Goal: Task Accomplishment & Management: Complete application form

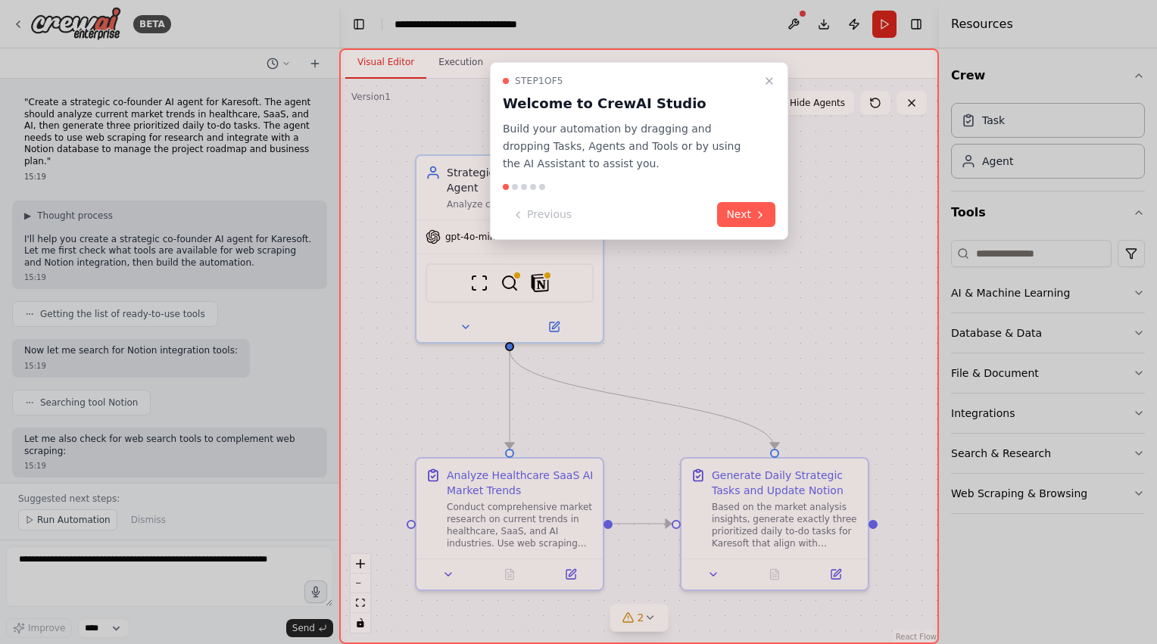
scroll to position [1105, 0]
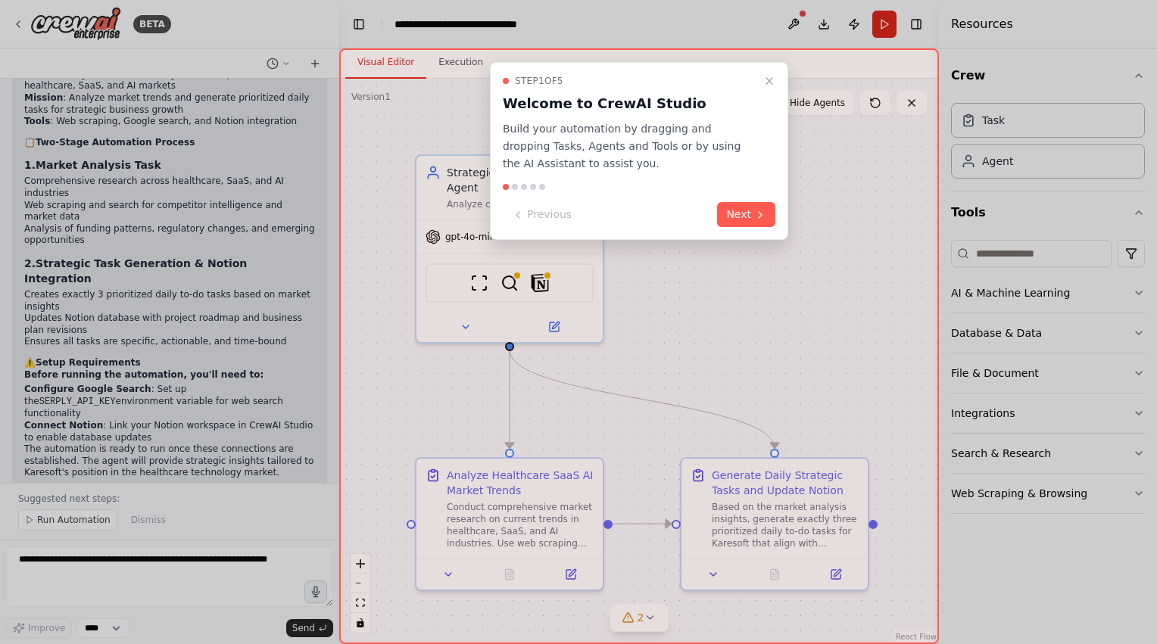
click at [798, 221] on div "Step 1 of 5 Welcome to CrewAI Studio Build your automation by dragging and drop…" at bounding box center [639, 346] width 600 height 596
click at [749, 210] on button "Next" at bounding box center [746, 214] width 58 height 25
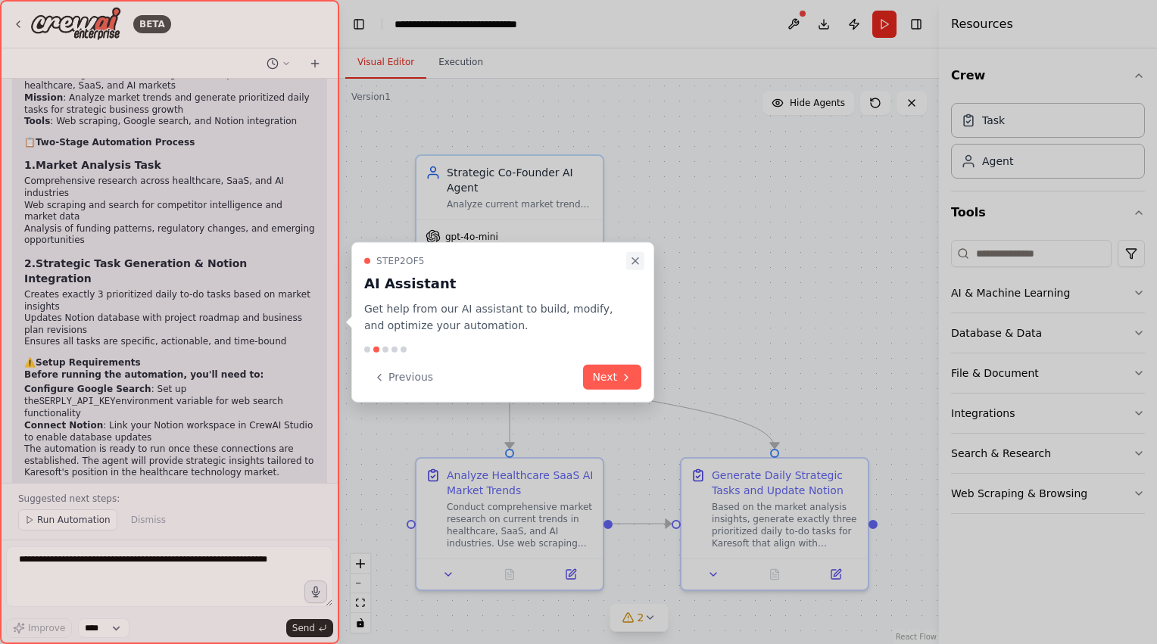
click at [639, 253] on button "Close walkthrough" at bounding box center [635, 260] width 18 height 18
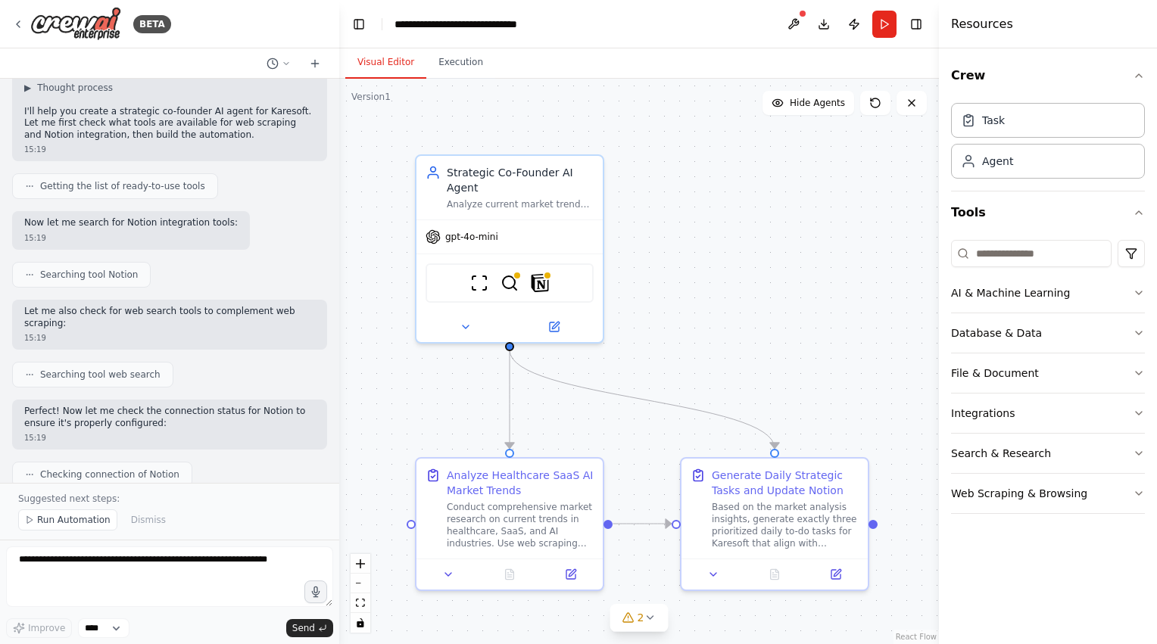
scroll to position [0, 0]
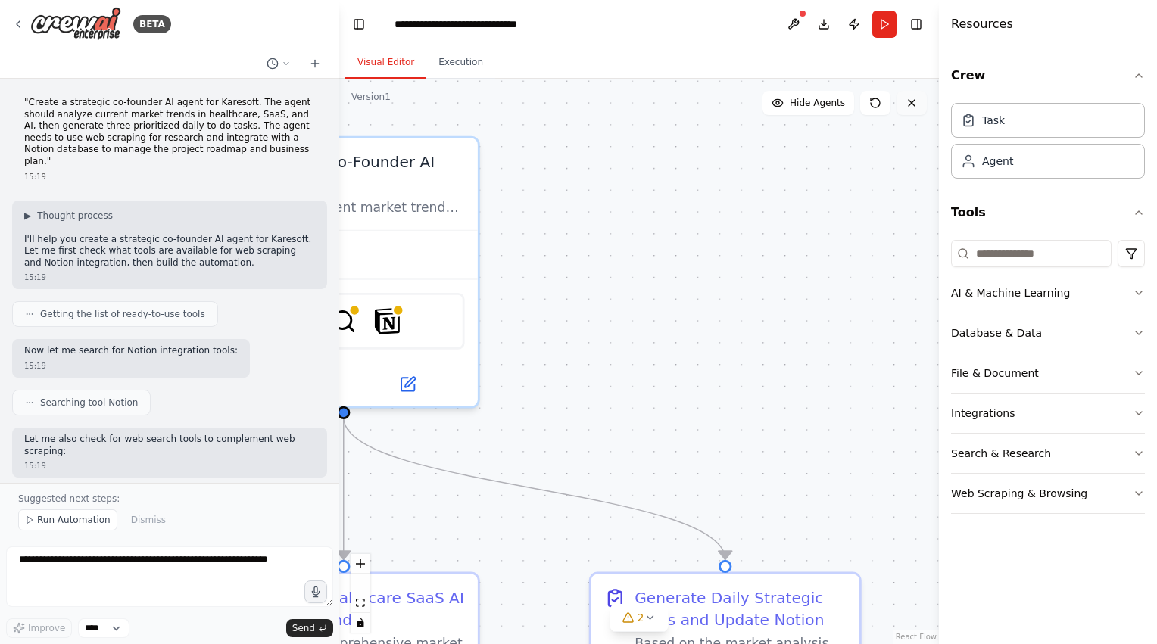
click at [916, 108] on icon at bounding box center [912, 103] width 12 height 12
click at [911, 104] on icon at bounding box center [912, 103] width 6 height 6
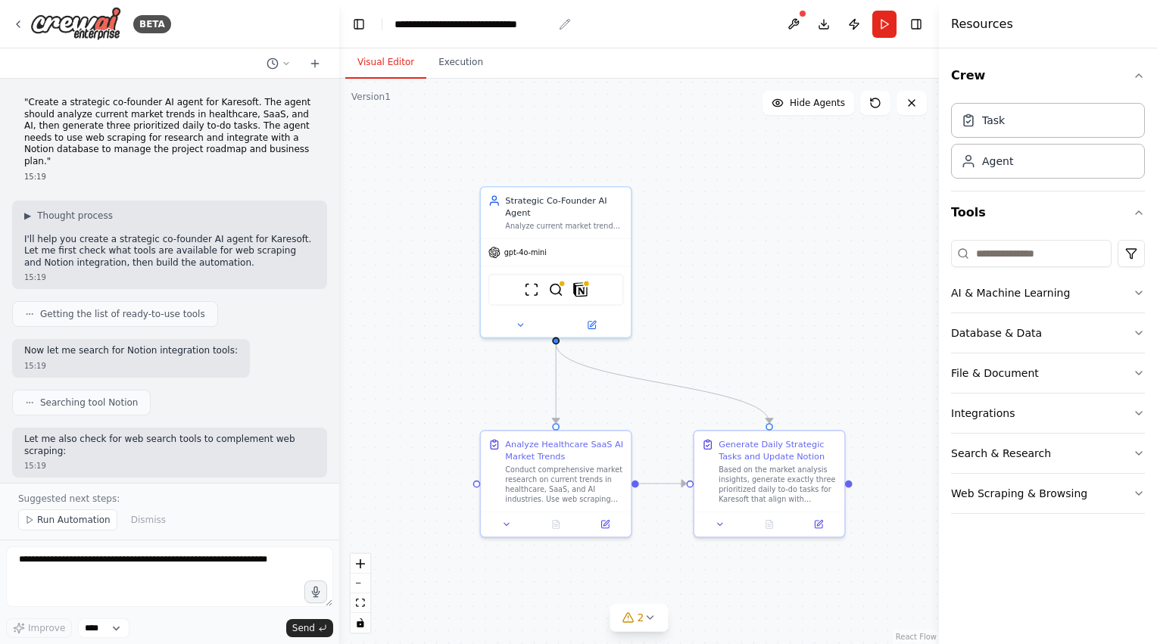
click at [524, 27] on div "**********" at bounding box center [474, 24] width 158 height 15
click at [556, 23] on header "**********" at bounding box center [639, 24] width 600 height 48
click at [579, 222] on div "Analyze current market trends in healthcare, SaaS, and AI industries for Kareso…" at bounding box center [564, 224] width 118 height 10
click at [622, 168] on icon at bounding box center [619, 169] width 9 height 9
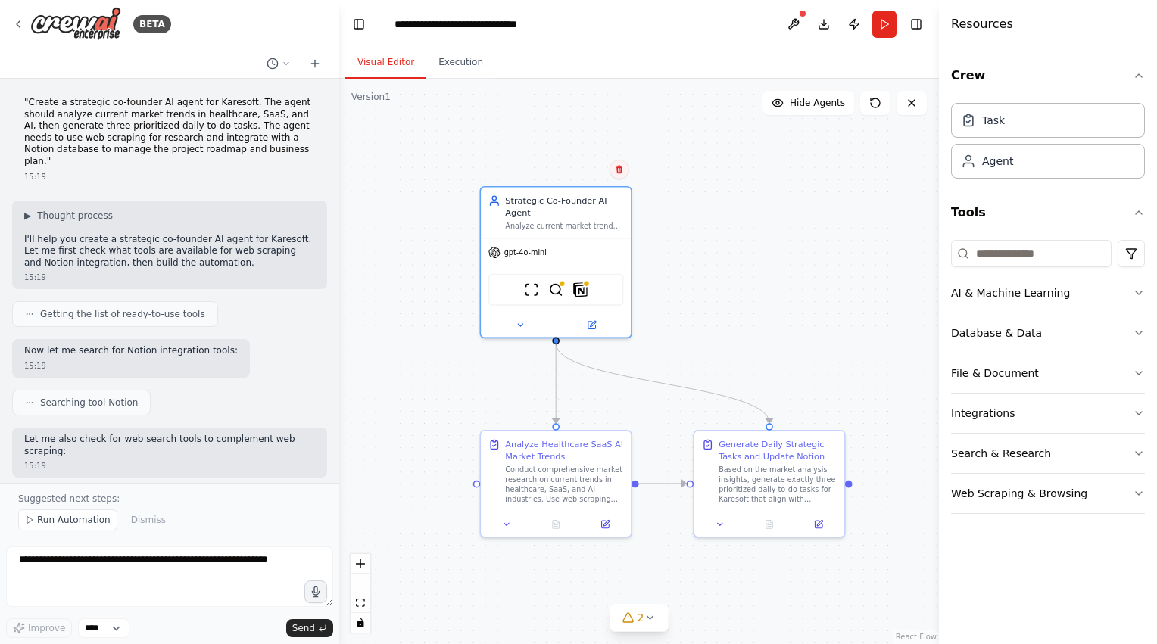
click at [617, 168] on icon at bounding box center [619, 170] width 6 height 8
click at [577, 173] on button "Confirm" at bounding box center [577, 170] width 54 height 18
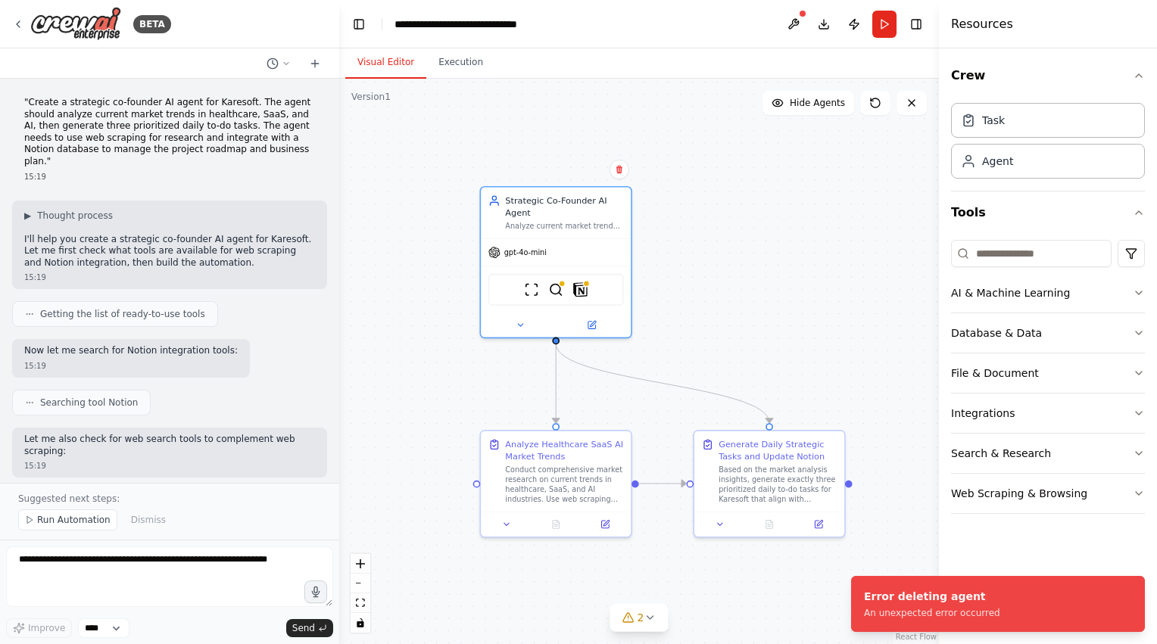
click at [825, 373] on div ".deletable-edge-delete-btn { width: 20px; height: 20px; border: 0px solid #ffff…" at bounding box center [639, 362] width 600 height 566
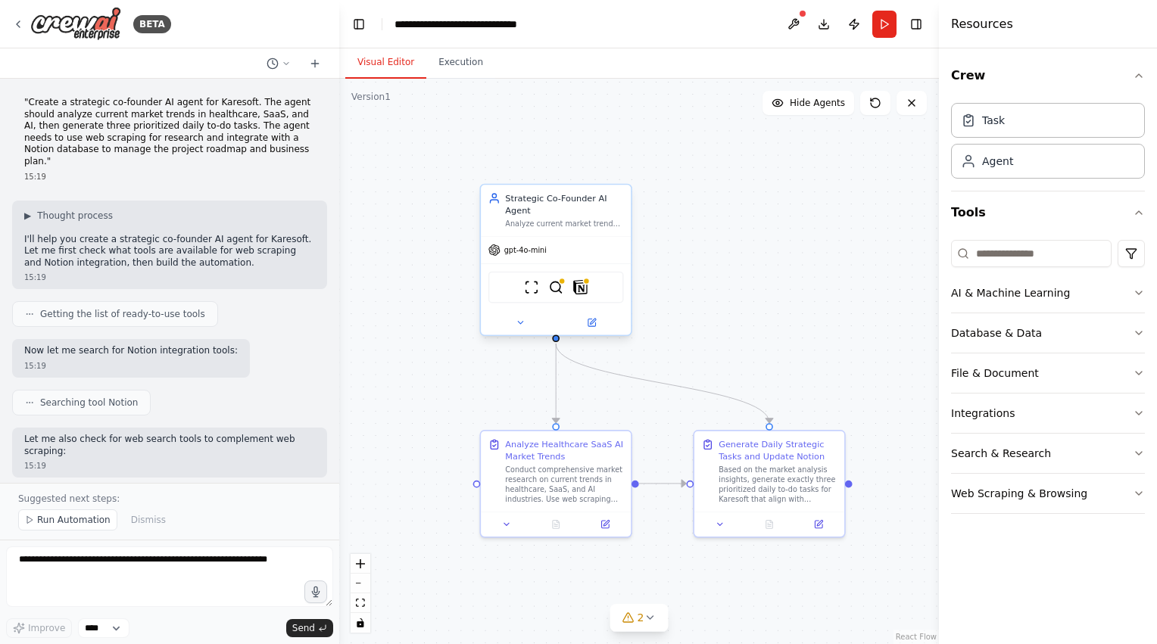
click at [536, 257] on div "gpt-4o-mini" at bounding box center [556, 250] width 150 height 27
drag, startPoint x: 536, startPoint y: 257, endPoint x: 527, endPoint y: 252, distance: 10.5
click at [527, 252] on span "gpt-4o-mini" at bounding box center [525, 250] width 42 height 10
click at [498, 251] on icon at bounding box center [494, 250] width 12 height 12
click at [321, 64] on button at bounding box center [315, 64] width 24 height 18
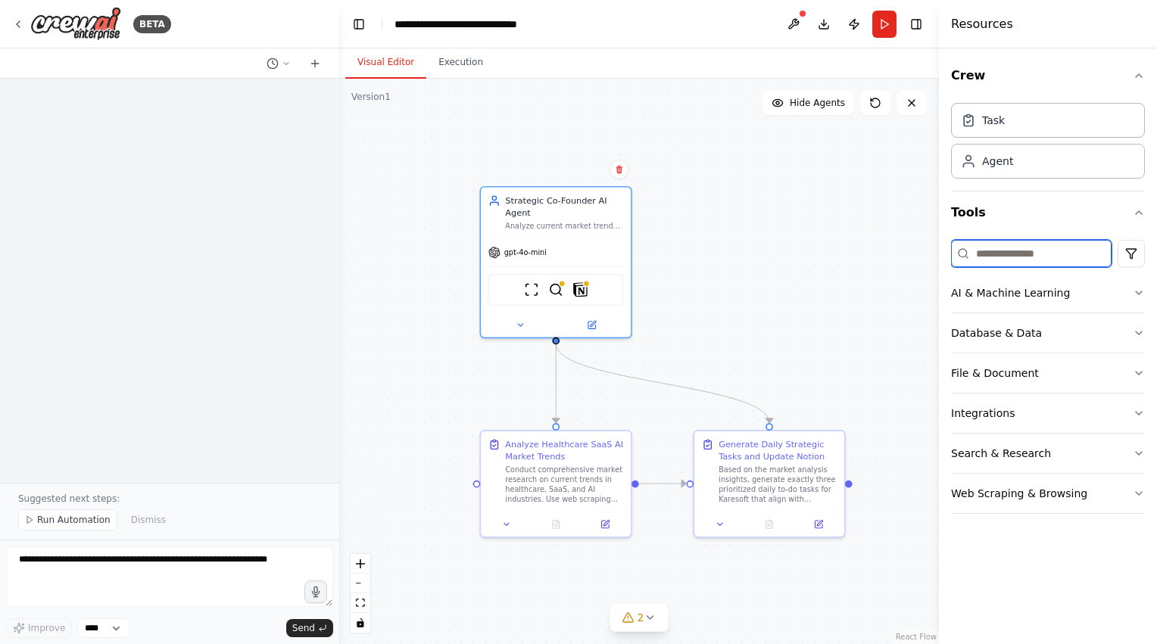
click at [1015, 254] on input at bounding box center [1031, 253] width 161 height 27
click at [1012, 158] on div "Agent" at bounding box center [1048, 160] width 194 height 35
click at [1013, 123] on div "Task" at bounding box center [1048, 119] width 194 height 35
click at [1003, 123] on div "Task" at bounding box center [1048, 119] width 194 height 35
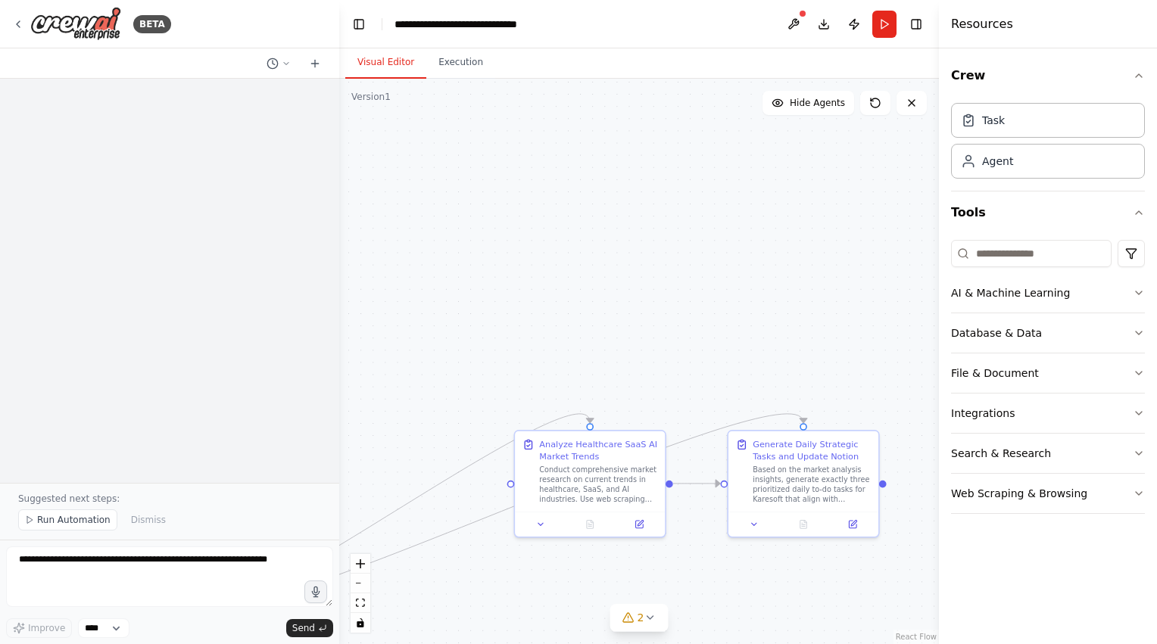
drag, startPoint x: 545, startPoint y: 215, endPoint x: 89, endPoint y: 543, distance: 562.2
click at [89, 543] on div "**********" at bounding box center [578, 322] width 1157 height 644
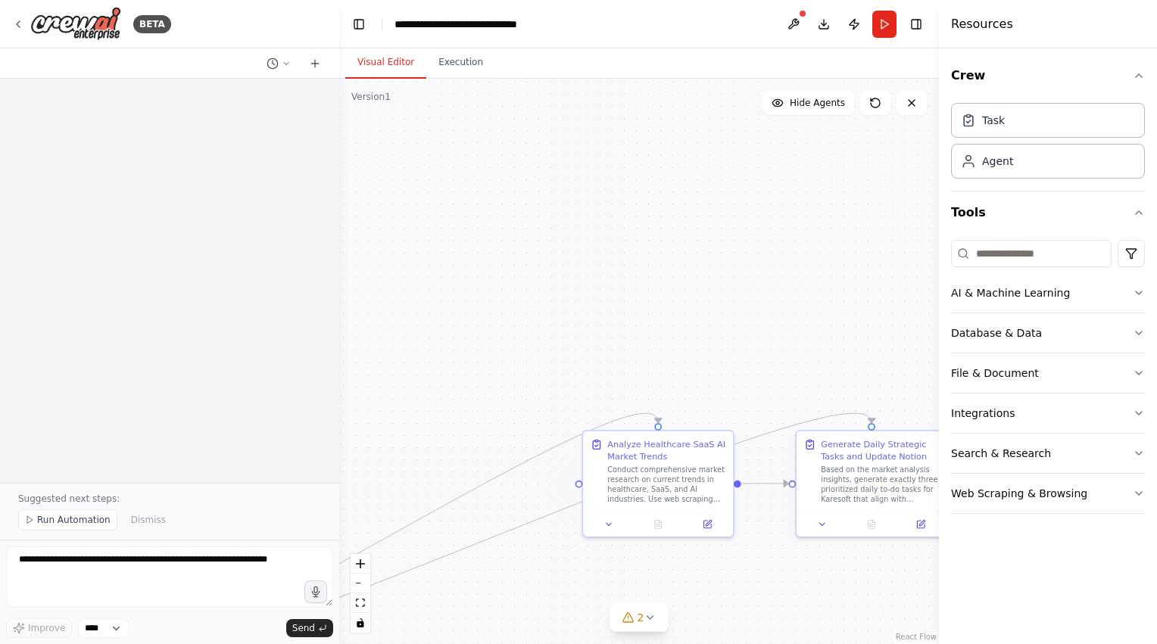
click at [780, 225] on div ".deletable-edge-delete-btn { width: 20px; height: 20px; border: 0px solid #ffff…" at bounding box center [639, 362] width 600 height 566
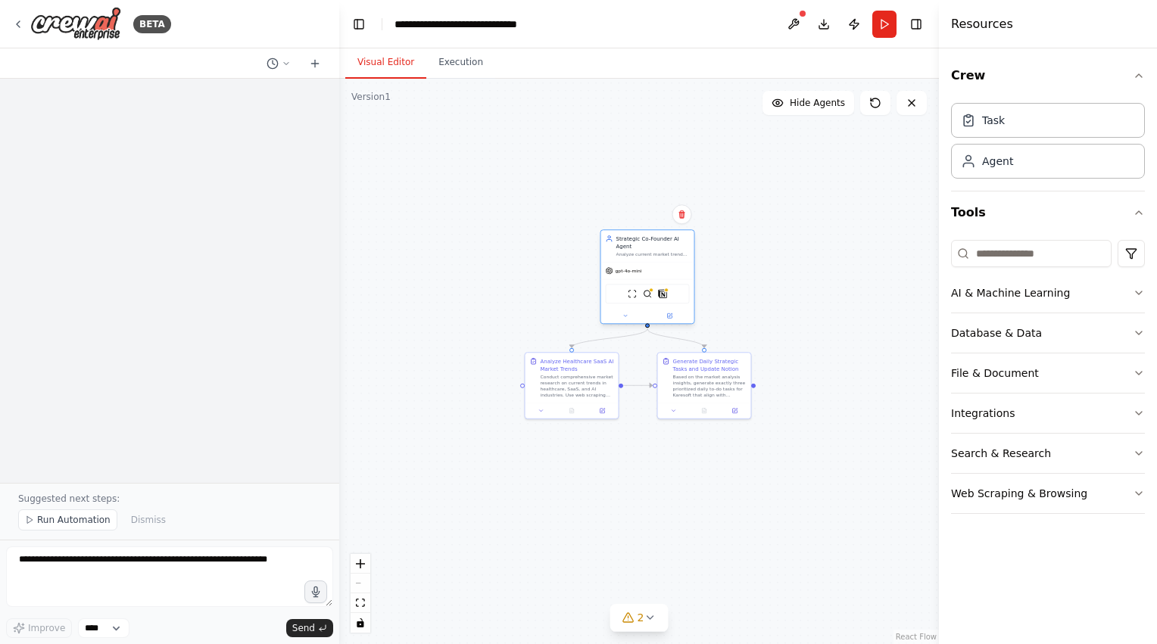
drag, startPoint x: 384, startPoint y: 423, endPoint x: 667, endPoint y: 263, distance: 325.2
click at [667, 263] on div "gpt-4o-mini" at bounding box center [647, 271] width 93 height 17
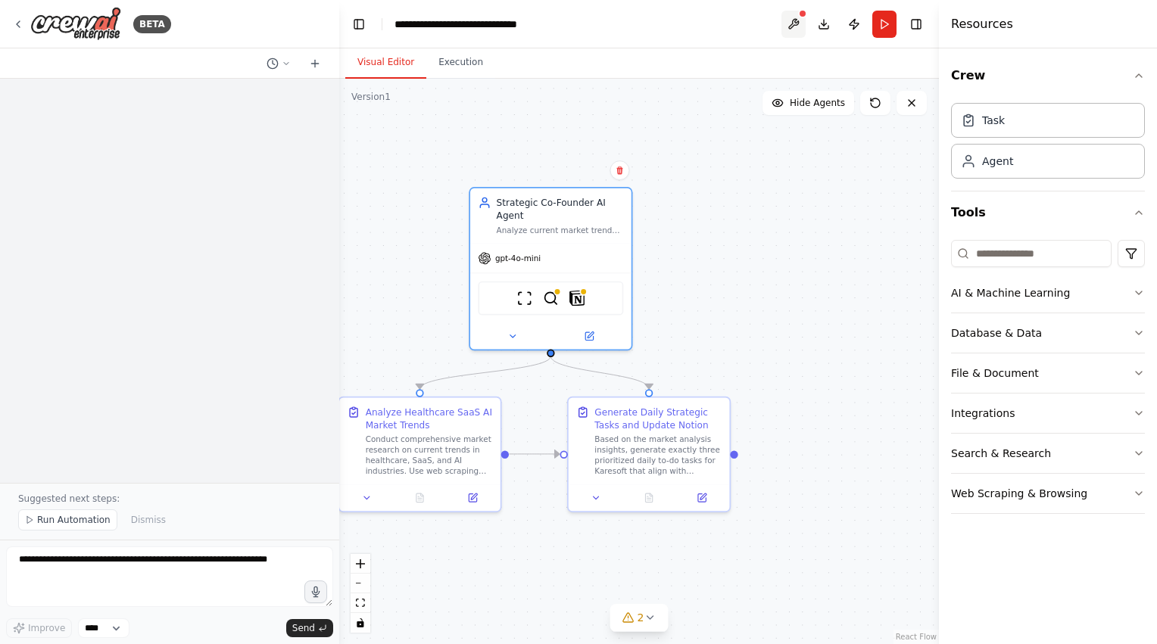
click at [791, 27] on button at bounding box center [793, 24] width 24 height 27
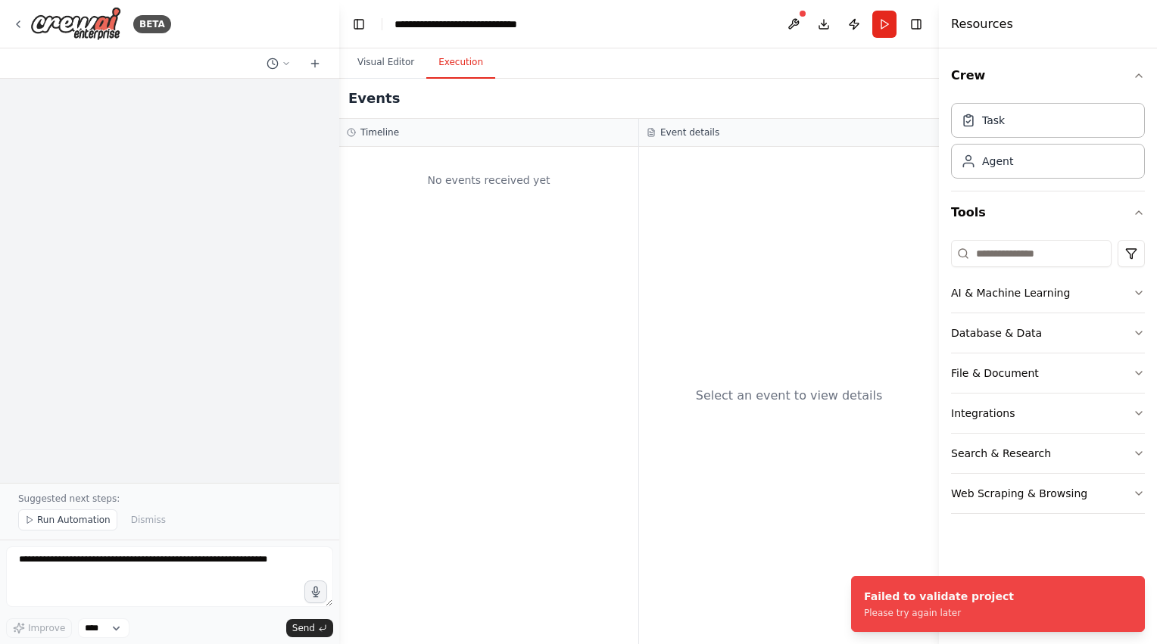
click at [459, 67] on button "Execution" at bounding box center [460, 63] width 69 height 32
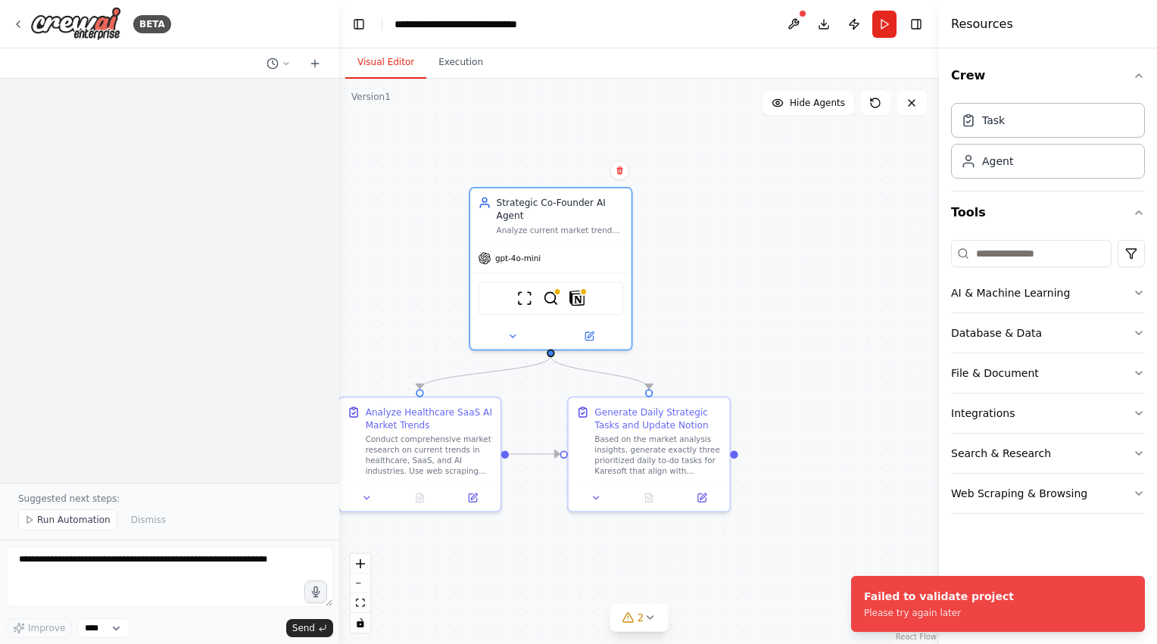
click at [379, 61] on button "Visual Editor" at bounding box center [385, 63] width 81 height 32
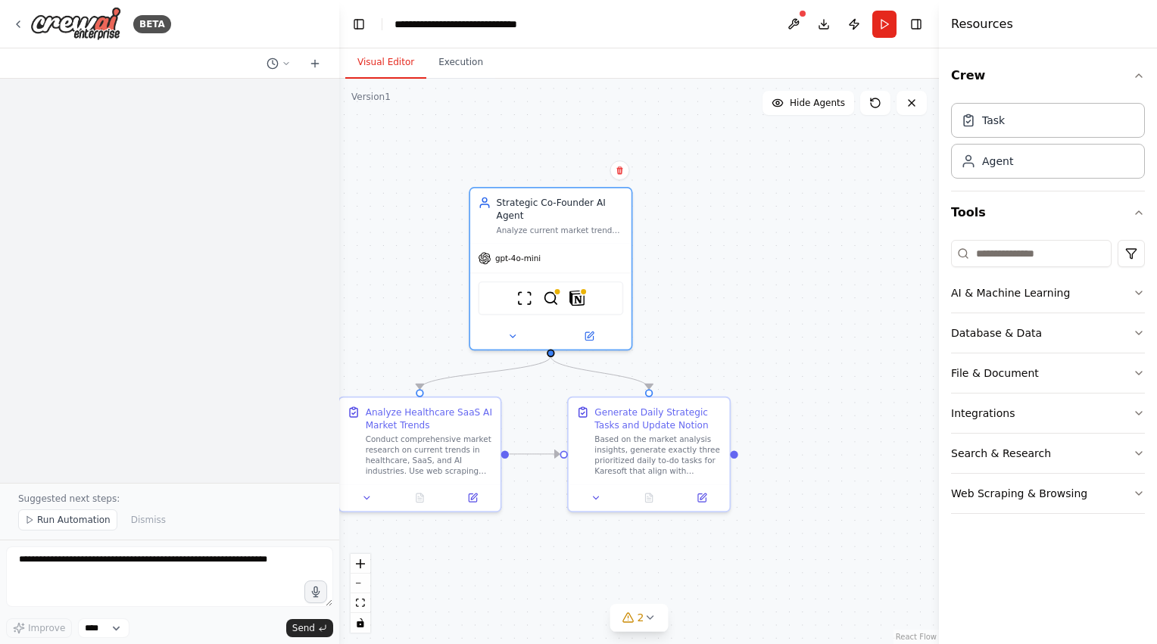
drag, startPoint x: 358, startPoint y: 21, endPoint x: 498, endPoint y: 20, distance: 140.1
click at [498, 20] on header "**********" at bounding box center [639, 24] width 600 height 48
click at [498, 20] on div "**********" at bounding box center [474, 24] width 158 height 15
click at [133, 30] on div "BETA" at bounding box center [149, 24] width 44 height 18
click at [25, 21] on div "BETA" at bounding box center [91, 24] width 159 height 34
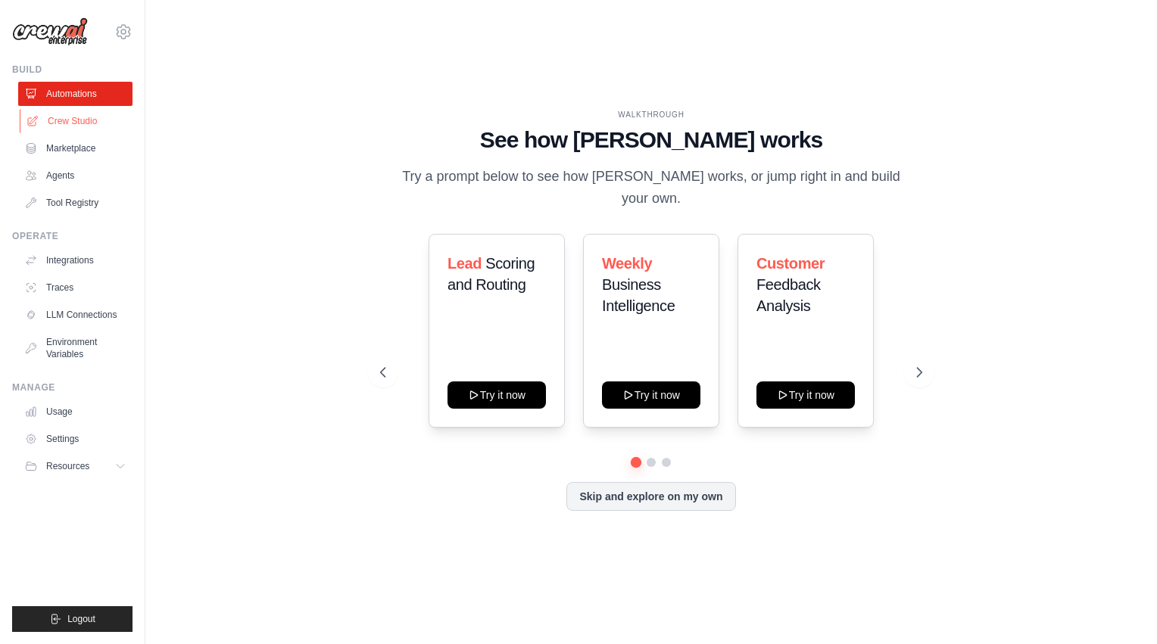
click at [76, 127] on link "Crew Studio" at bounding box center [77, 121] width 114 height 24
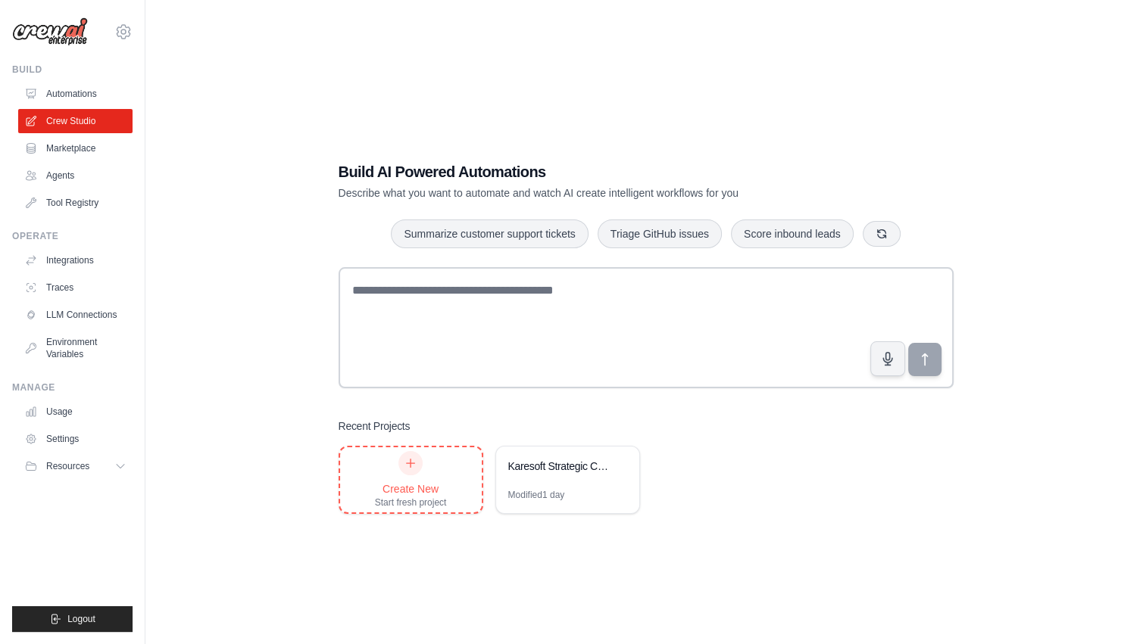
click at [413, 459] on icon at bounding box center [410, 463] width 12 height 12
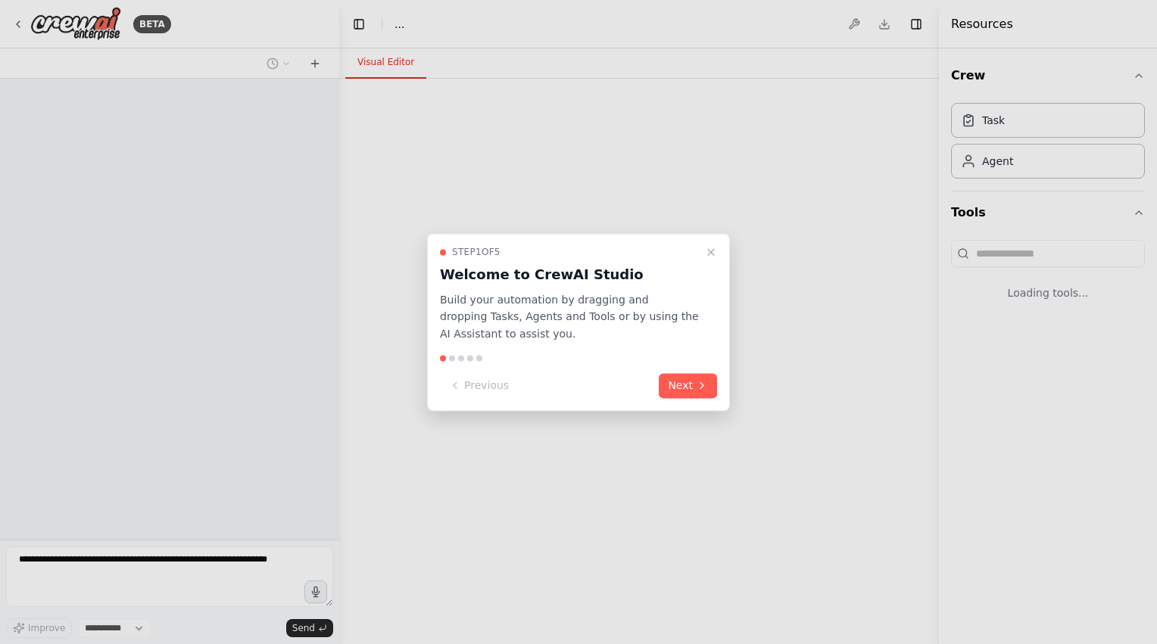
select select "****"
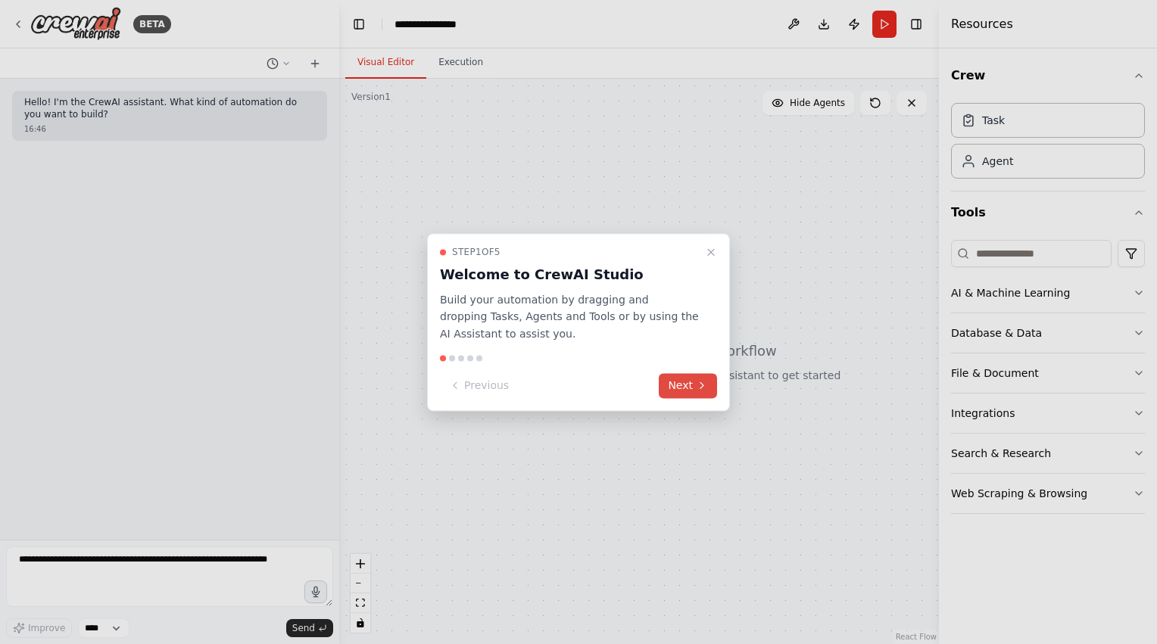
click at [678, 391] on button "Next" at bounding box center [688, 385] width 58 height 25
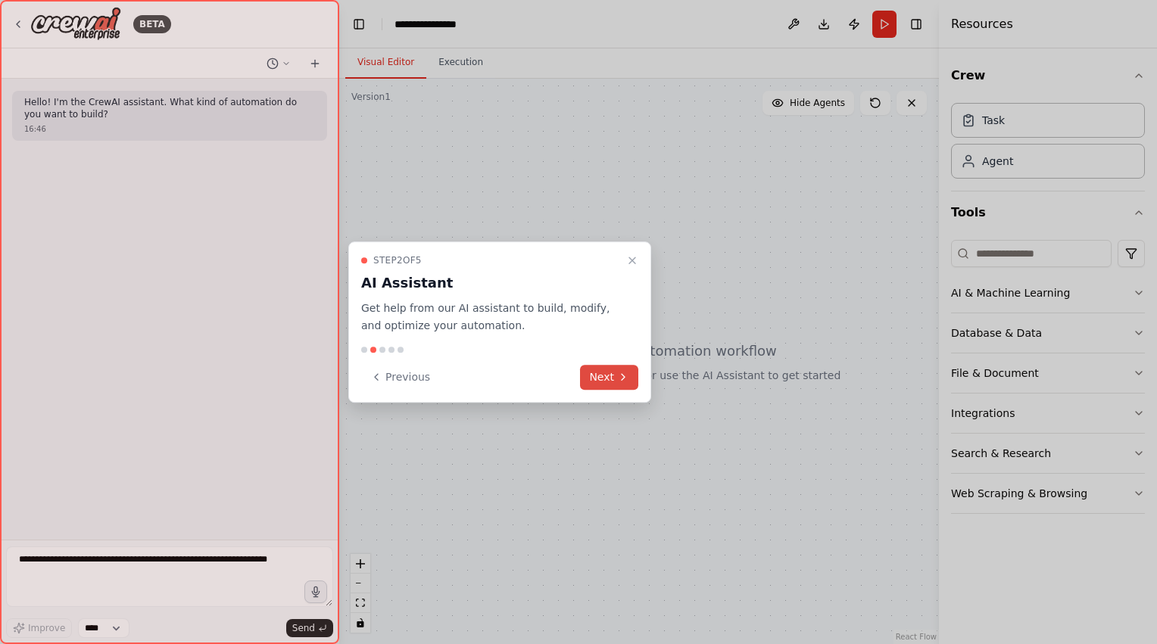
click at [616, 376] on button "Next" at bounding box center [609, 377] width 58 height 25
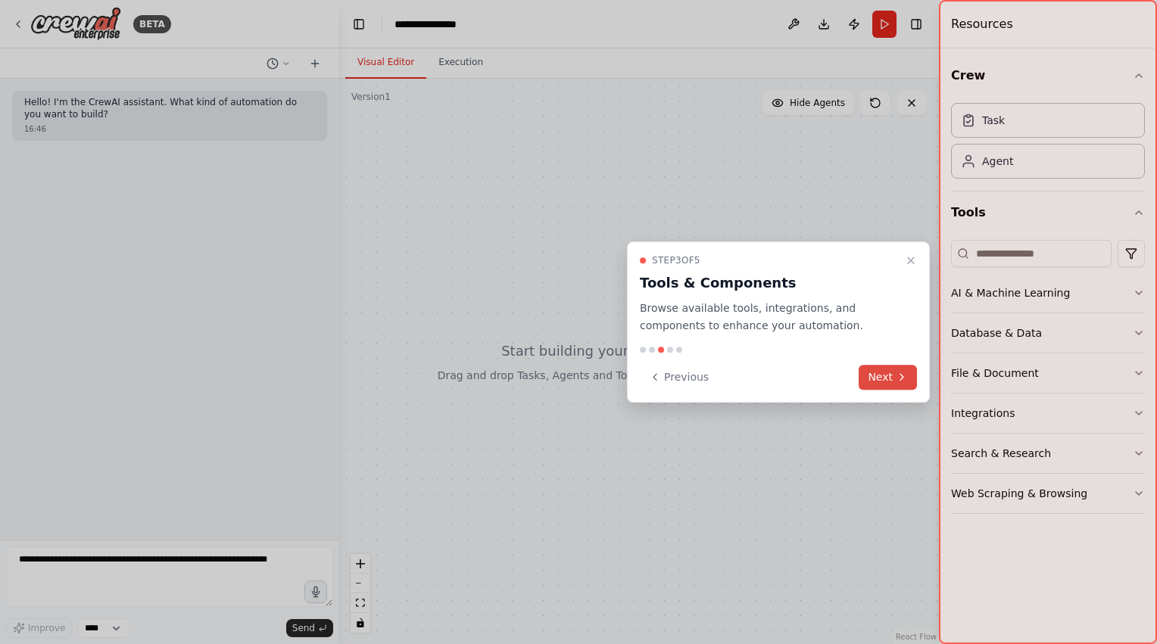
click at [870, 374] on button "Next" at bounding box center [888, 377] width 58 height 25
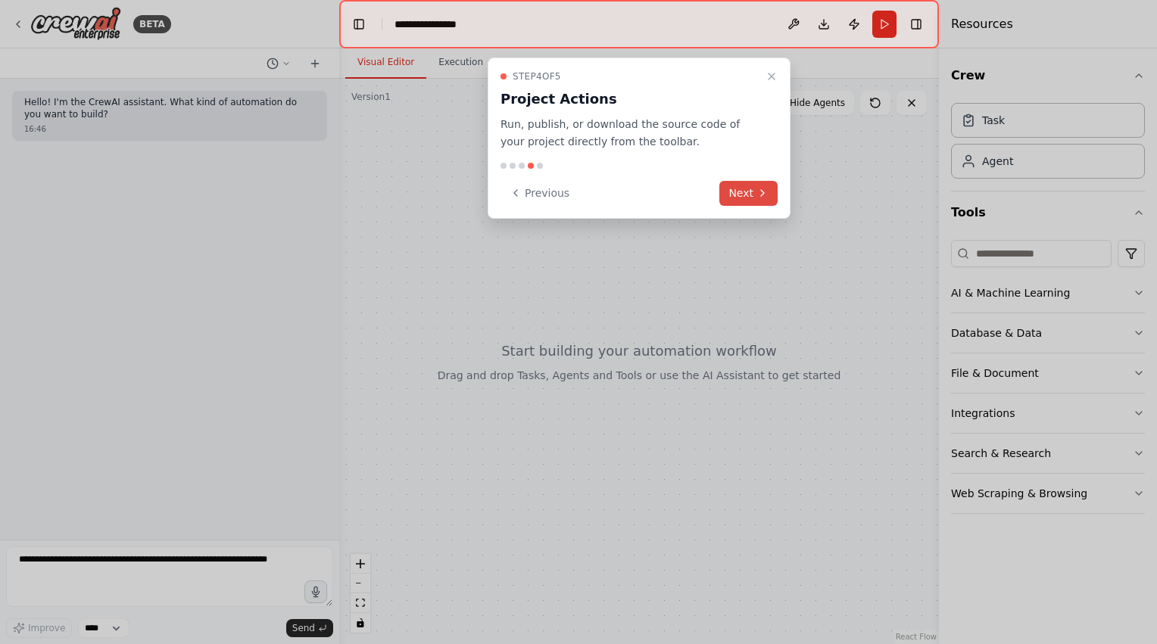
click at [750, 195] on button "Next" at bounding box center [748, 193] width 58 height 25
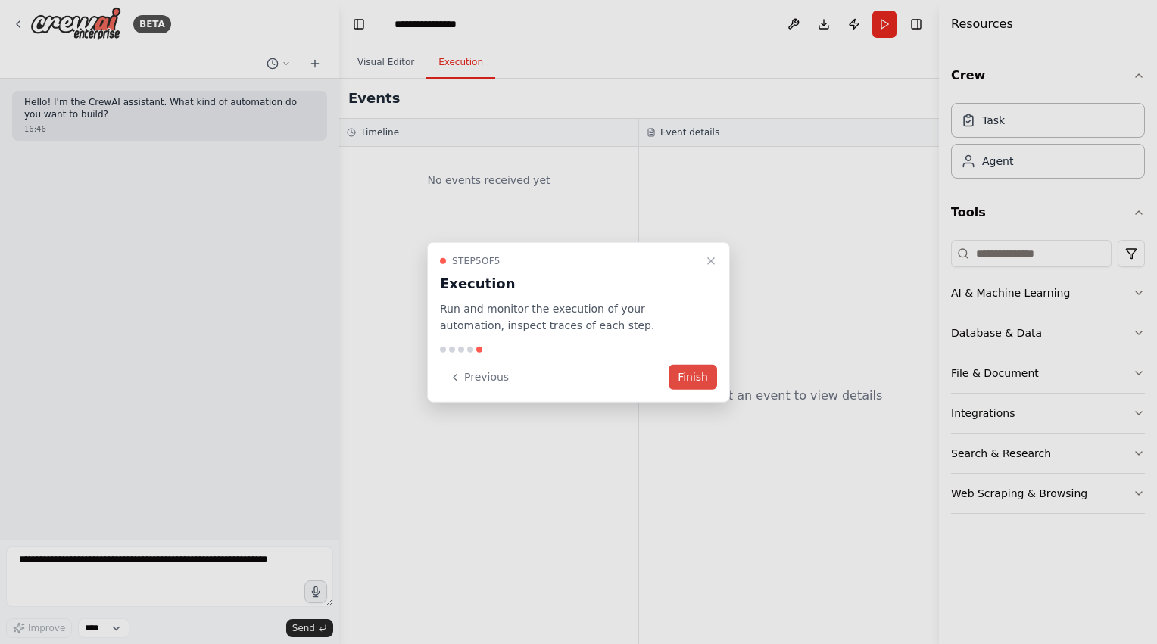
click at [703, 376] on button "Finish" at bounding box center [693, 377] width 48 height 25
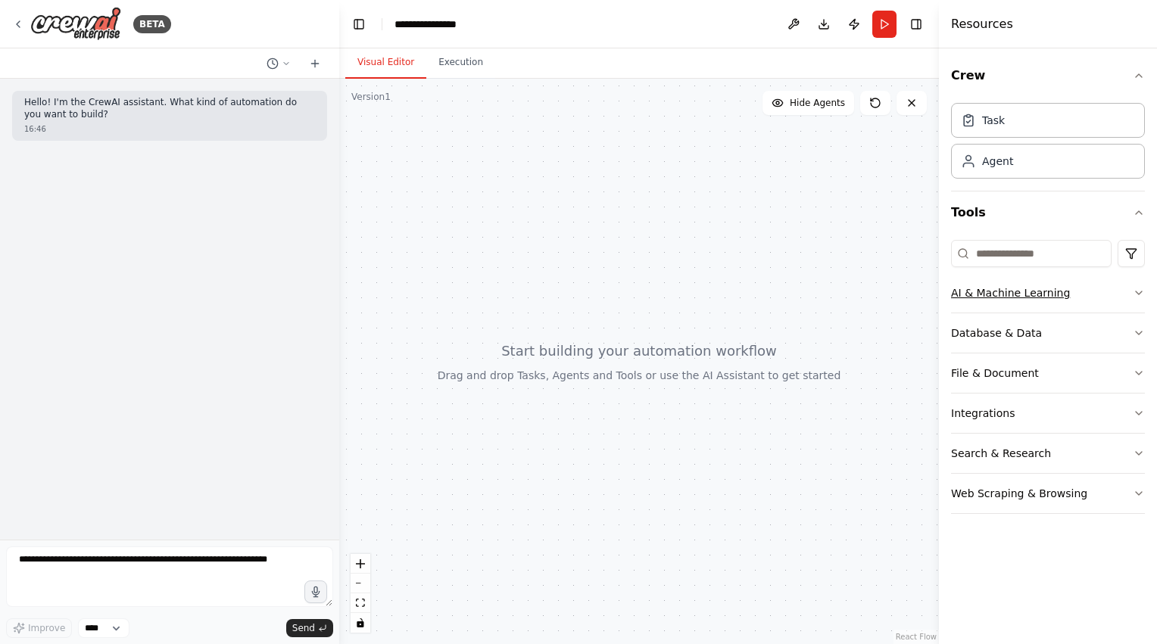
click at [1044, 292] on button "AI & Machine Learning" at bounding box center [1048, 292] width 194 height 39
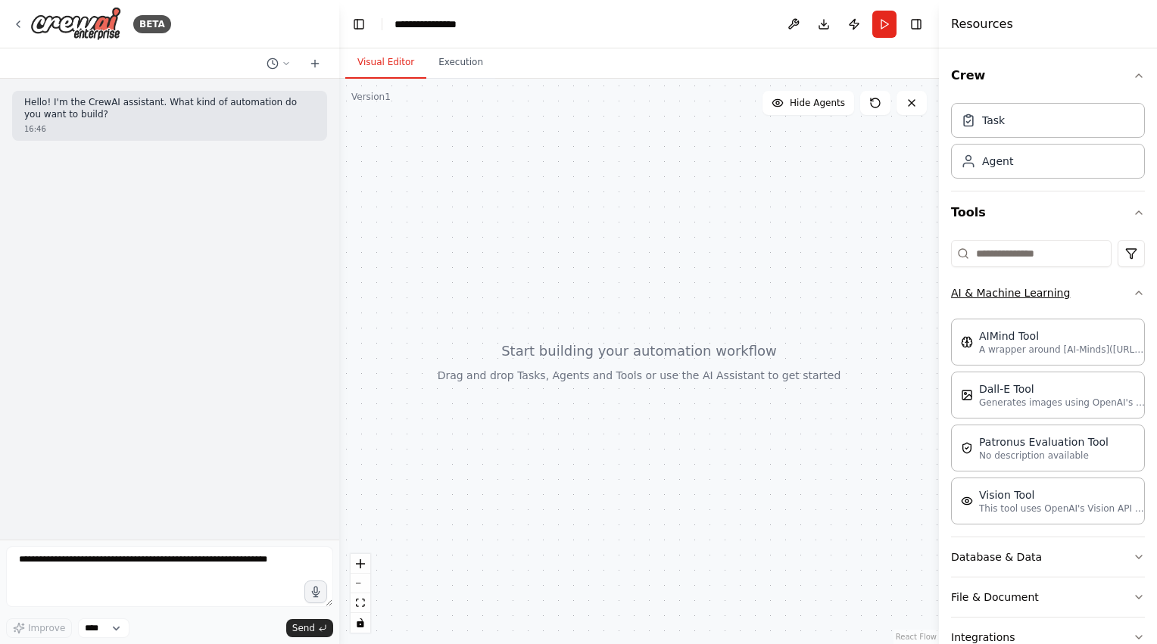
click at [1112, 295] on button "AI & Machine Learning" at bounding box center [1048, 292] width 194 height 39
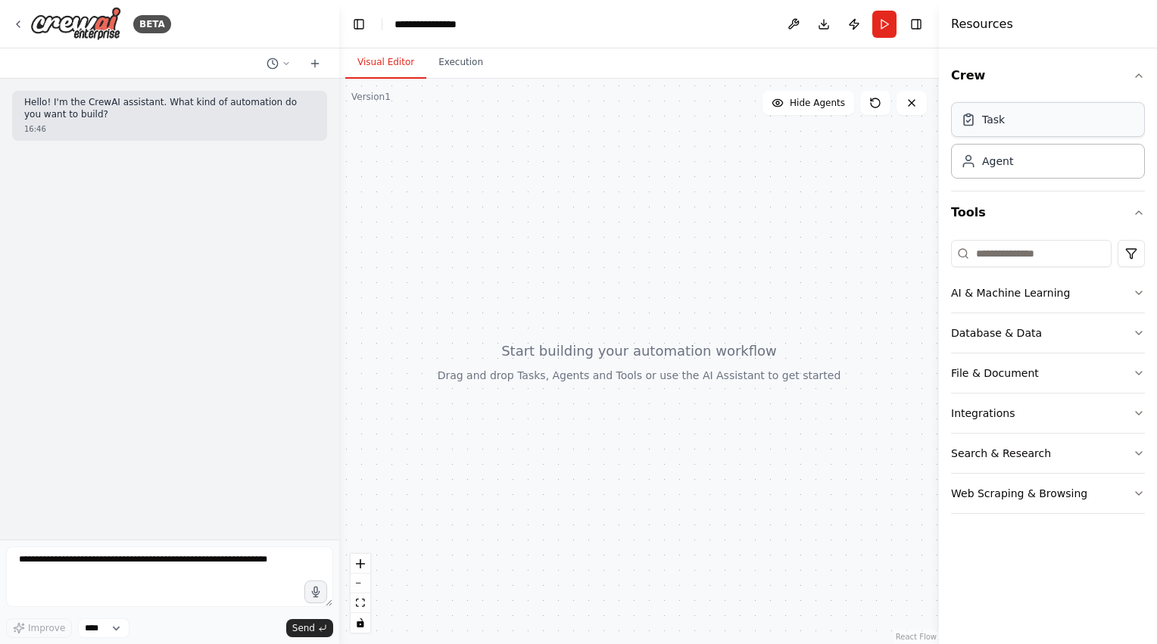
click at [1028, 122] on div "Task" at bounding box center [1048, 119] width 194 height 35
click at [997, 125] on div "Task" at bounding box center [993, 119] width 23 height 15
click at [1139, 80] on icon "button" at bounding box center [1139, 76] width 12 height 12
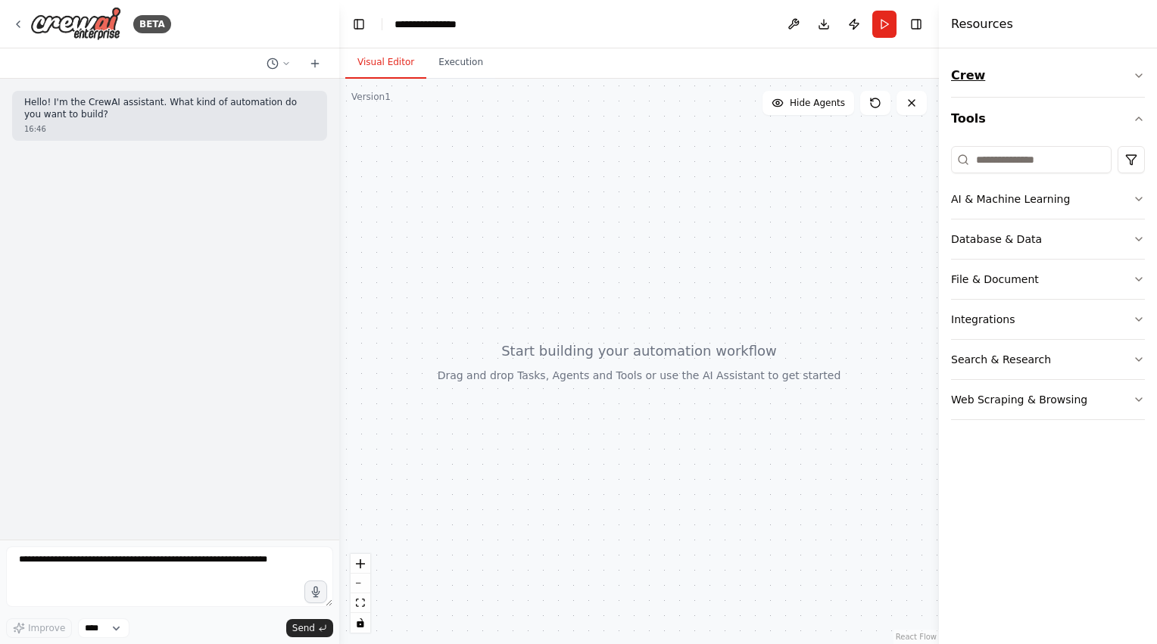
click at [1139, 80] on icon "button" at bounding box center [1139, 76] width 12 height 12
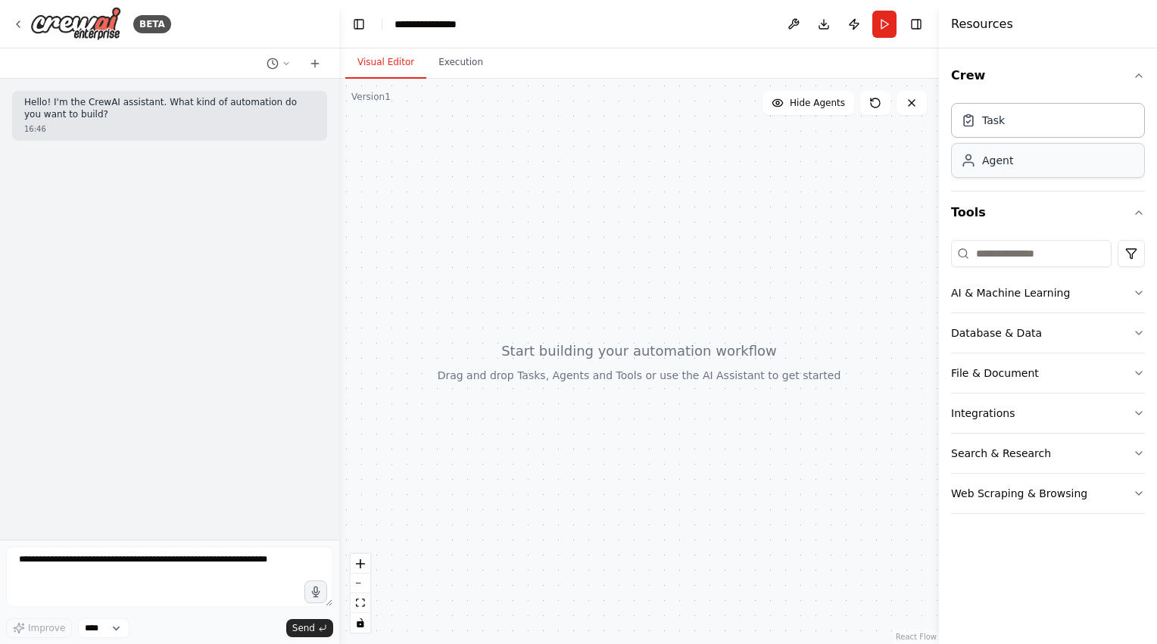
click at [1044, 163] on div "Agent" at bounding box center [1048, 160] width 194 height 35
drag, startPoint x: 629, startPoint y: 232, endPoint x: 619, endPoint y: 206, distance: 28.0
click at [619, 206] on div at bounding box center [639, 362] width 600 height 566
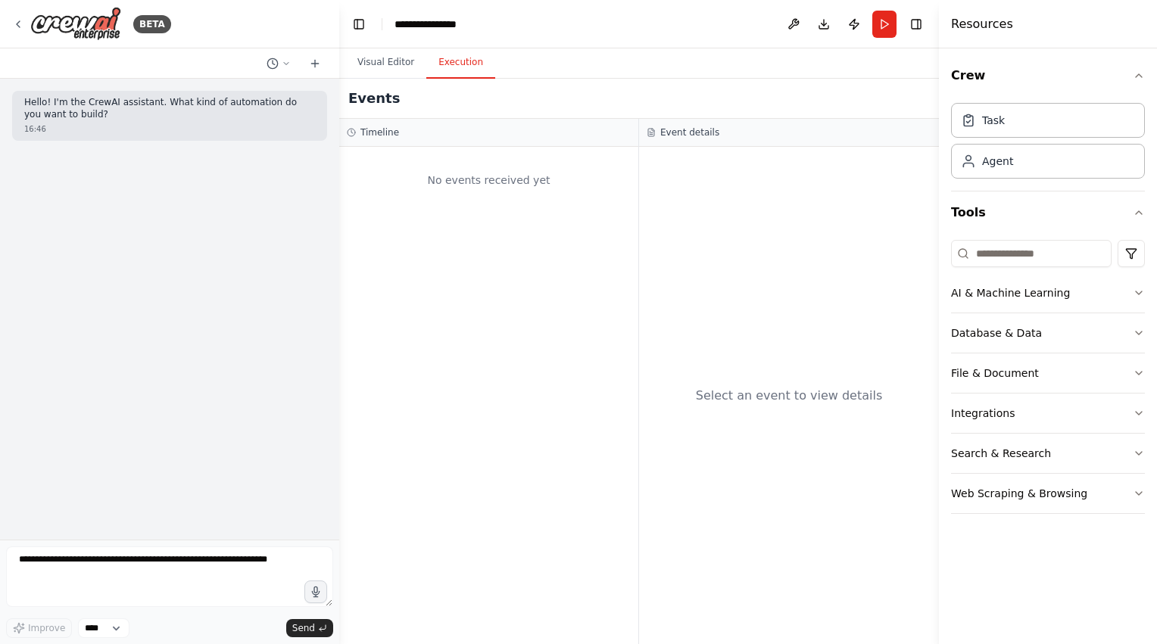
click at [454, 64] on button "Execution" at bounding box center [460, 63] width 69 height 32
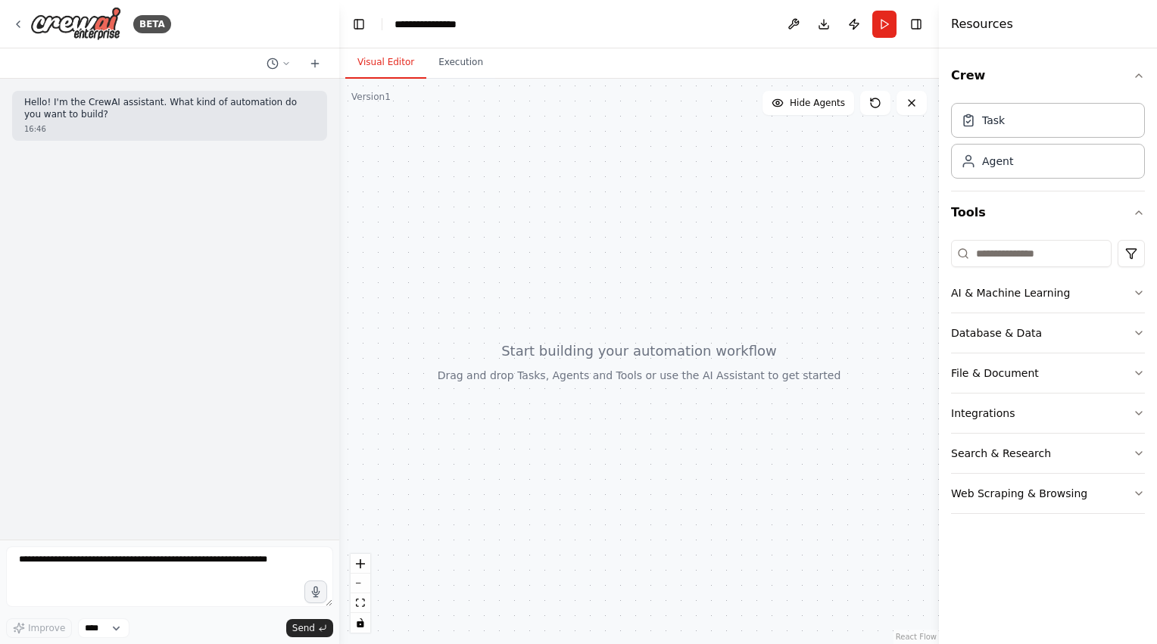
click at [393, 56] on button "Visual Editor" at bounding box center [385, 63] width 81 height 32
click at [825, 109] on button "Hide Agents" at bounding box center [809, 103] width 92 height 24
click at [825, 109] on button "Show Agents" at bounding box center [806, 103] width 95 height 24
click at [1025, 161] on div "Agent" at bounding box center [1048, 160] width 194 height 35
click at [1072, 255] on input at bounding box center [1031, 253] width 161 height 27
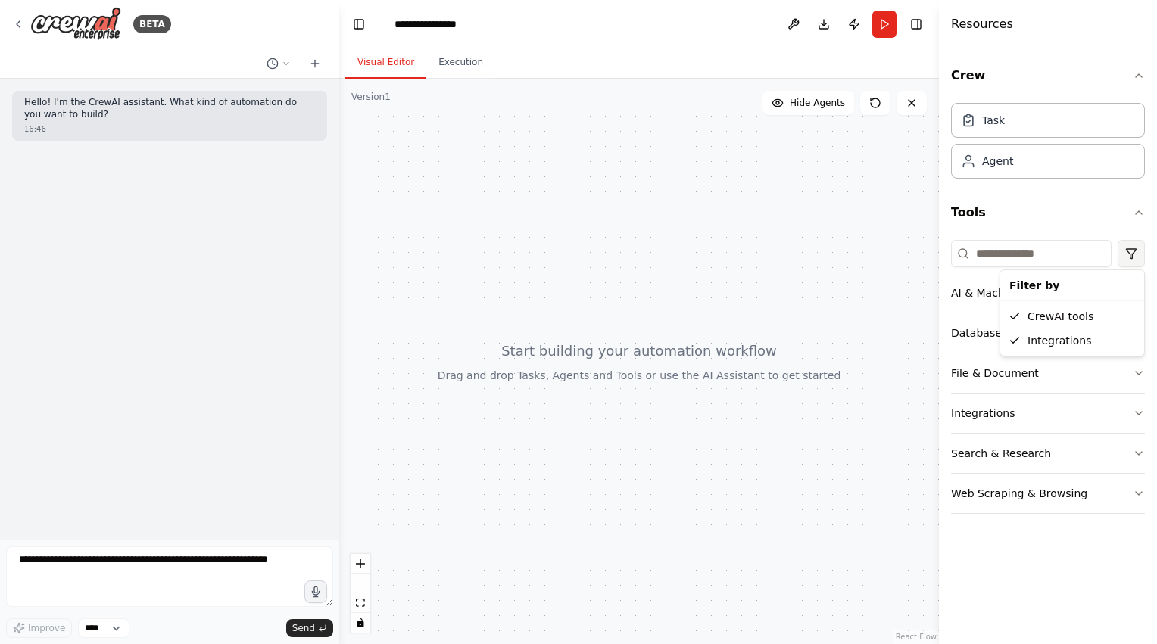
click at [1125, 255] on html "**********" at bounding box center [578, 322] width 1157 height 644
click at [1087, 295] on button "AI & Machine Learning" at bounding box center [1048, 292] width 194 height 39
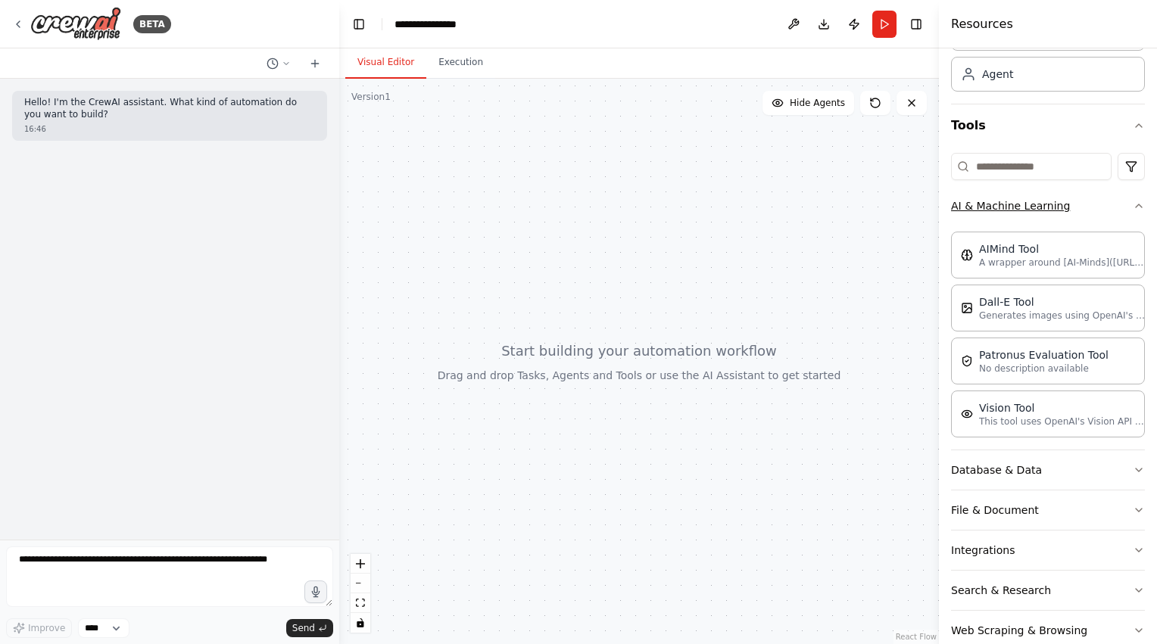
scroll to position [115, 0]
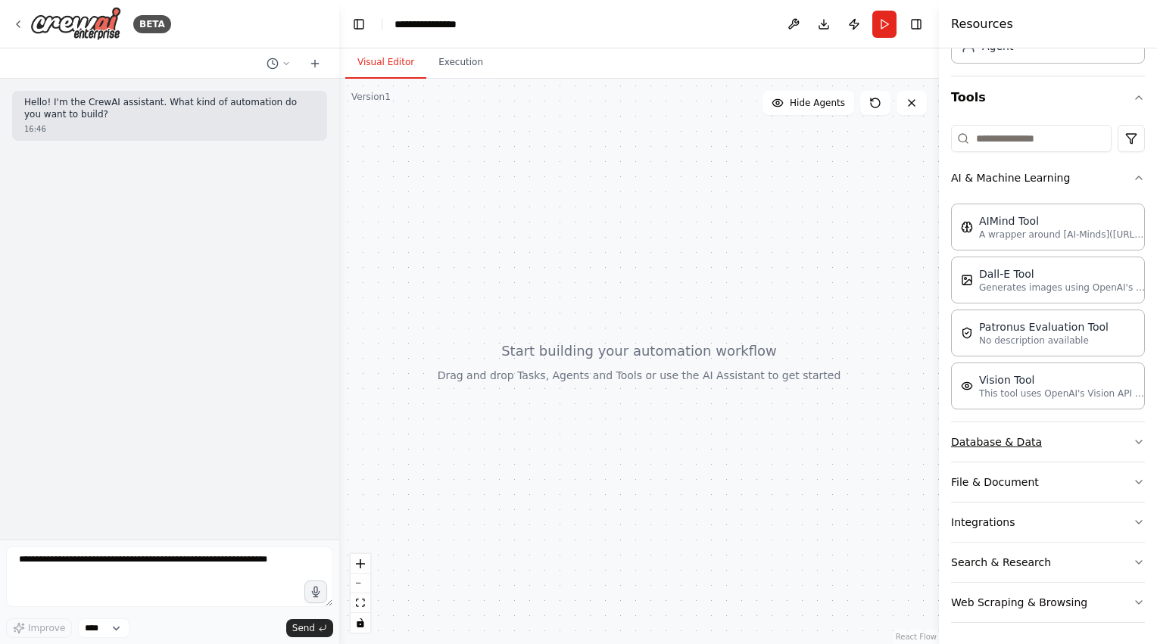
click at [1083, 448] on button "Database & Data" at bounding box center [1048, 442] width 194 height 39
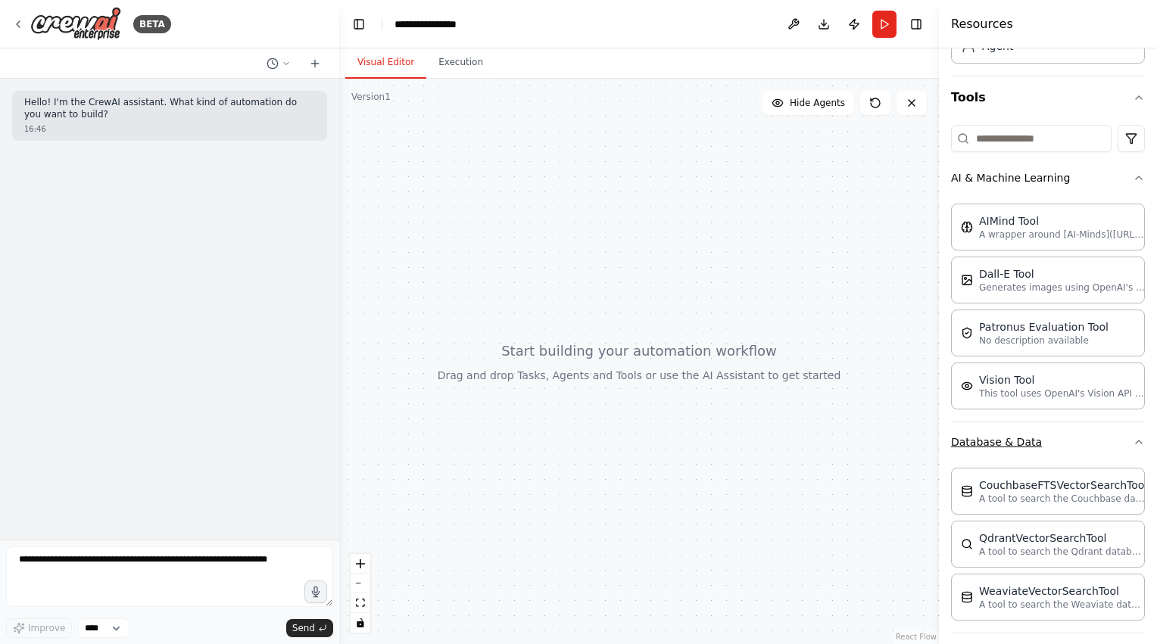
scroll to position [285, 0]
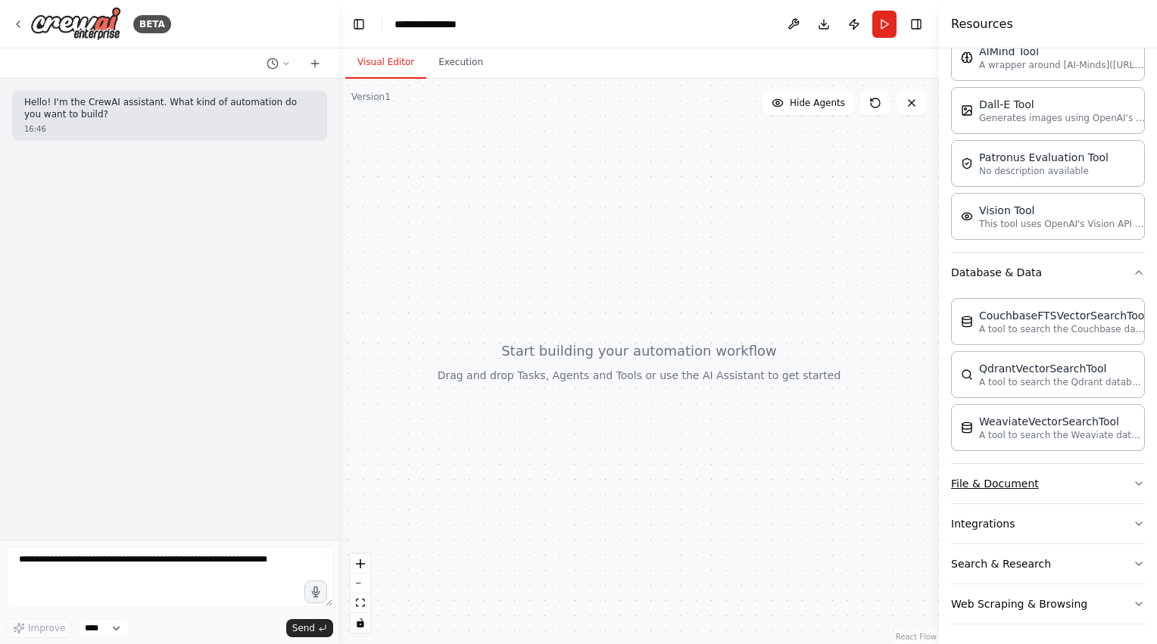
click at [1070, 481] on button "File & Document" at bounding box center [1048, 483] width 194 height 39
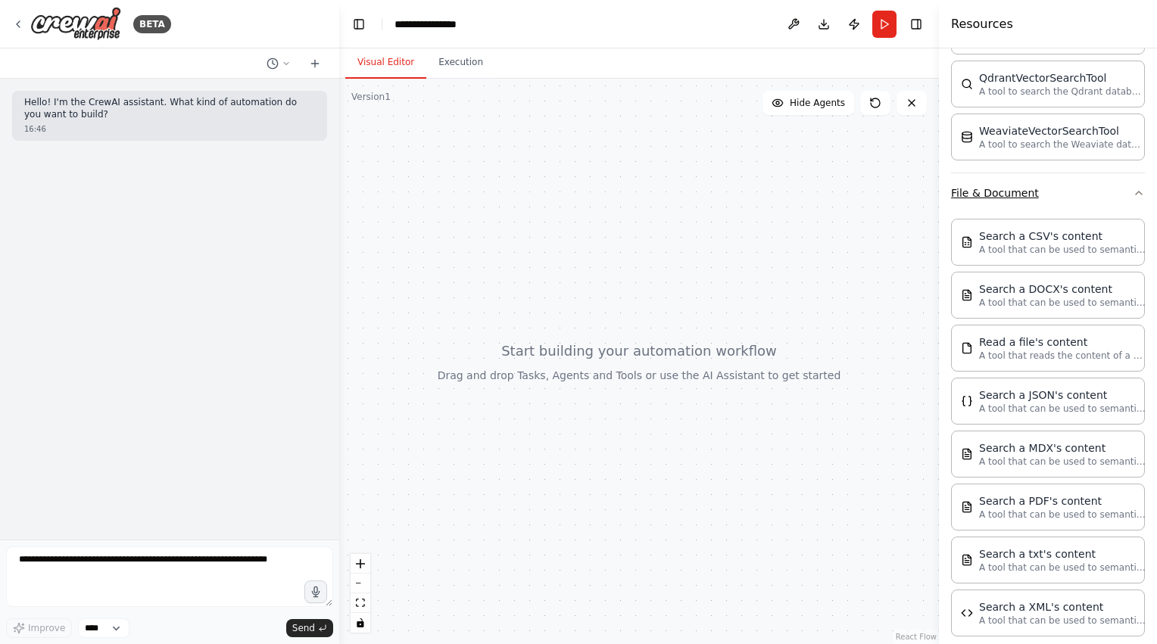
scroll to position [572, 0]
click at [1133, 190] on icon "button" at bounding box center [1139, 196] width 12 height 12
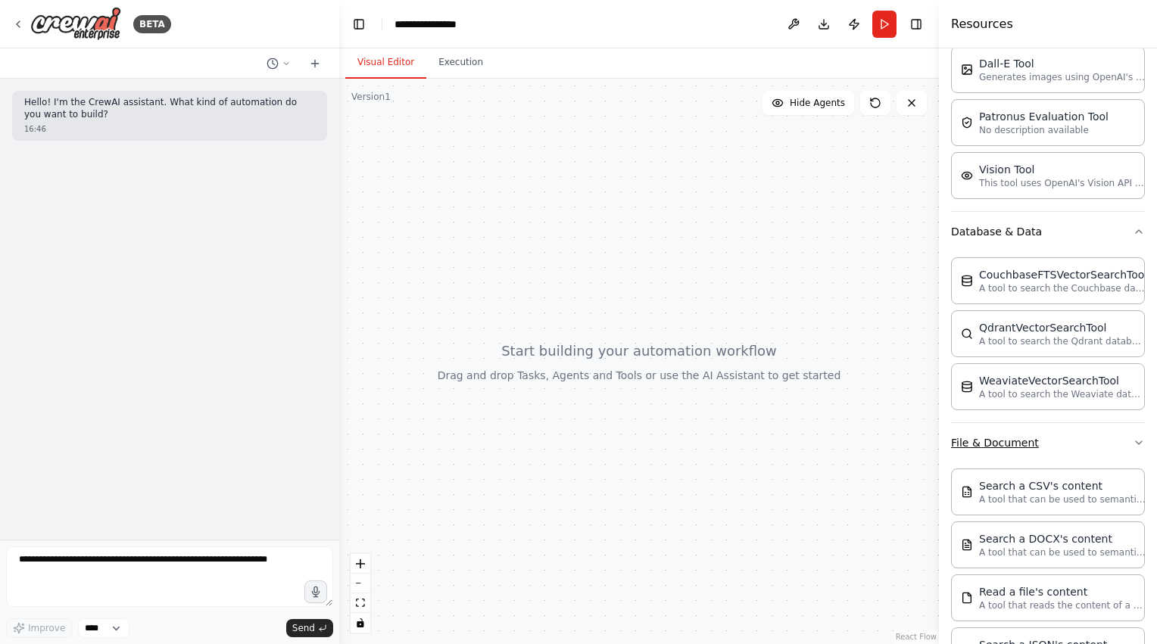
scroll to position [285, 0]
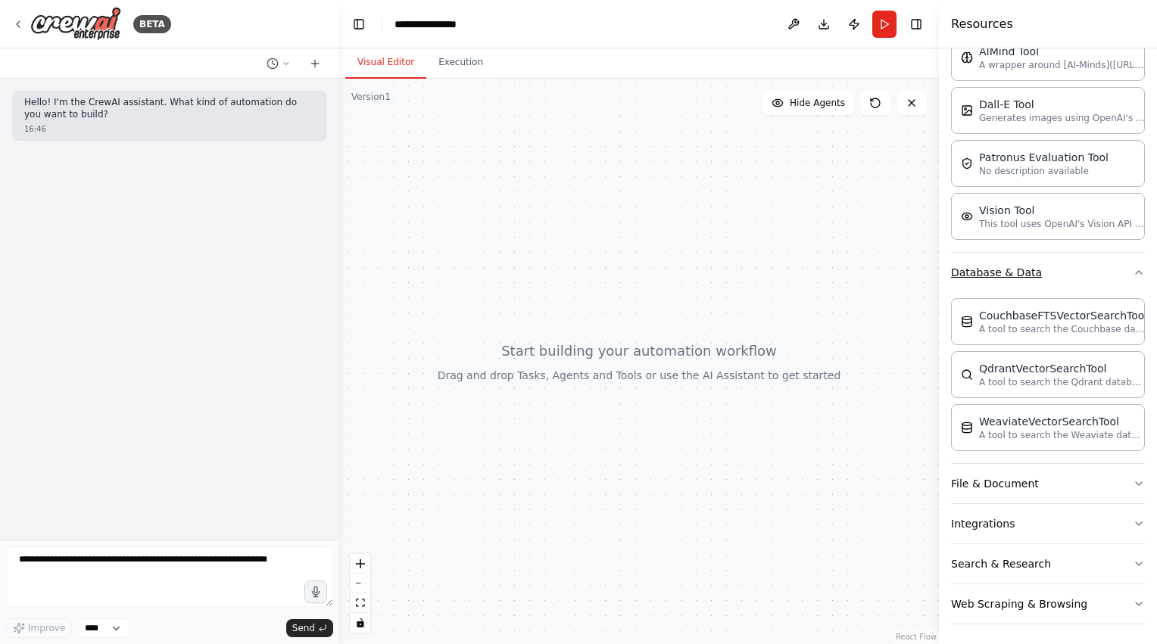
click at [1133, 270] on icon "button" at bounding box center [1139, 273] width 12 height 12
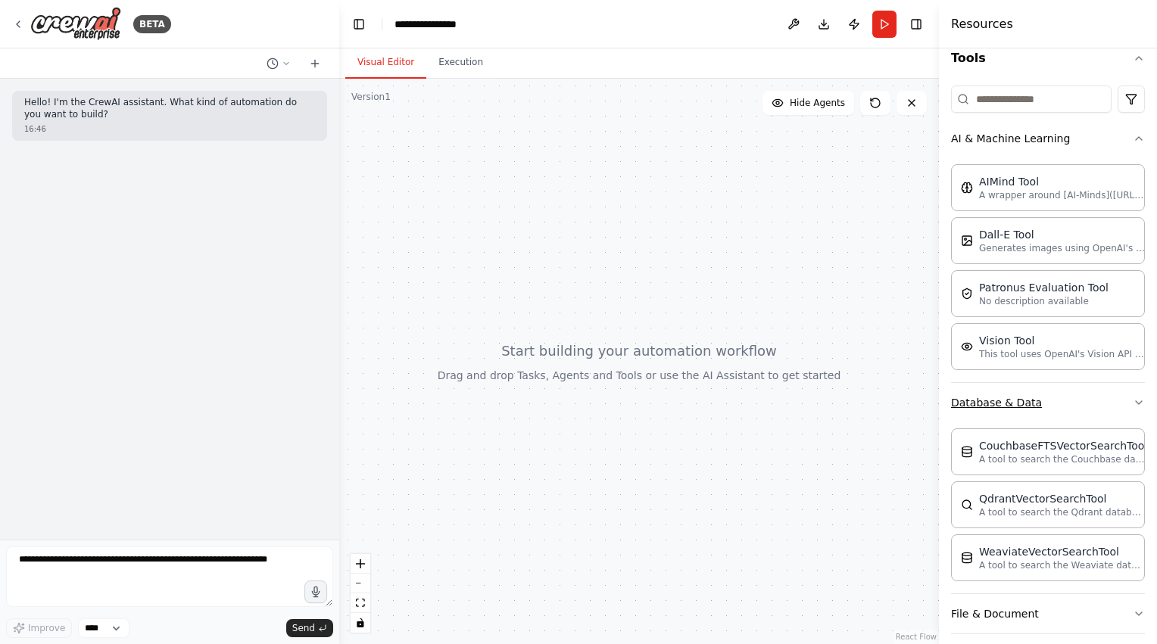
scroll to position [115, 0]
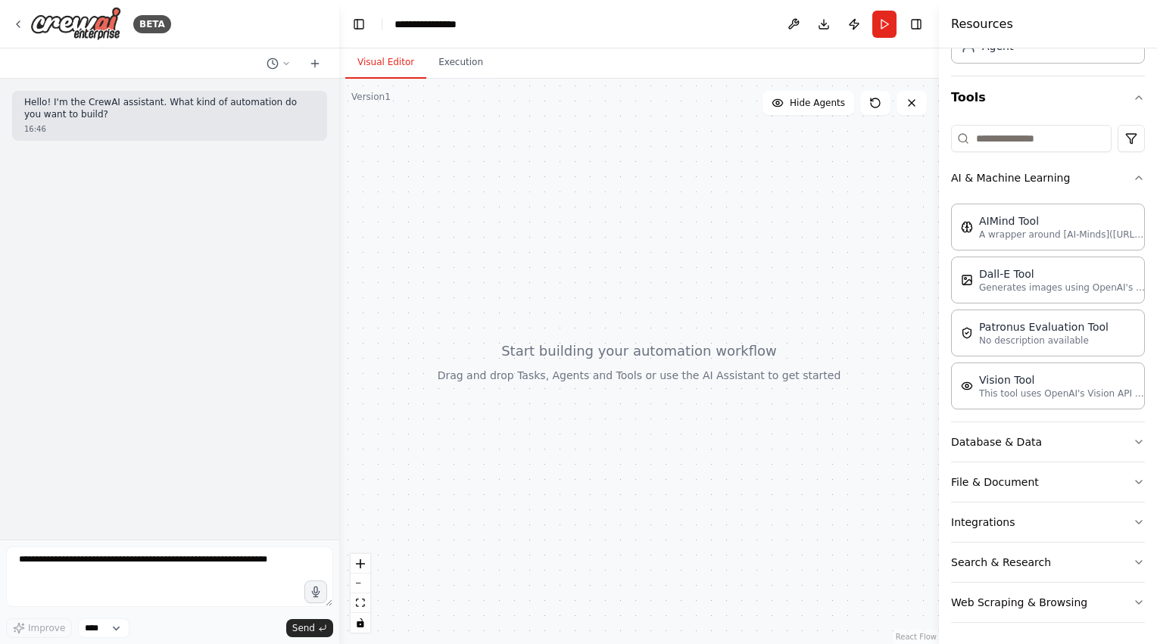
click at [1134, 179] on div "Crew Task Agent Tools AI & Machine Learning AIMind Tool A wrapper around [AI-Mi…" at bounding box center [1048, 346] width 218 height 596
click at [1133, 180] on icon "button" at bounding box center [1139, 178] width 12 height 12
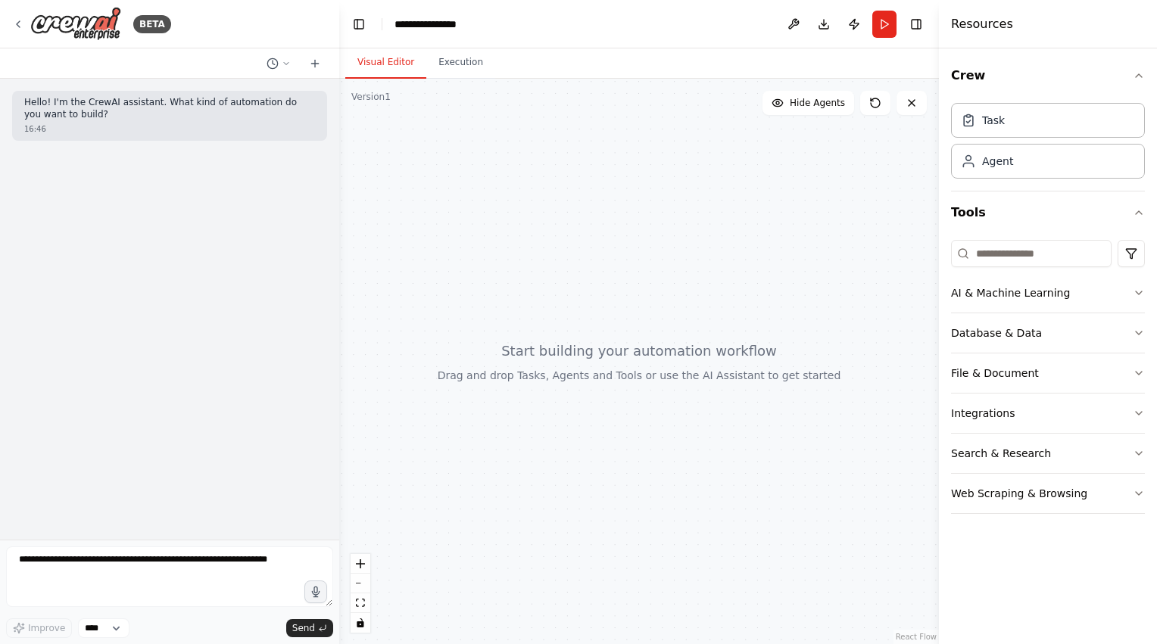
click at [605, 12] on header "**********" at bounding box center [639, 24] width 600 height 48
click at [457, 23] on div "**********" at bounding box center [433, 24] width 76 height 15
click at [474, 24] on div "**********" at bounding box center [452, 24] width 114 height 15
click at [541, 98] on div at bounding box center [639, 362] width 600 height 566
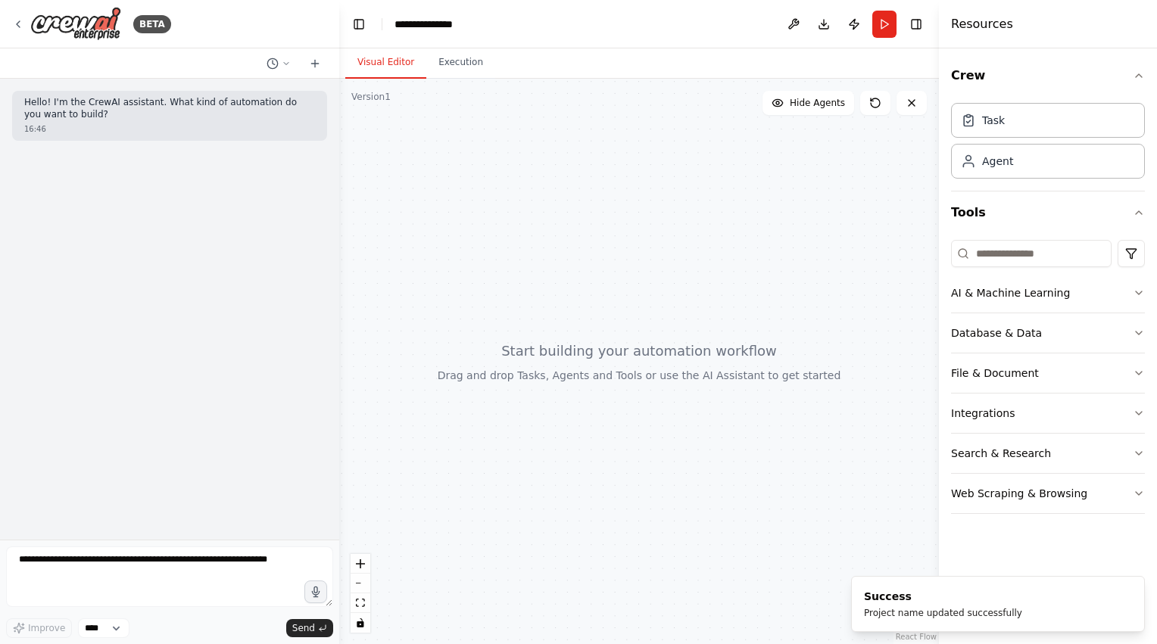
click at [468, 121] on div at bounding box center [639, 362] width 600 height 566
click at [673, 326] on div at bounding box center [639, 362] width 600 height 566
click at [1015, 162] on div "Agent" at bounding box center [1048, 160] width 194 height 35
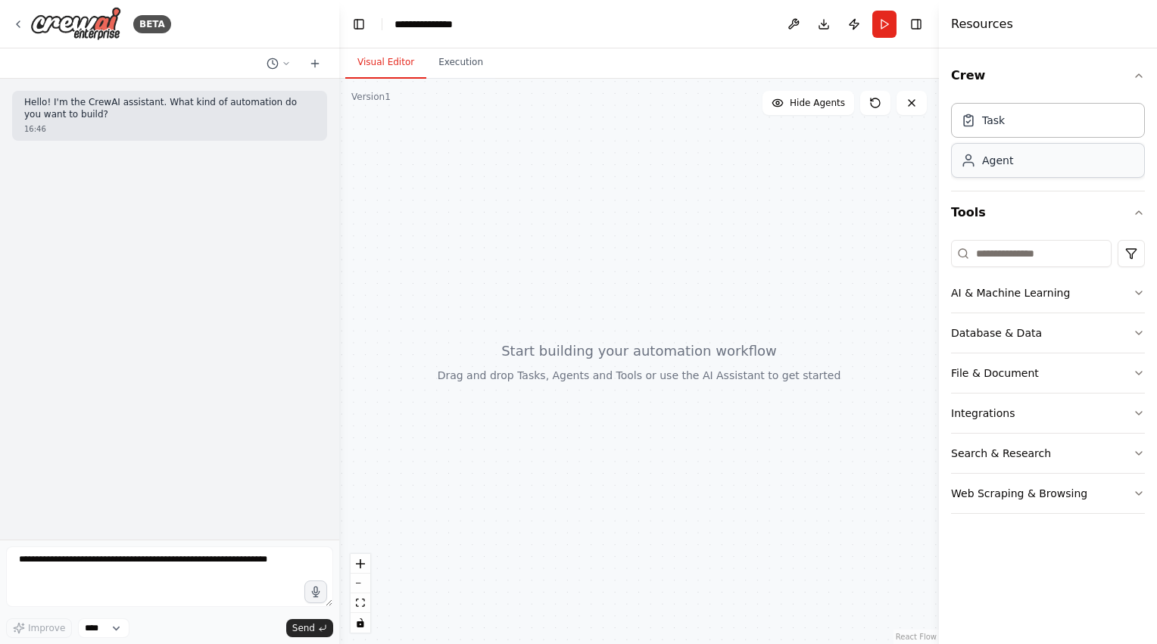
click at [1015, 162] on div "Agent" at bounding box center [1048, 160] width 194 height 35
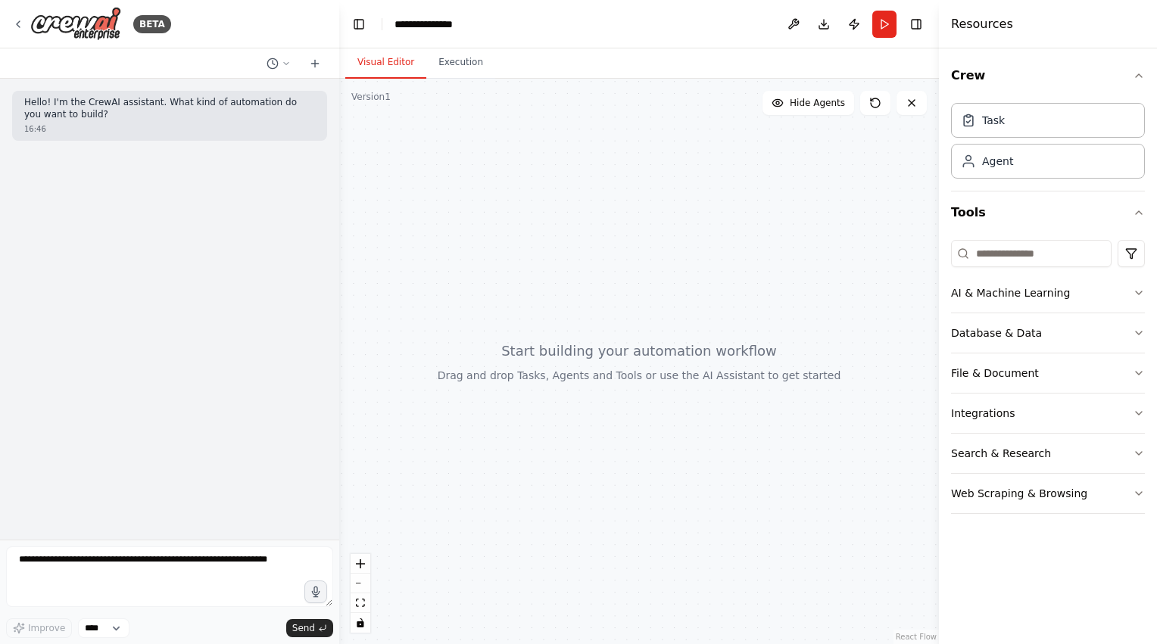
drag, startPoint x: 1015, startPoint y: 162, endPoint x: 869, endPoint y: 156, distance: 146.3
click at [869, 156] on div at bounding box center [639, 362] width 600 height 566
click at [1056, 259] on input at bounding box center [1031, 253] width 161 height 27
click at [1118, 251] on html "**********" at bounding box center [578, 322] width 1157 height 644
click at [1057, 252] on html "**********" at bounding box center [578, 322] width 1157 height 644
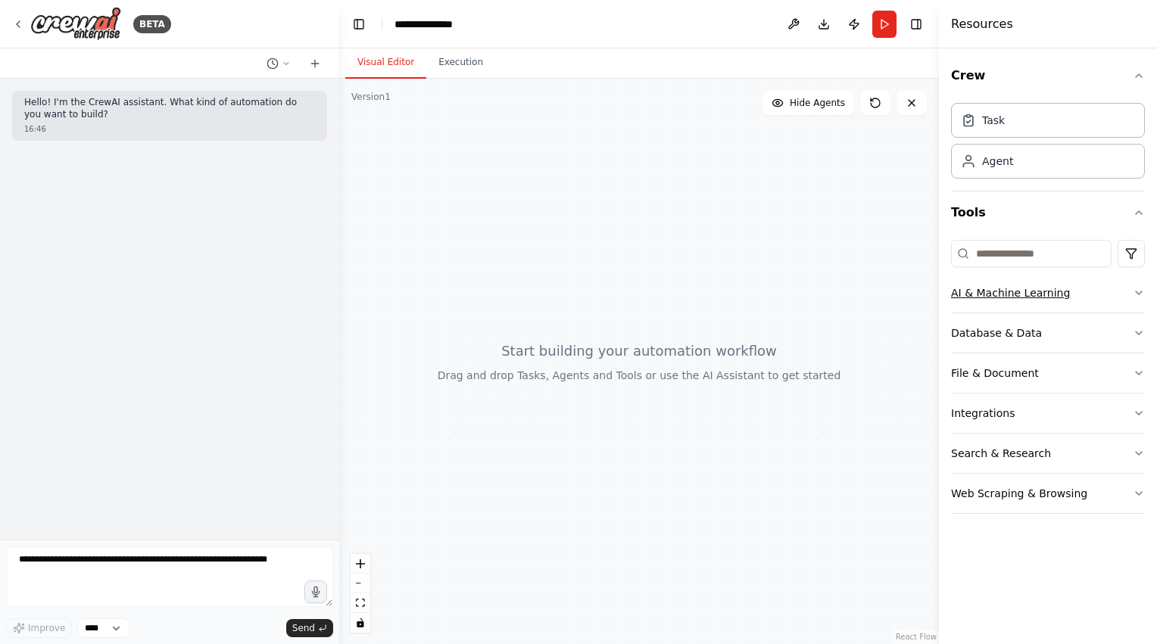
click at [1045, 302] on button "AI & Machine Learning" at bounding box center [1048, 292] width 194 height 39
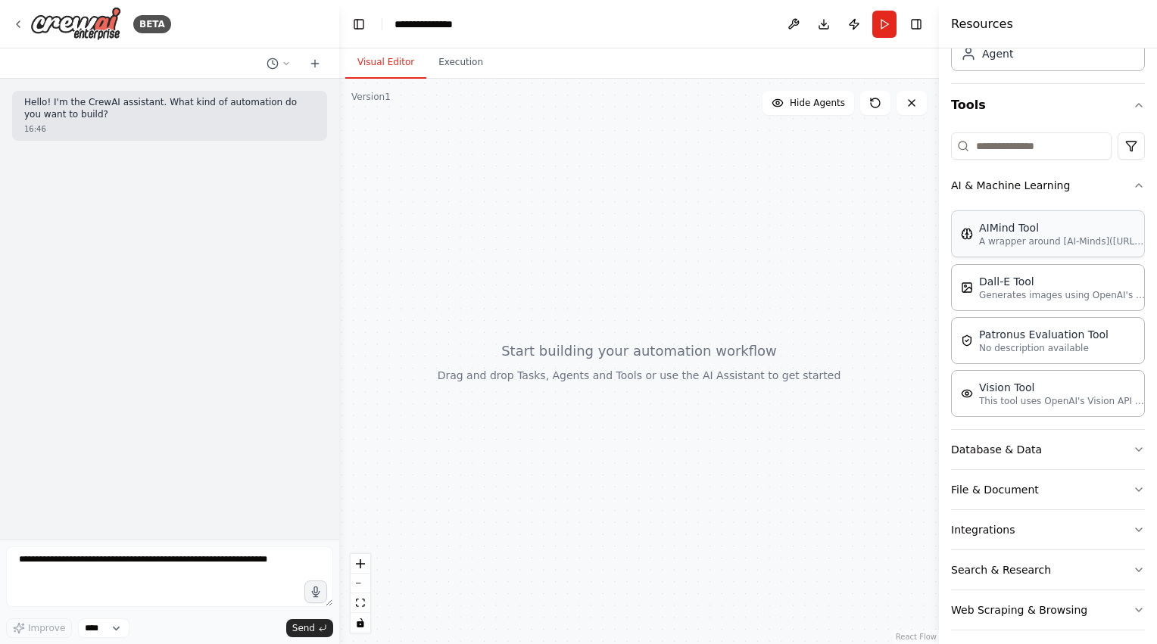
scroll to position [115, 0]
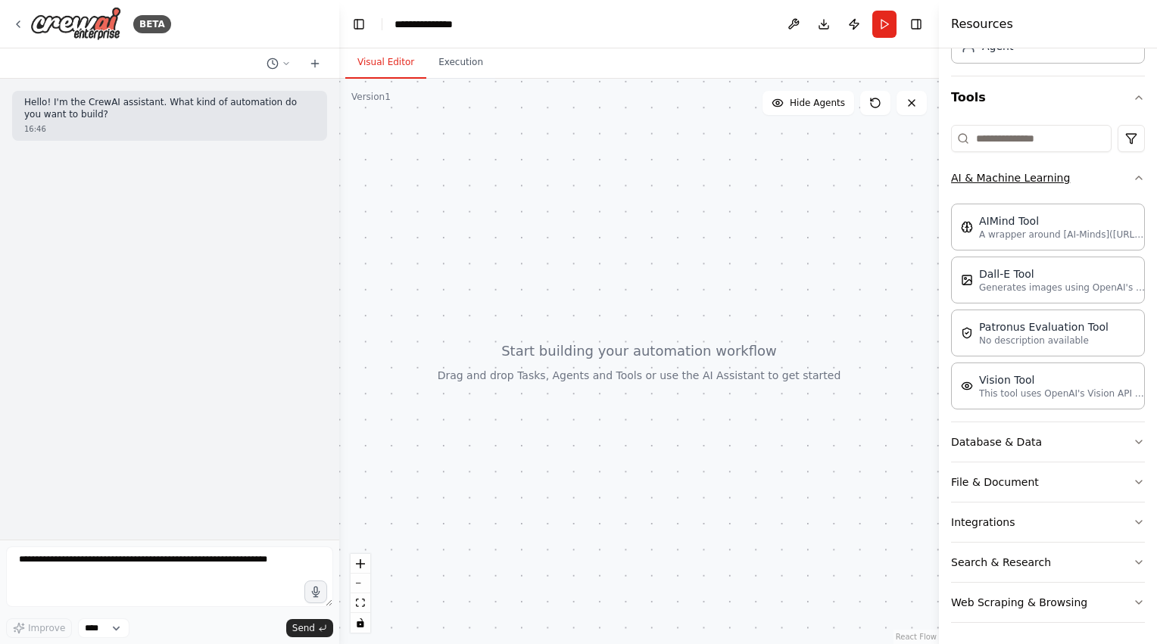
click at [1133, 179] on icon "button" at bounding box center [1139, 178] width 12 height 12
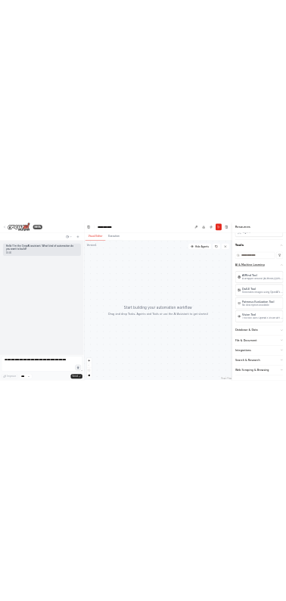
scroll to position [0, 0]
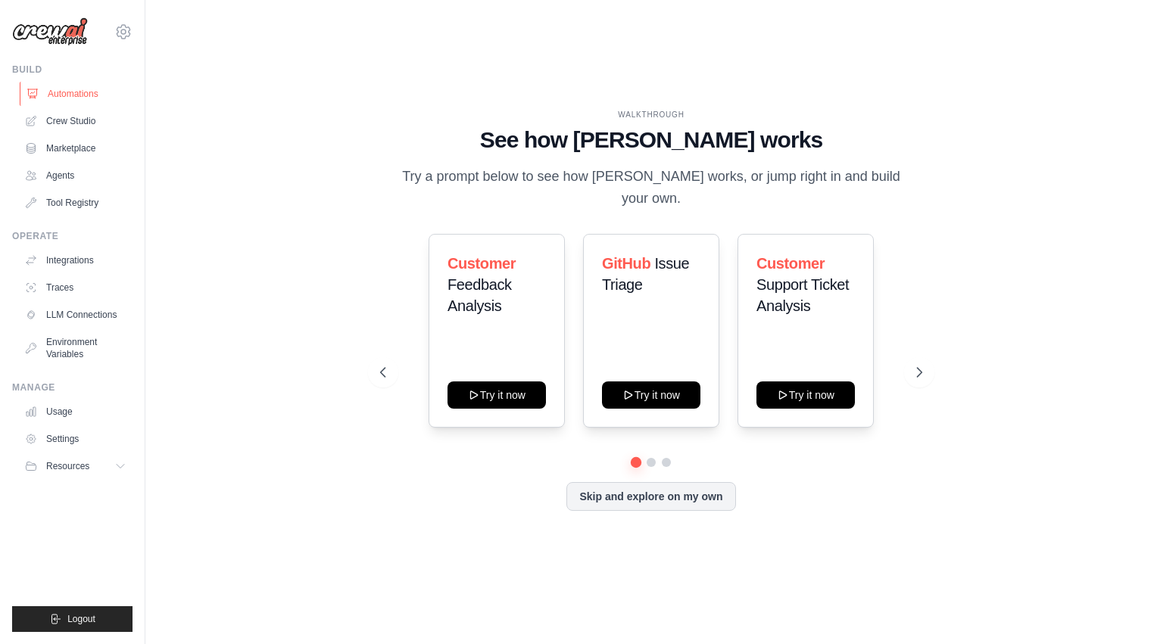
click at [54, 91] on link "Automations" at bounding box center [77, 94] width 114 height 24
click at [58, 168] on link "Agents" at bounding box center [77, 176] width 114 height 24
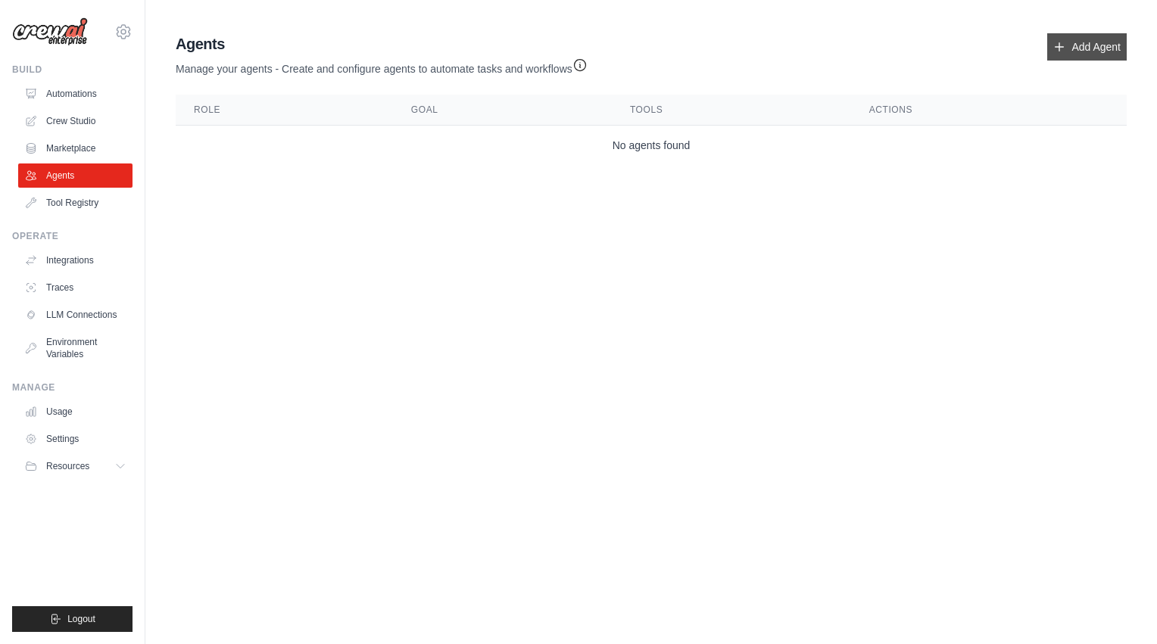
click at [1100, 45] on link "Add Agent" at bounding box center [1087, 46] width 80 height 27
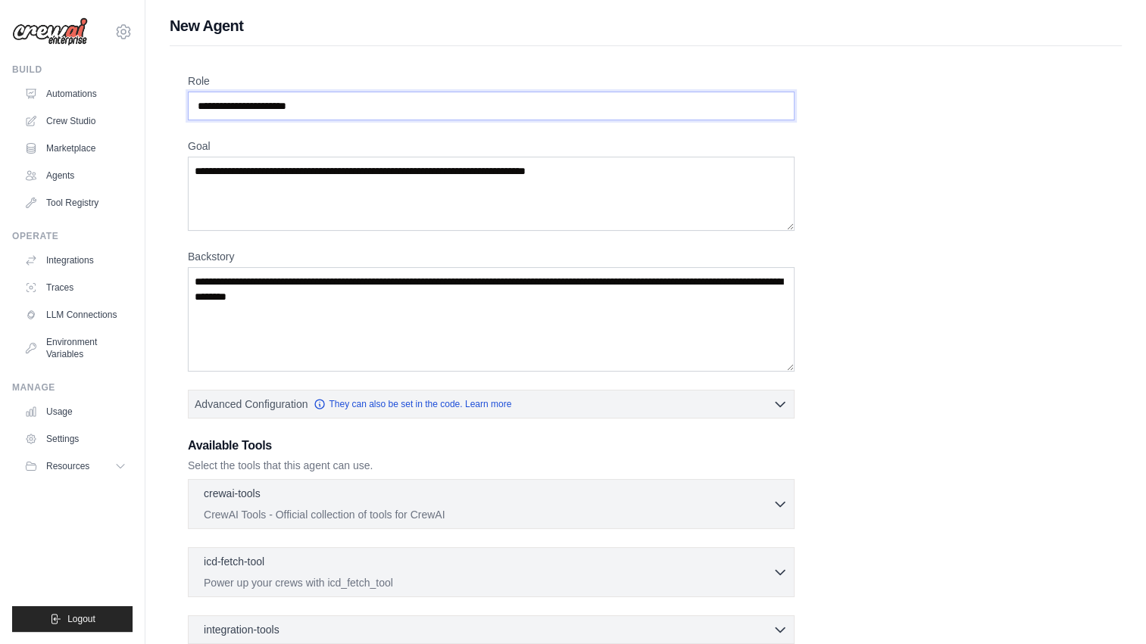
click at [376, 102] on input "Role" at bounding box center [491, 106] width 607 height 29
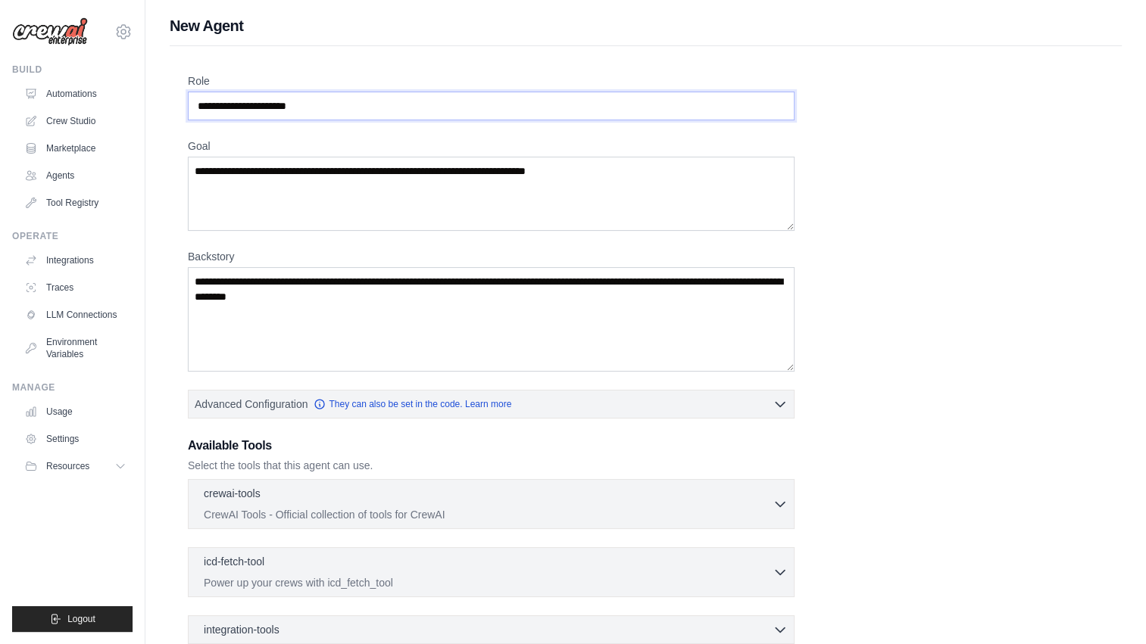
click at [376, 102] on input "Role" at bounding box center [491, 106] width 607 height 29
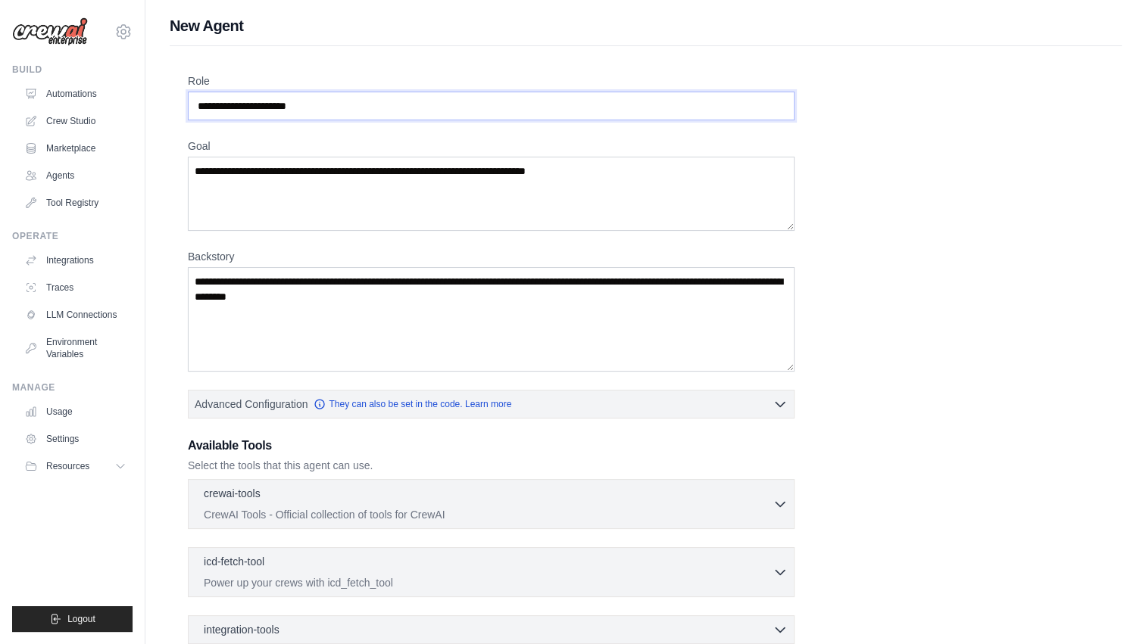
click at [376, 102] on input "Role" at bounding box center [491, 106] width 607 height 29
drag, startPoint x: 373, startPoint y: 105, endPoint x: 189, endPoint y: 96, distance: 184.2
click at [189, 96] on input "Role" at bounding box center [491, 106] width 607 height 29
paste input "**********"
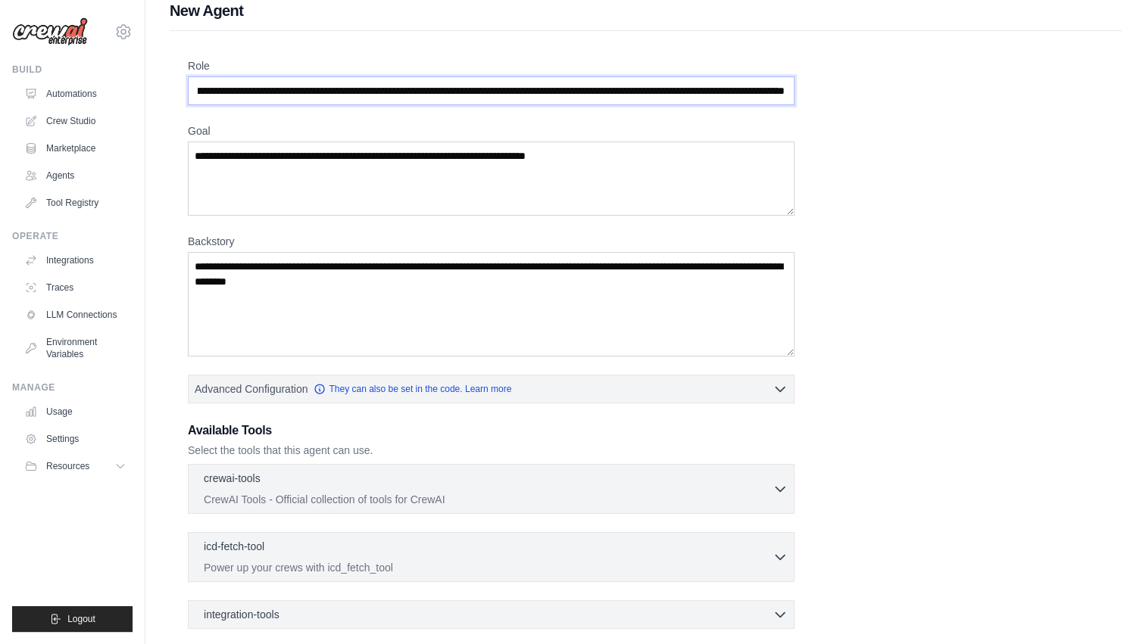
scroll to position [17, 0]
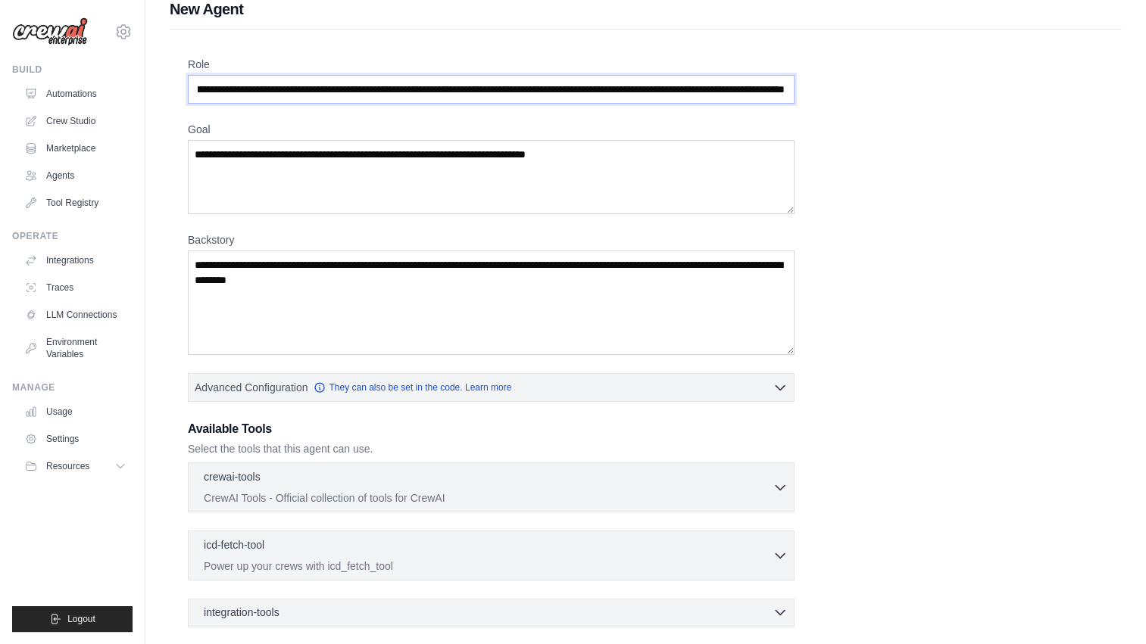
type input "**********"
click at [558, 91] on input "Role" at bounding box center [491, 89] width 607 height 29
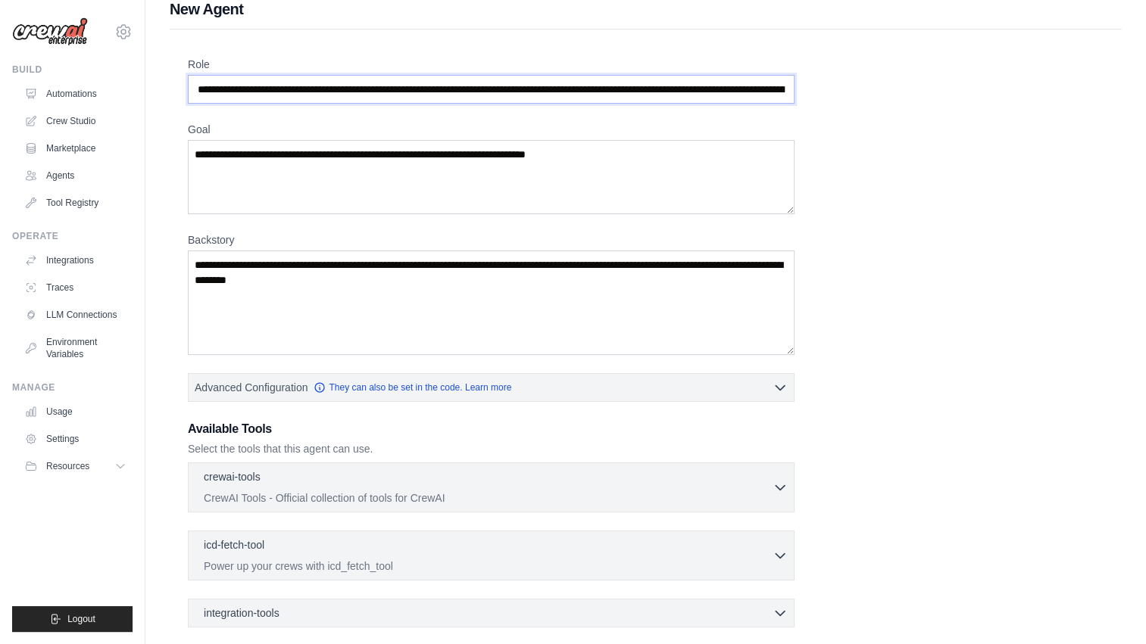
click at [558, 91] on input "Role" at bounding box center [491, 89] width 607 height 29
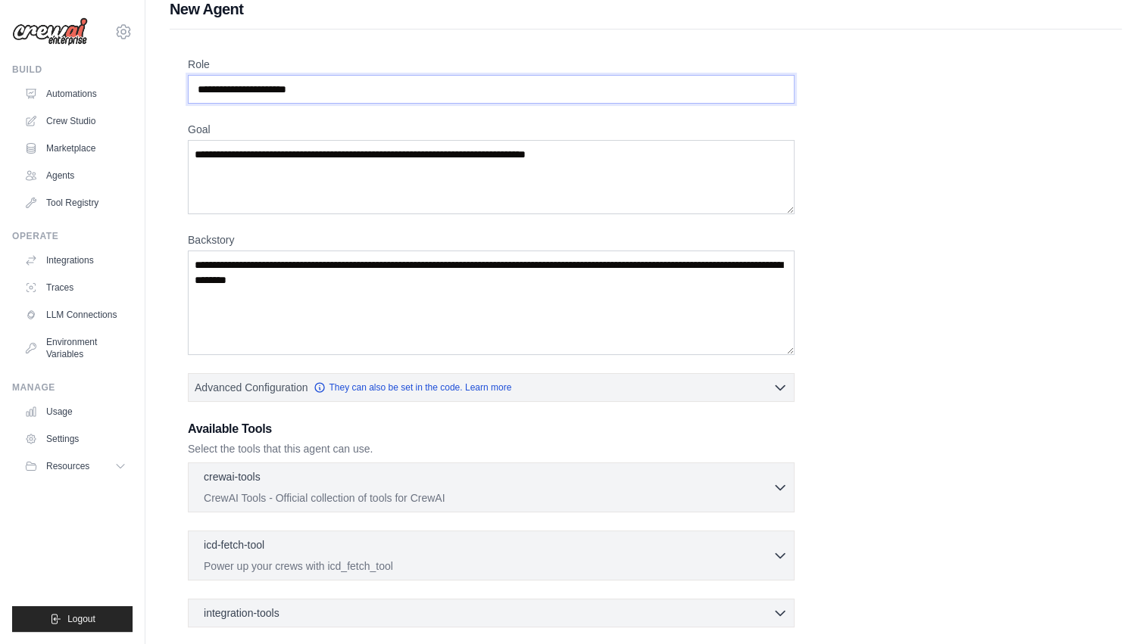
click at [558, 91] on input "Role" at bounding box center [491, 89] width 607 height 29
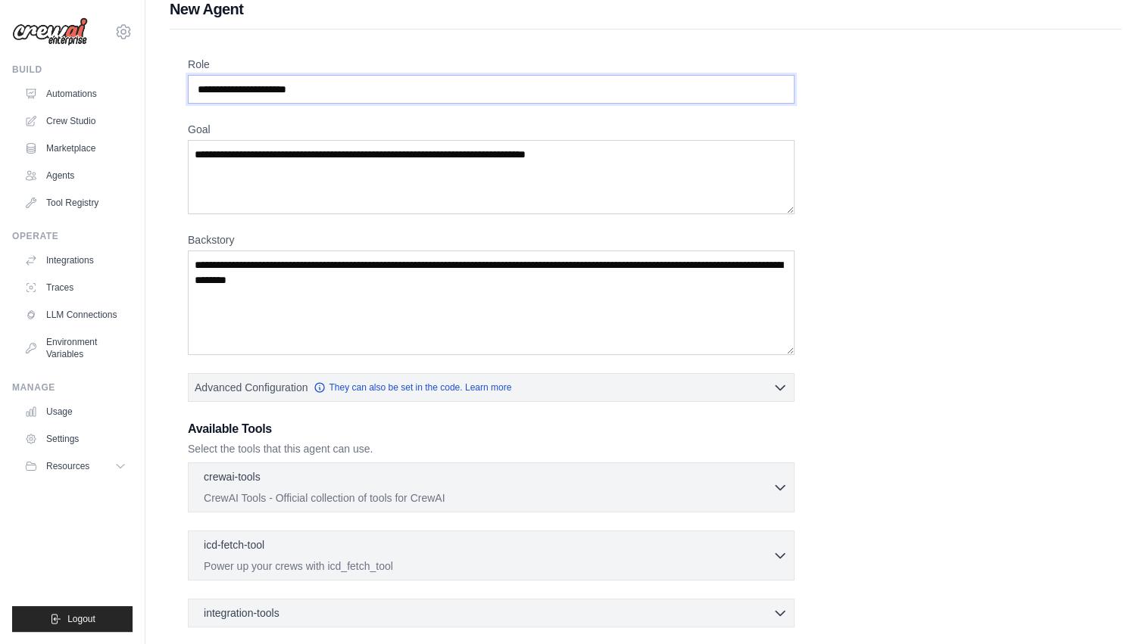
paste input "**********"
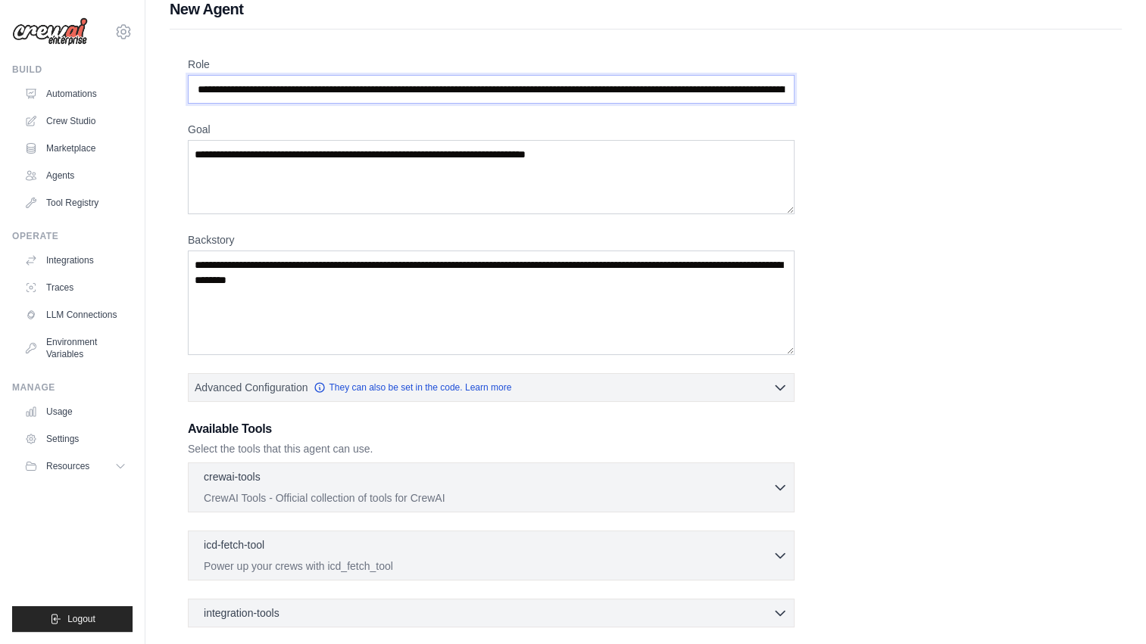
scroll to position [0, 4734]
type input "**********"
click at [420, 195] on textarea "Goal" at bounding box center [491, 177] width 607 height 74
paste textarea "**********"
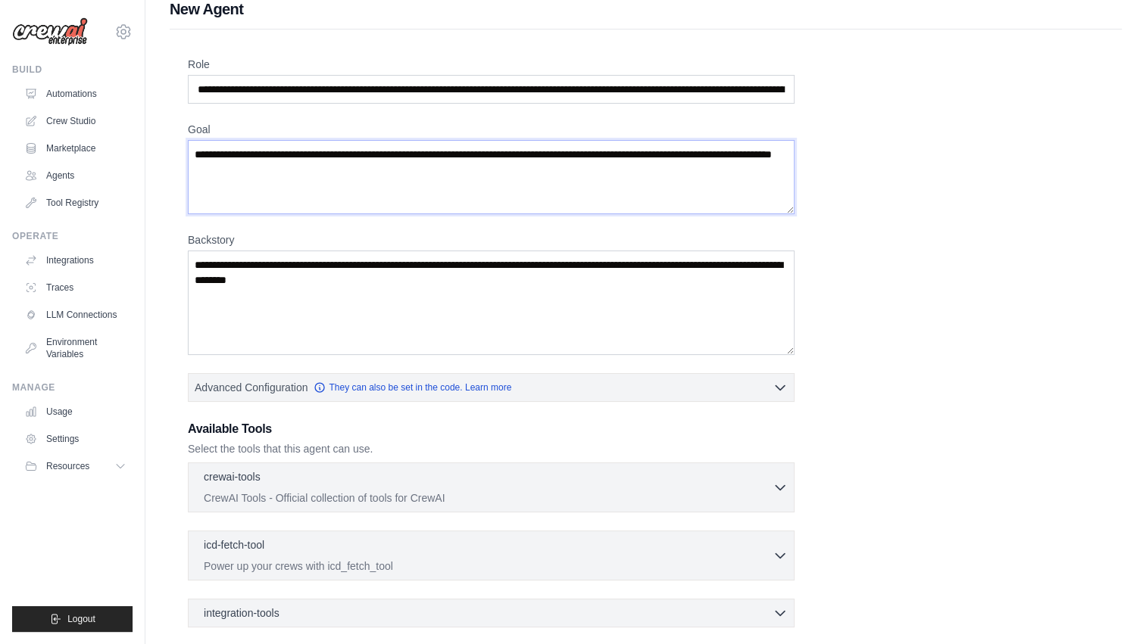
type textarea "**********"
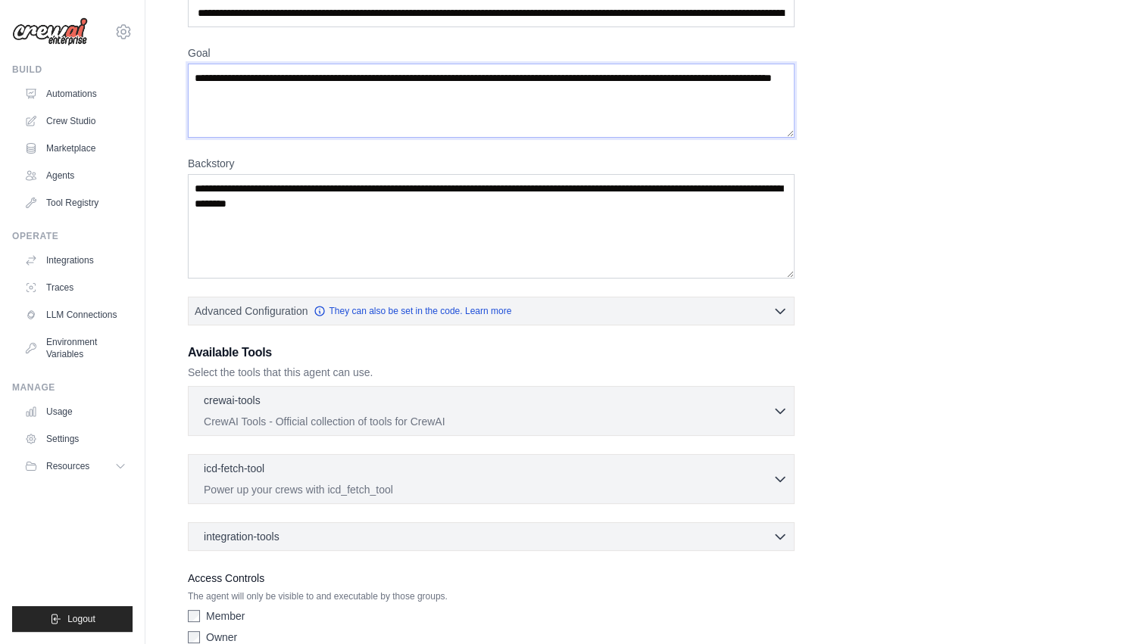
scroll to position [97, 0]
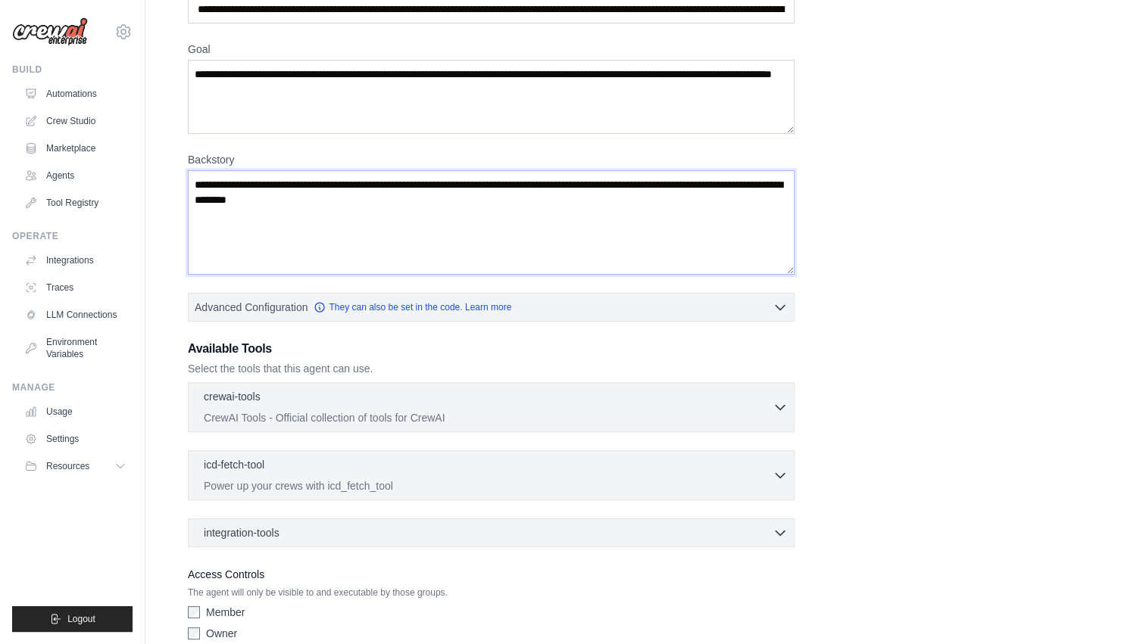
click at [423, 229] on textarea "Backstory" at bounding box center [491, 222] width 607 height 105
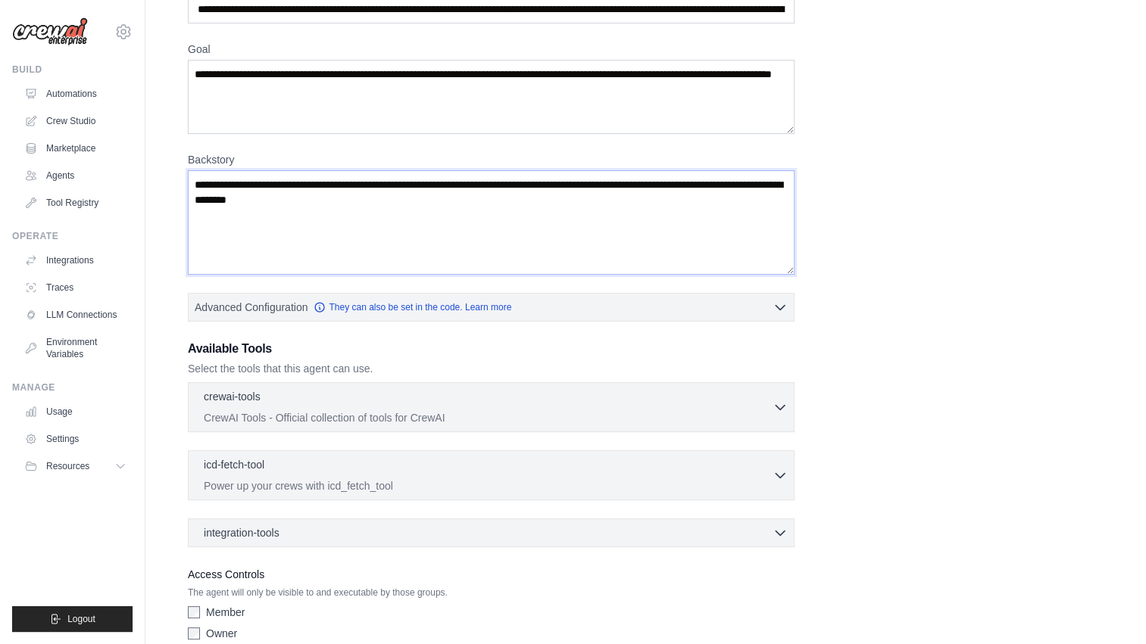
click at [423, 229] on textarea "Backstory" at bounding box center [491, 222] width 607 height 105
paste textarea "**********"
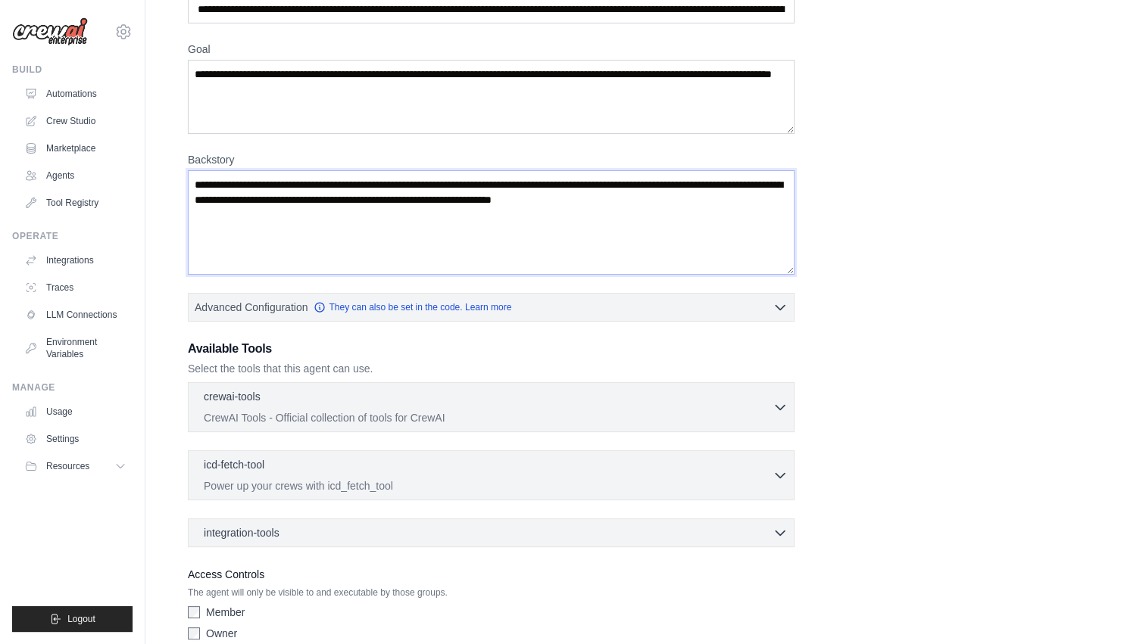
click at [423, 229] on textarea "**********" at bounding box center [491, 222] width 607 height 105
click at [775, 243] on textarea "**********" at bounding box center [491, 222] width 607 height 105
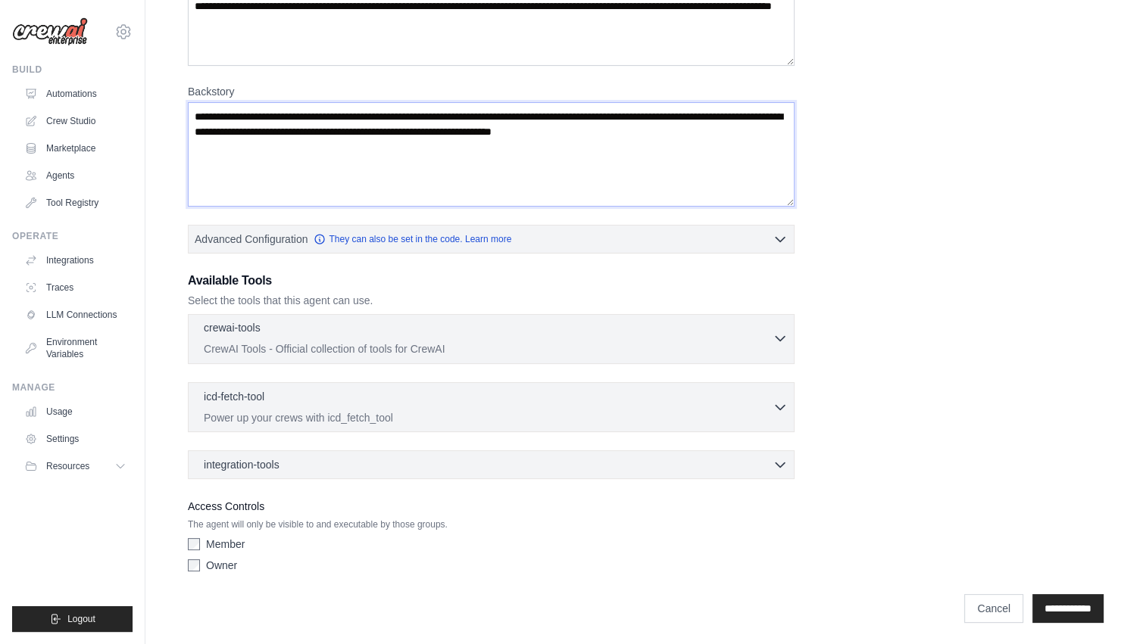
type textarea "**********"
click at [718, 333] on div "crewai-tools 0 selected" at bounding box center [488, 329] width 569 height 18
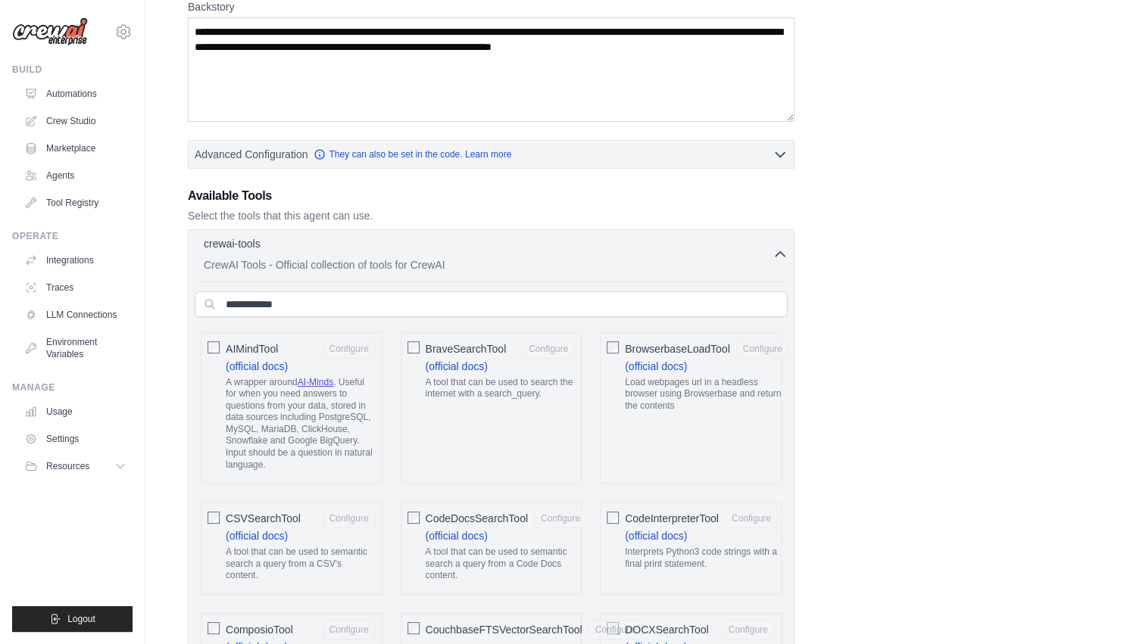
scroll to position [251, 0]
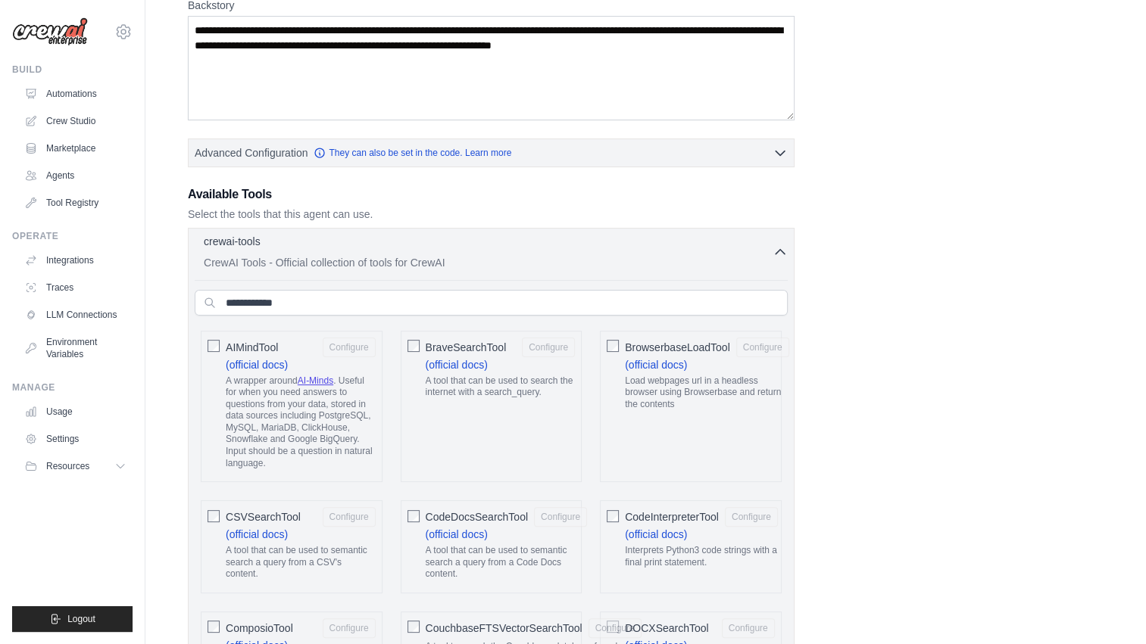
click at [773, 239] on button "crewai-tools 0 selected CrewAI Tools - Official collection of tools for CrewAI" at bounding box center [491, 252] width 593 height 36
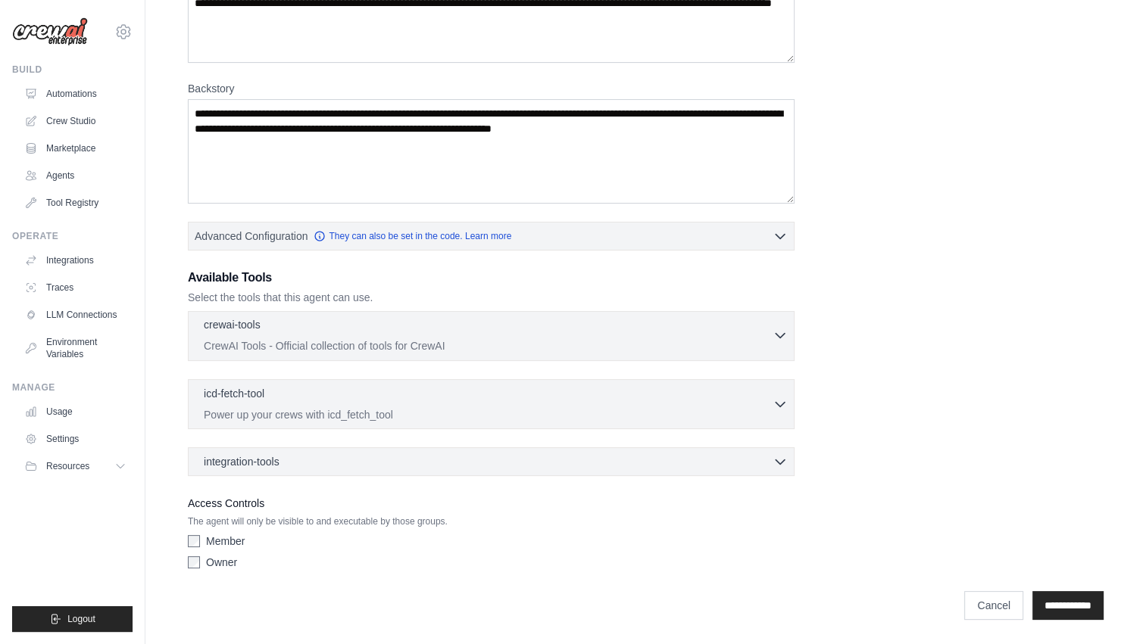
scroll to position [165, 0]
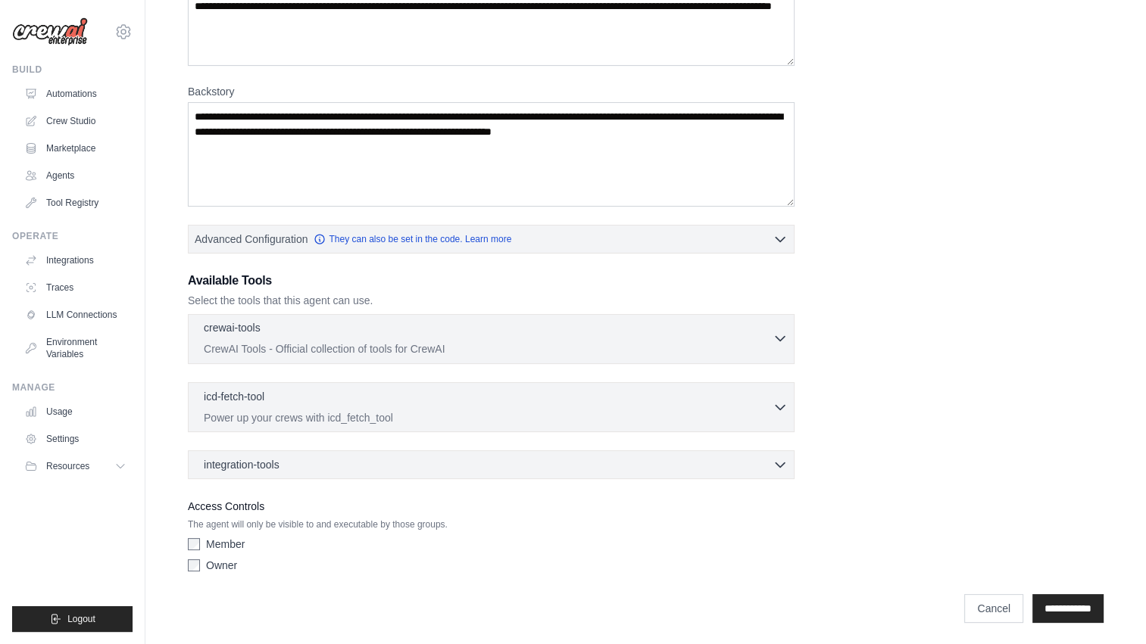
click at [775, 345] on button "crewai-tools 0 selected CrewAI Tools - Official collection of tools for CrewAI" at bounding box center [491, 338] width 593 height 36
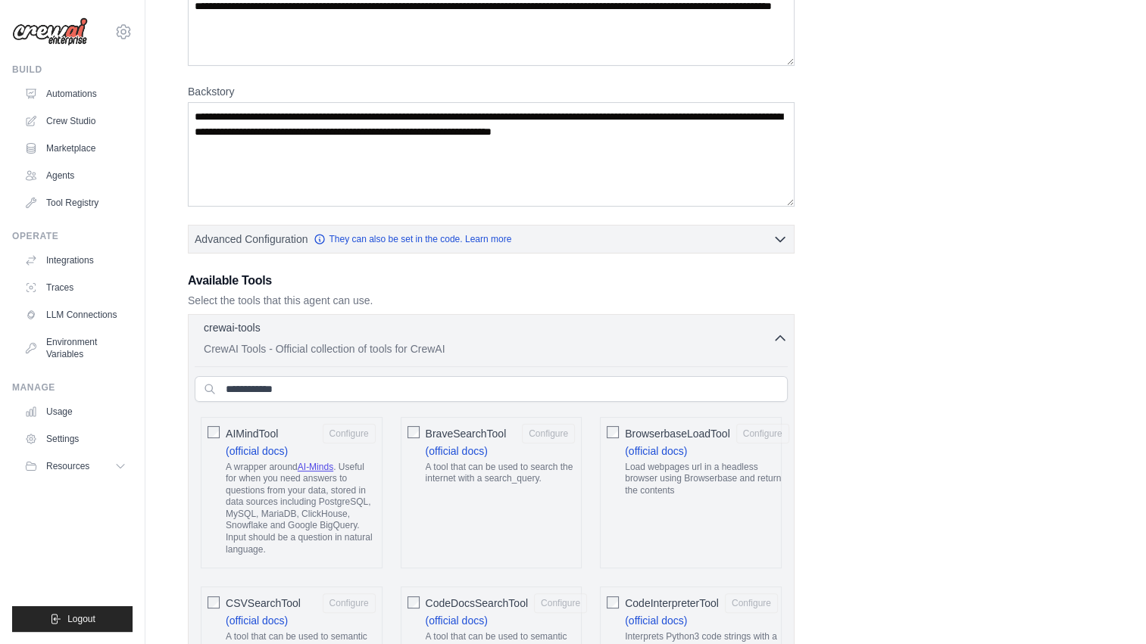
scroll to position [251, 0]
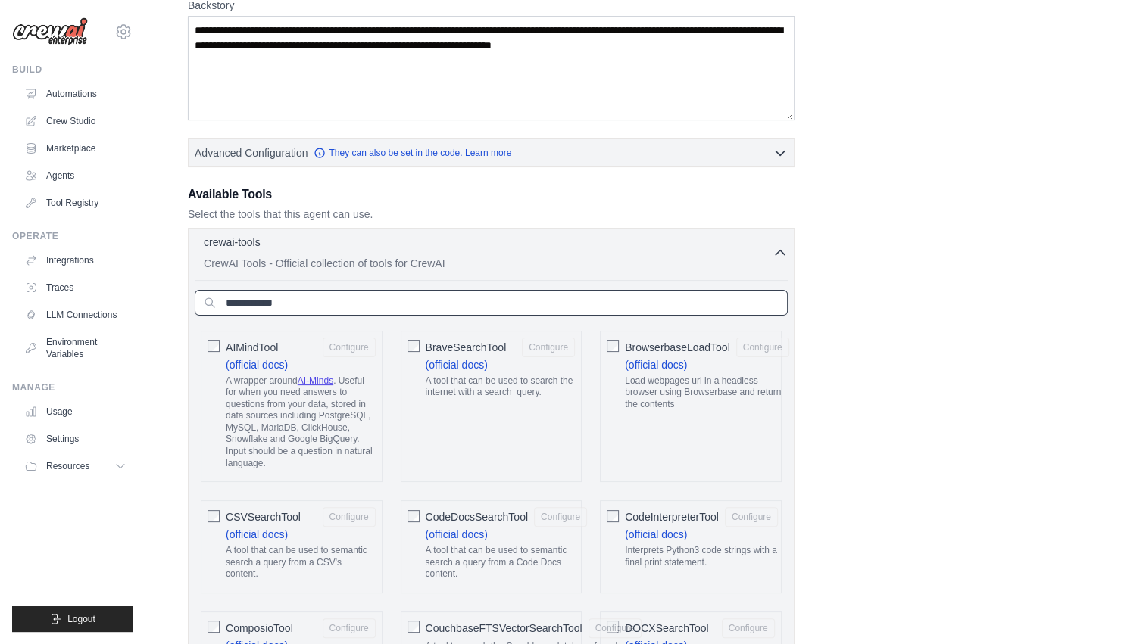
click at [721, 305] on input "text" at bounding box center [491, 303] width 593 height 26
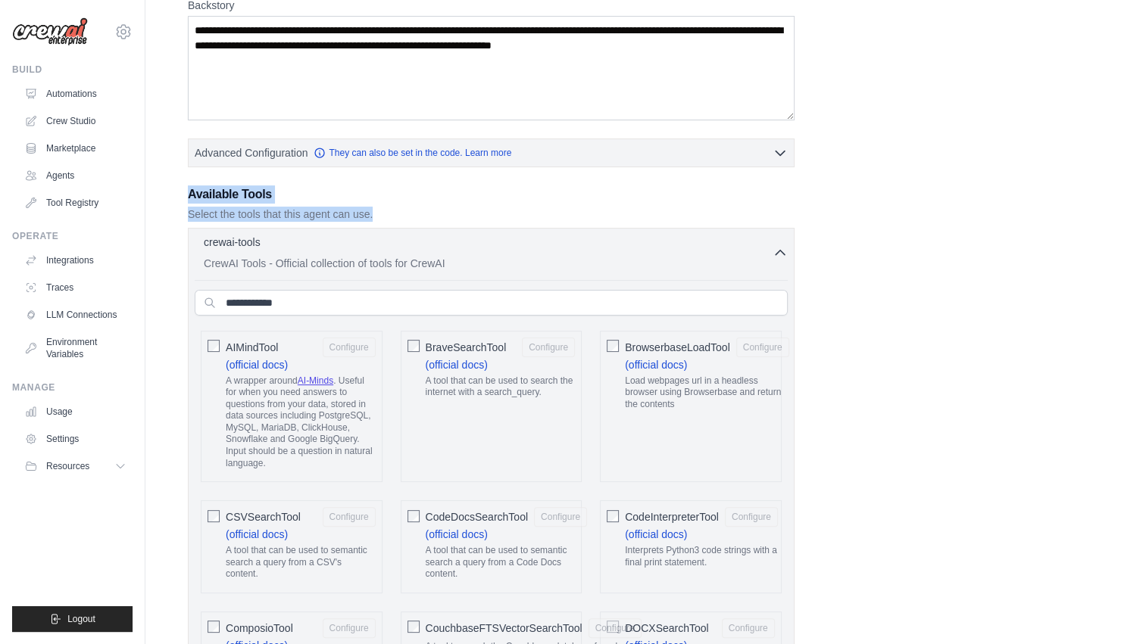
drag, startPoint x: 382, startPoint y: 213, endPoint x: 179, endPoint y: 179, distance: 205.7
copy div "Available Tools Select the tools that this agent can use."
click at [779, 245] on icon "button" at bounding box center [779, 252] width 15 height 15
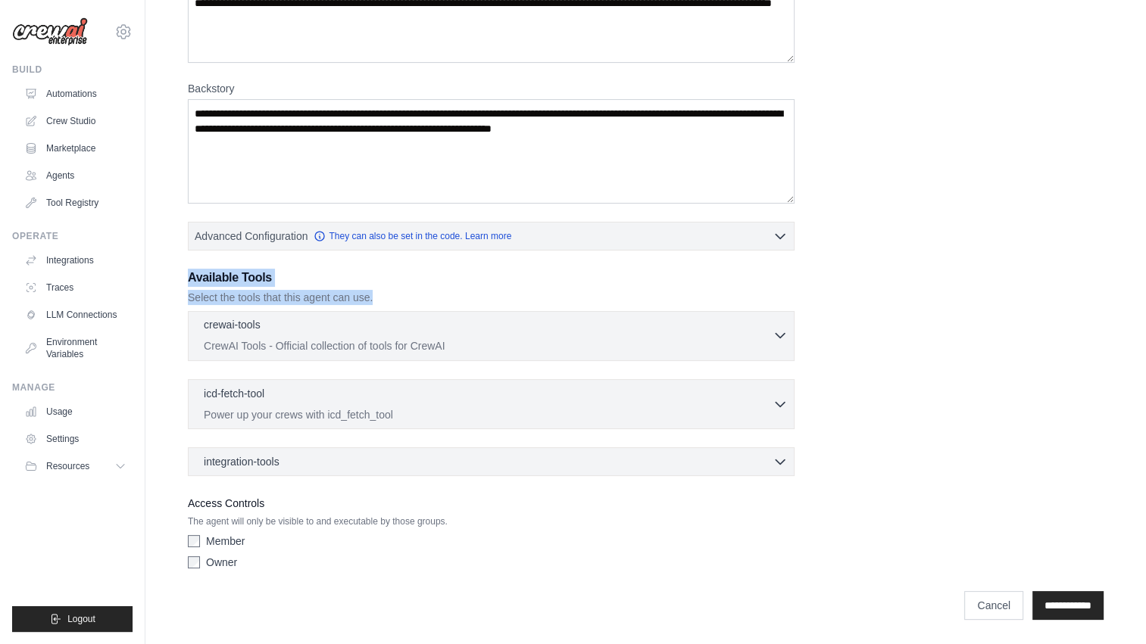
scroll to position [165, 0]
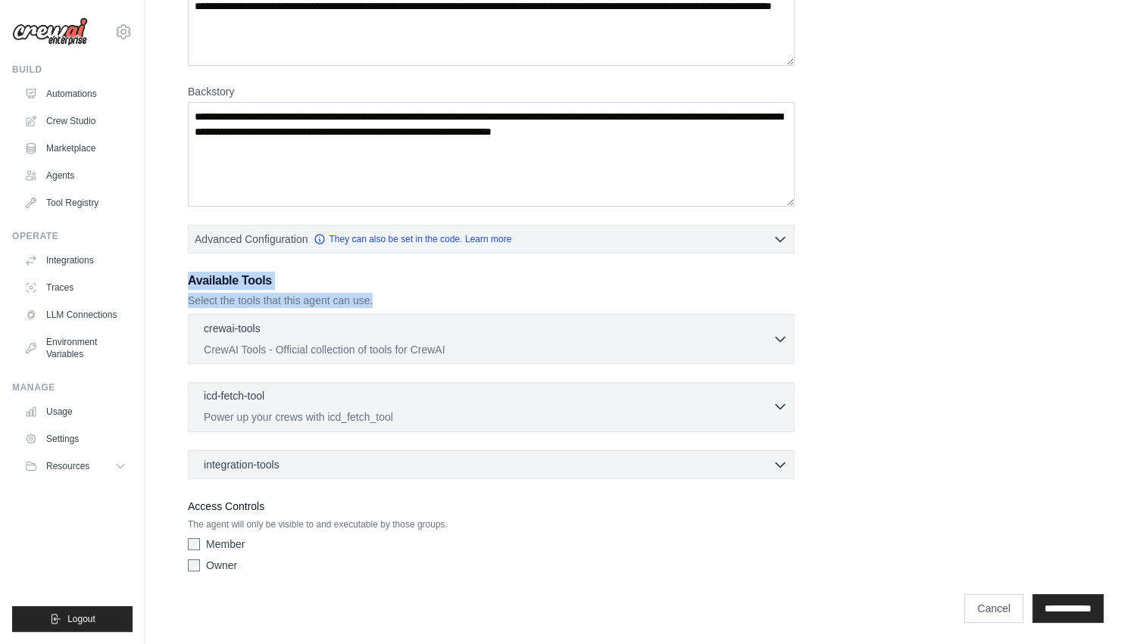
click at [639, 391] on div "icd-fetch-tool 0 selected" at bounding box center [488, 397] width 569 height 18
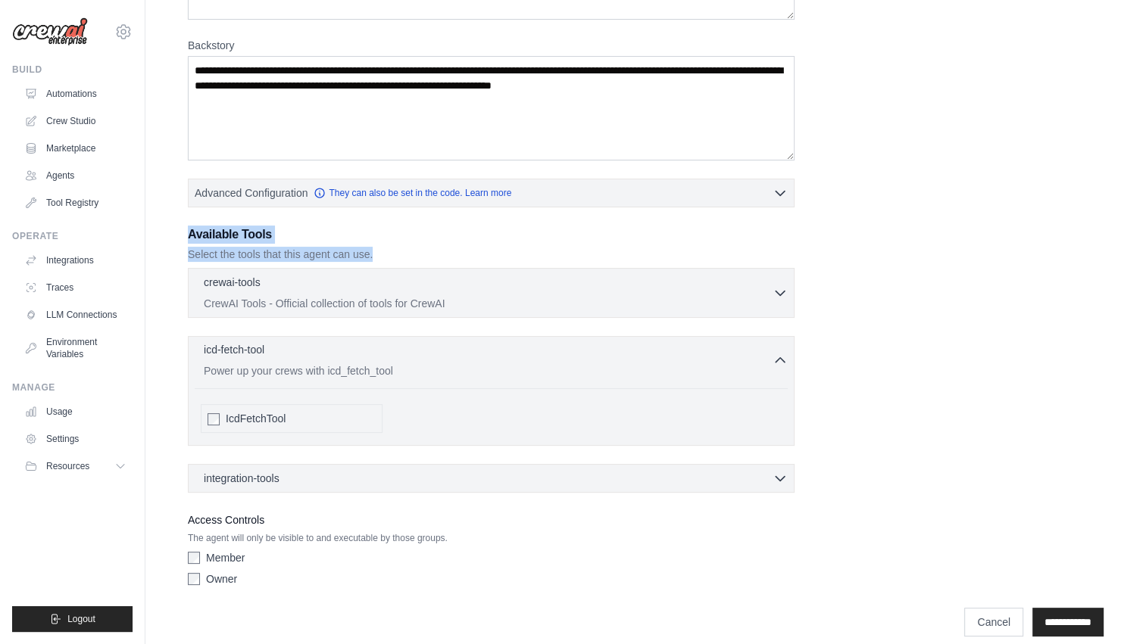
click at [769, 373] on p "Power up your crews with icd_fetch_tool" at bounding box center [488, 370] width 569 height 15
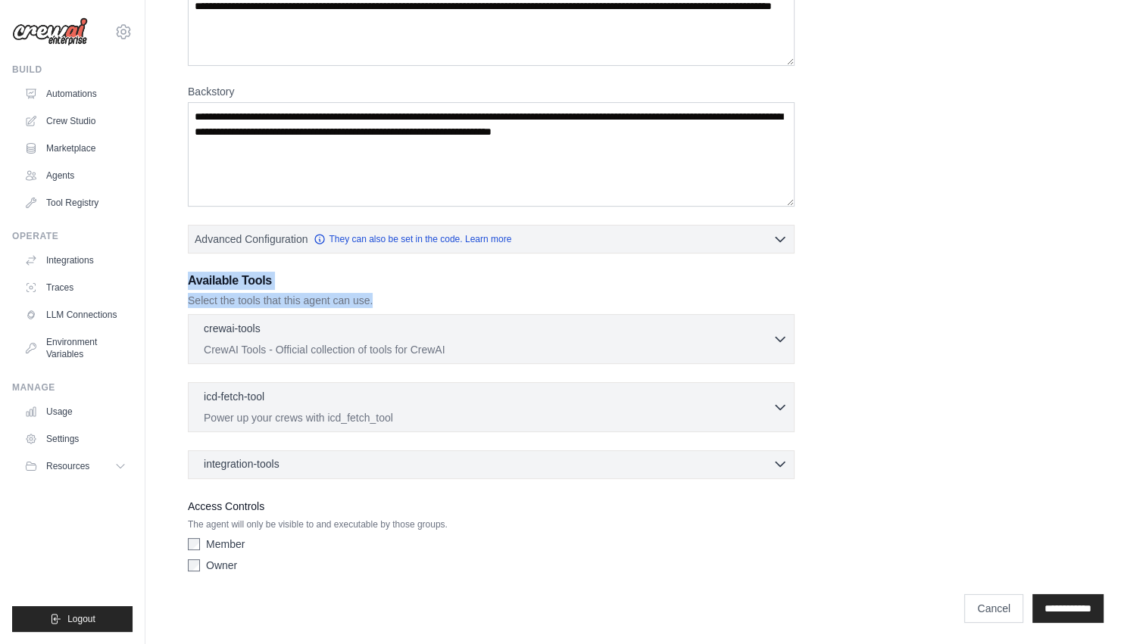
click at [718, 459] on div "integration-tools 0 selected" at bounding box center [496, 464] width 584 height 15
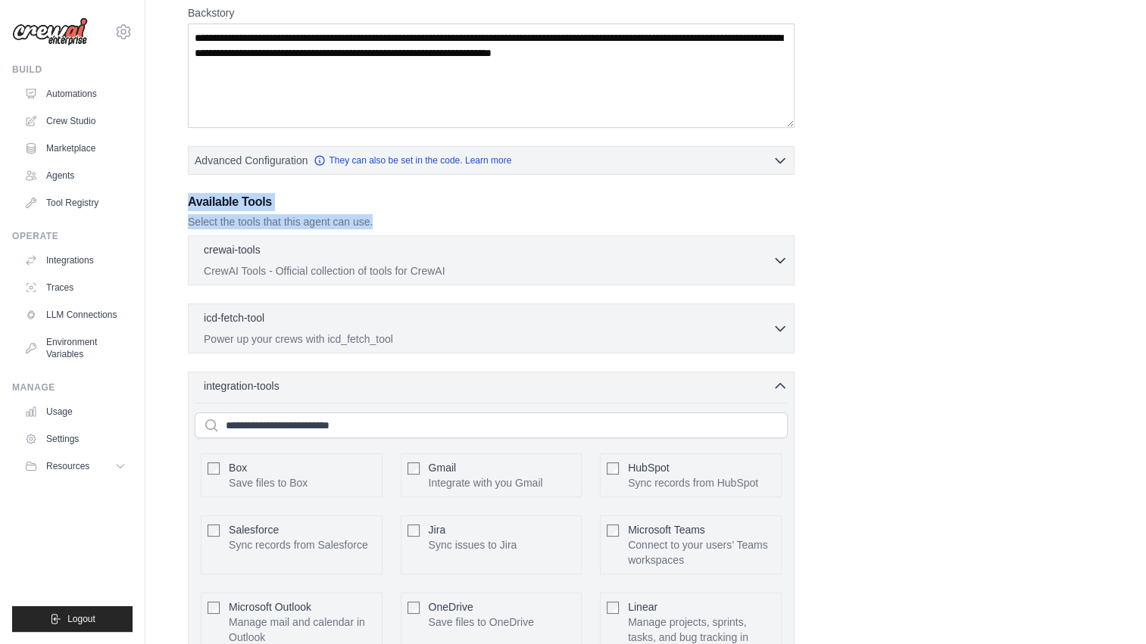
scroll to position [241, 0]
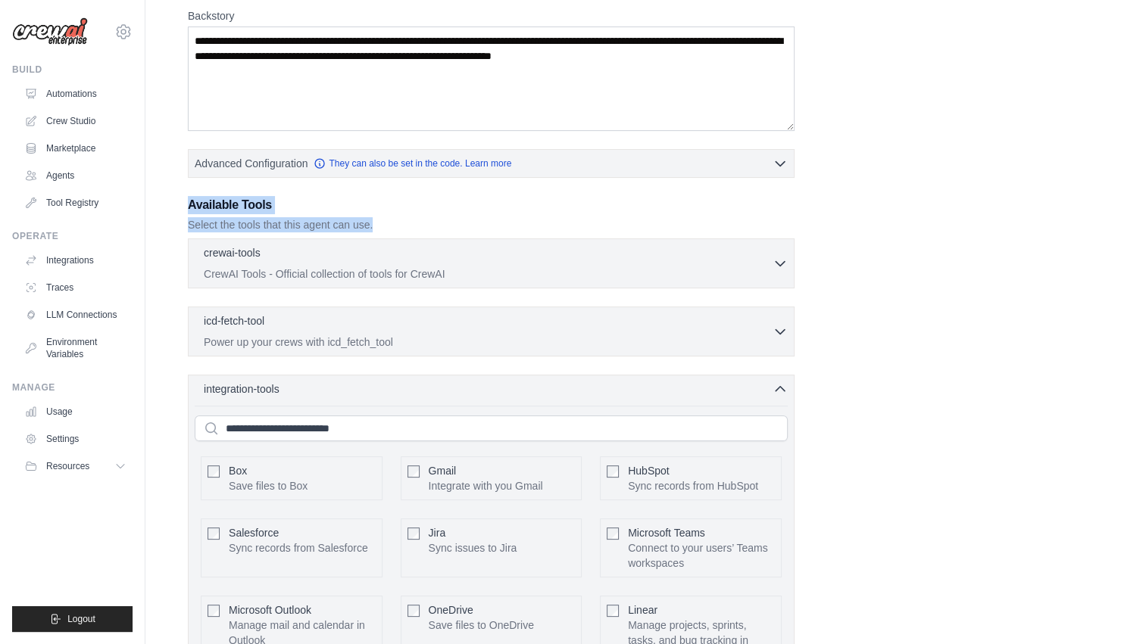
click at [779, 394] on div "integration-tools 0 selected Box Save files to Box Gmail" at bounding box center [491, 645] width 607 height 540
click at [782, 381] on icon "button" at bounding box center [779, 388] width 15 height 15
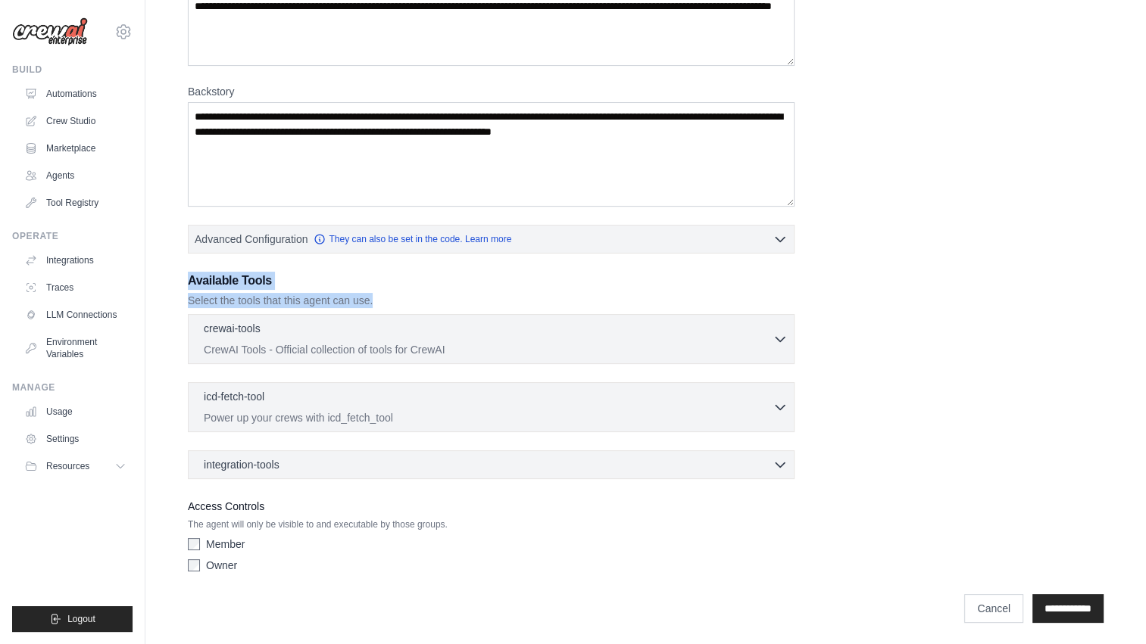
drag, startPoint x: 318, startPoint y: 465, endPoint x: 180, endPoint y: 330, distance: 192.8
click at [180, 330] on div "**********" at bounding box center [646, 256] width 952 height 751
click at [167, 312] on div "**********" at bounding box center [645, 241] width 1000 height 782
drag, startPoint x: 203, startPoint y: 321, endPoint x: 406, endPoint y: 479, distance: 256.9
click at [406, 479] on div "**********" at bounding box center [646, 243] width 916 height 671
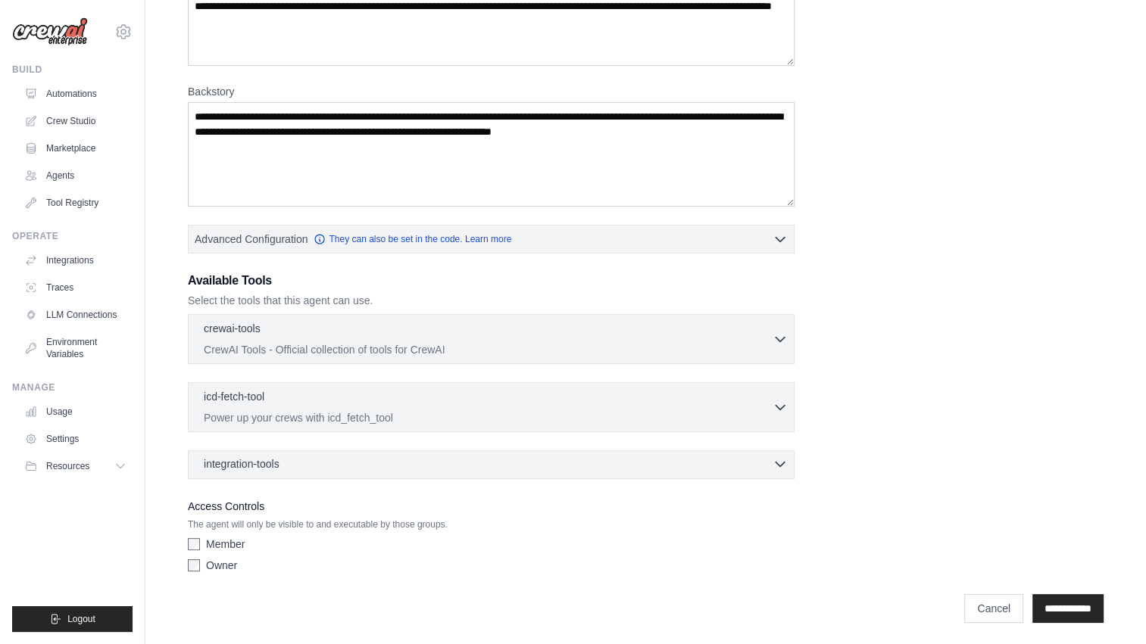
click at [785, 466] on icon "button" at bounding box center [779, 464] width 15 height 15
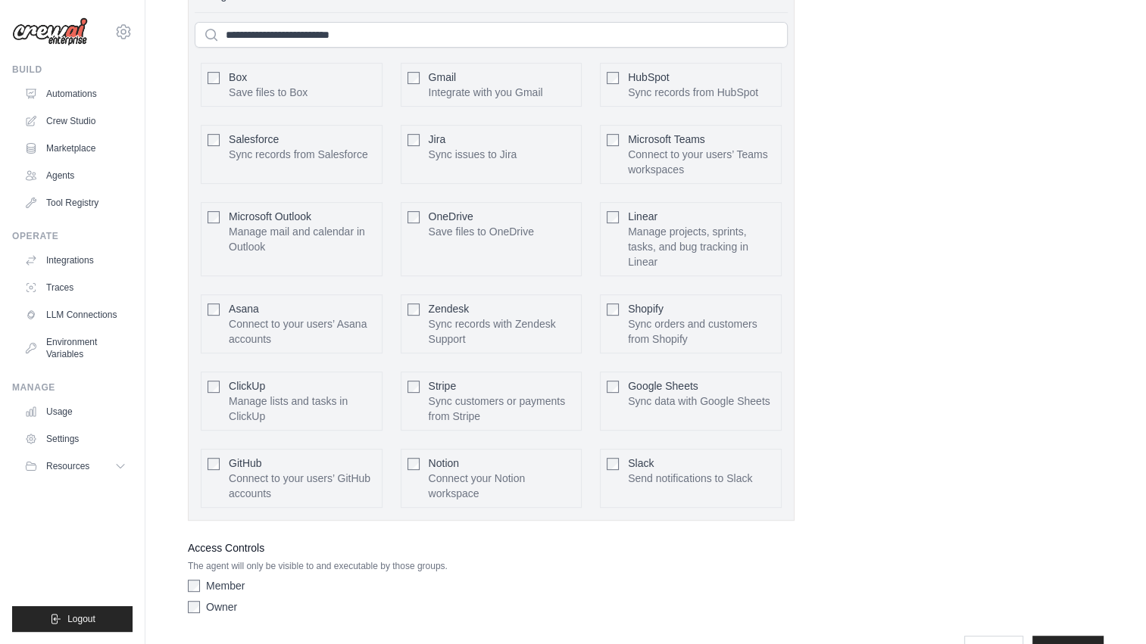
scroll to position [636, 0]
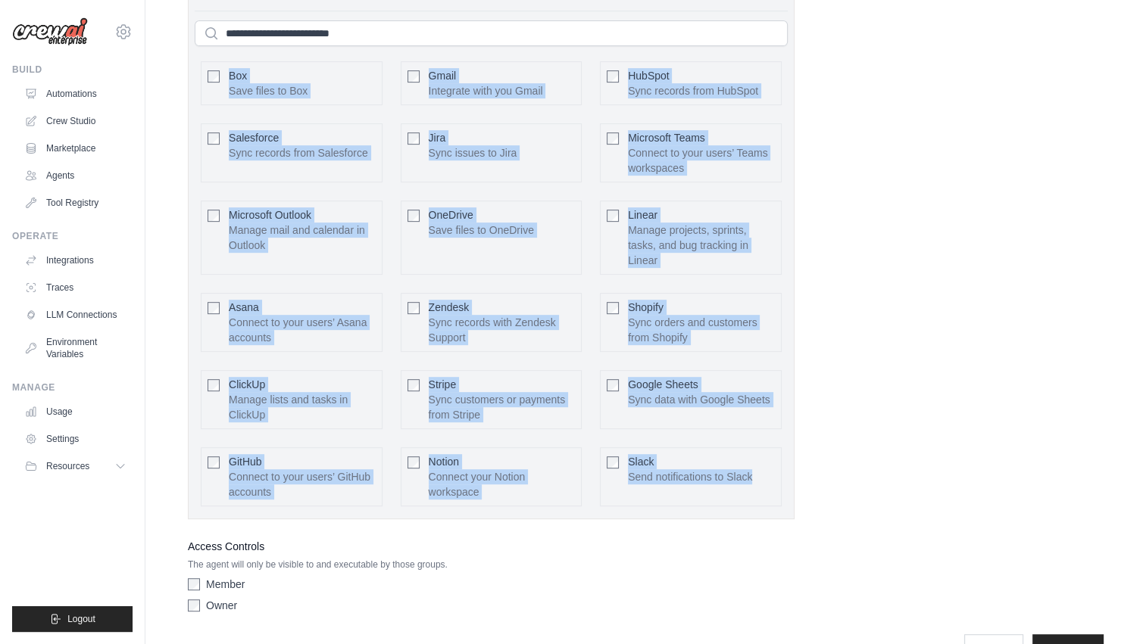
drag, startPoint x: 766, startPoint y: 501, endPoint x: 175, endPoint y: 55, distance: 741.2
click at [175, 55] on div "**********" at bounding box center [646, 41] width 952 height 1262
copy div "Box Save files to Box Configure Gmail Integrate with you Gmail Configure HubSpo…"
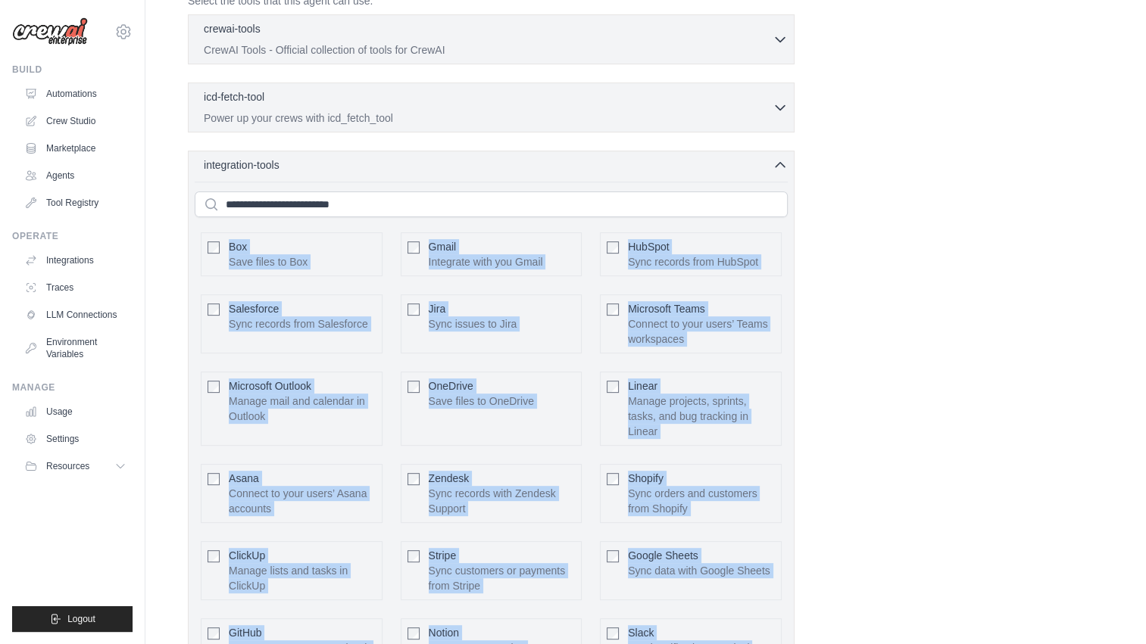
scroll to position [416, 0]
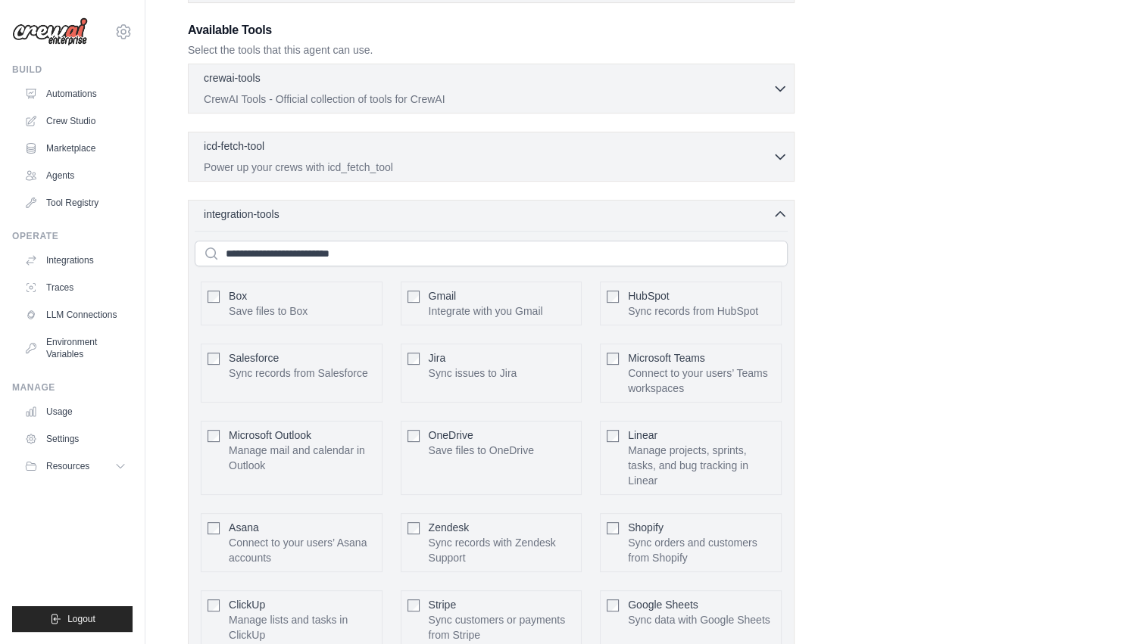
click at [788, 94] on div "crewai-tools 0 selected CrewAI Tools - Official collection of tools for CrewAI …" at bounding box center [491, 89] width 607 height 50
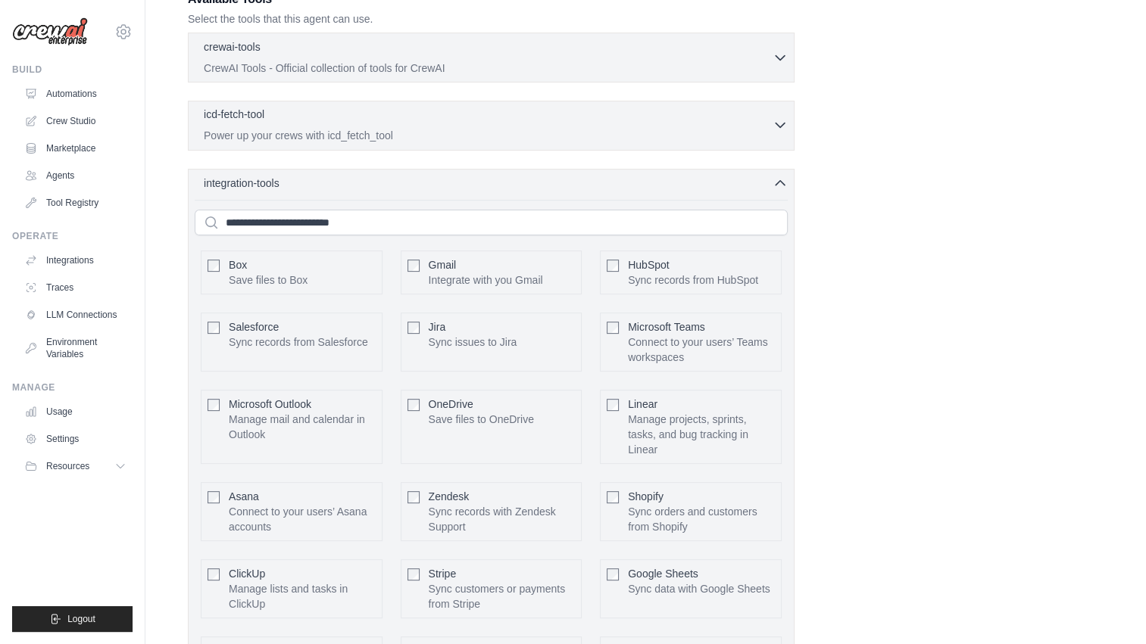
scroll to position [446, 0]
click at [777, 130] on icon "button" at bounding box center [779, 125] width 15 height 15
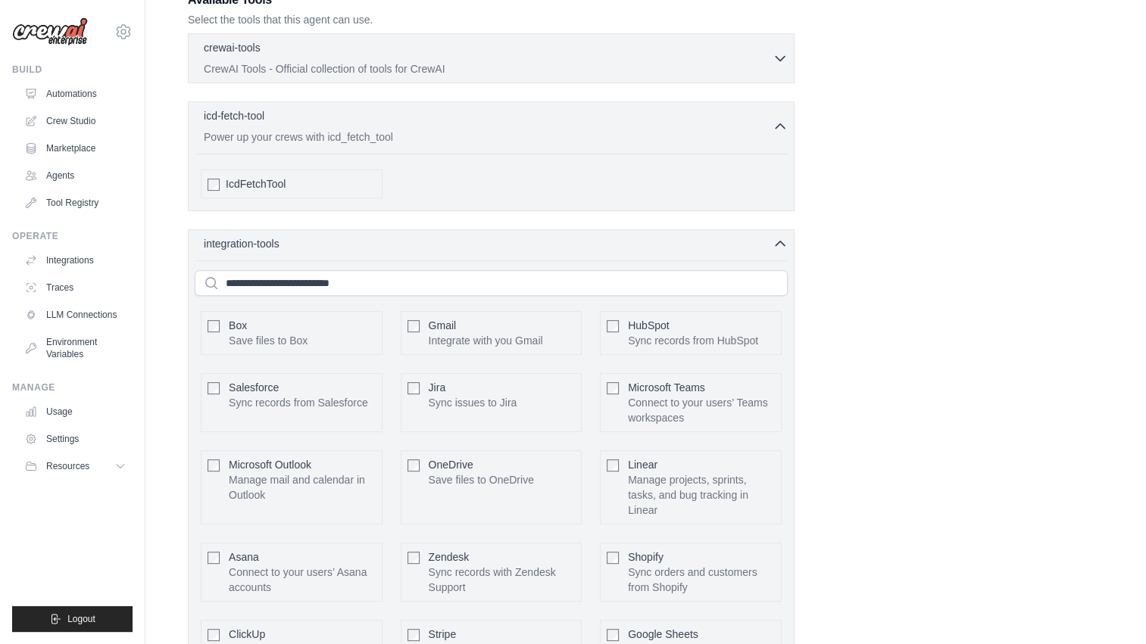
click at [788, 56] on div "crewai-tools 0 selected CrewAI Tools - Official collection of tools for CrewAI …" at bounding box center [491, 58] width 607 height 50
click at [777, 55] on icon "button" at bounding box center [779, 57] width 15 height 15
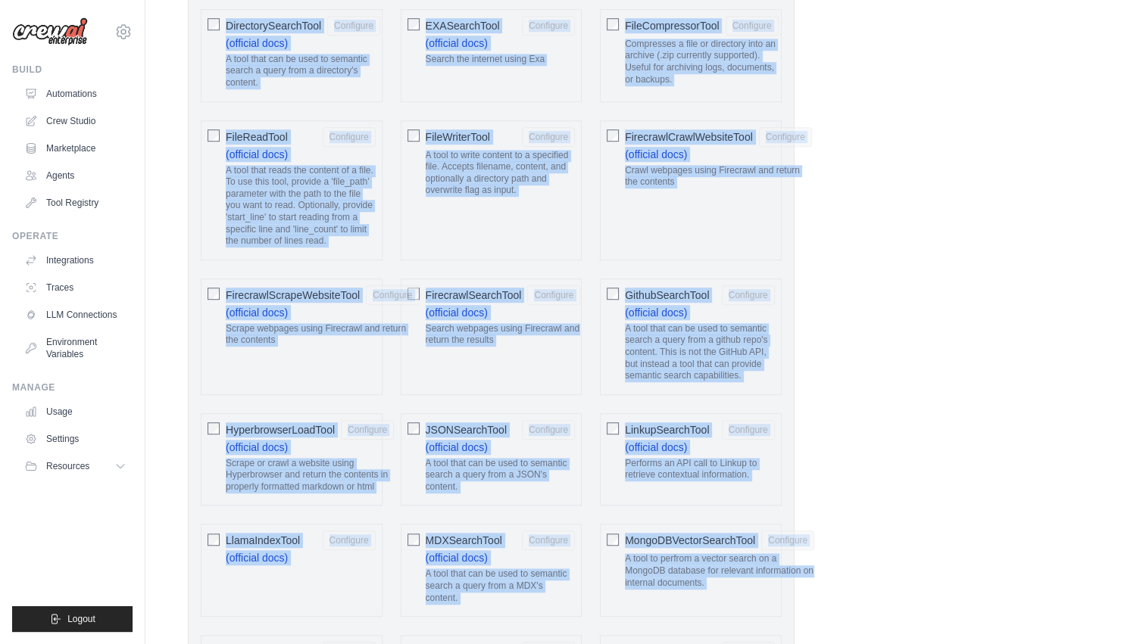
scroll to position [148, 0]
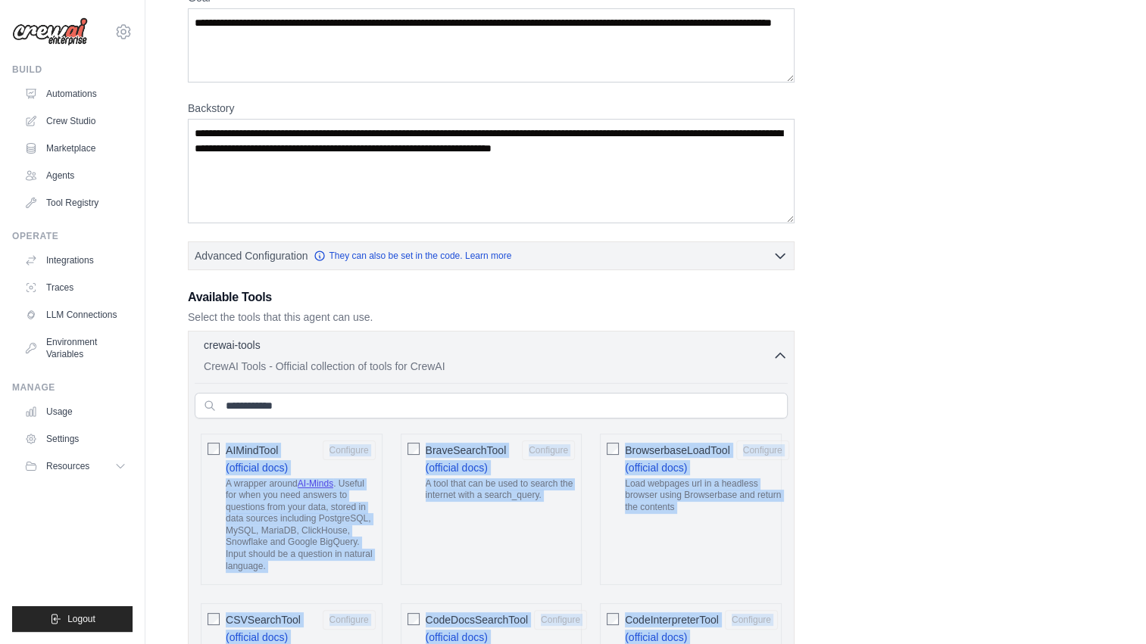
copy div "AIMindTool Configure (official docs) A wrapper around AI-Minds . Useful for whe…"
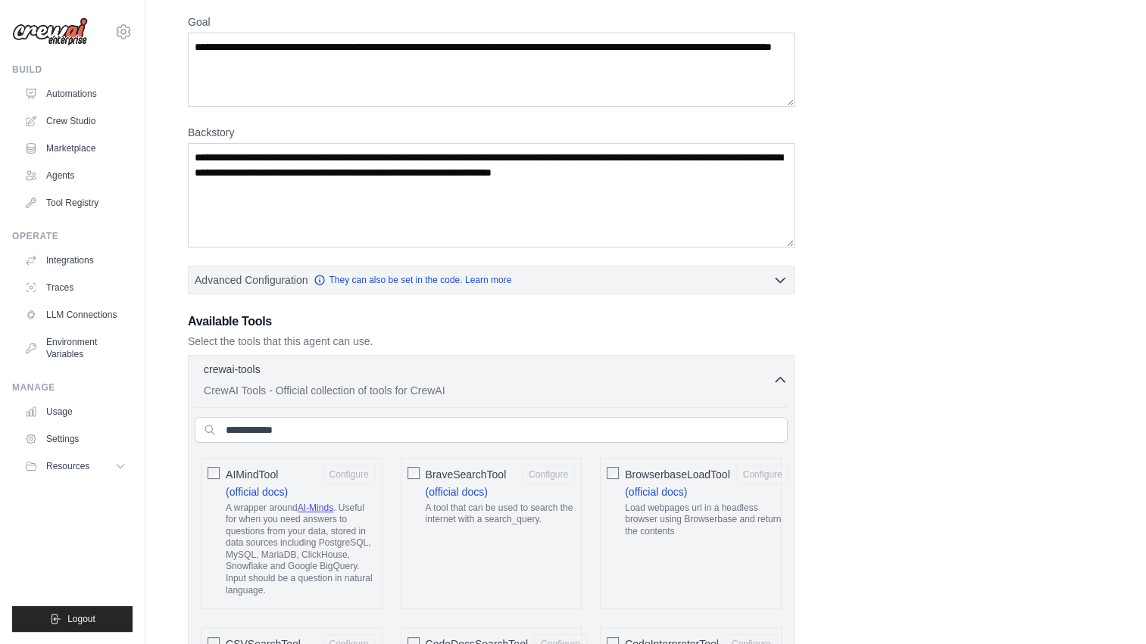
click at [777, 382] on icon "button" at bounding box center [779, 379] width 15 height 15
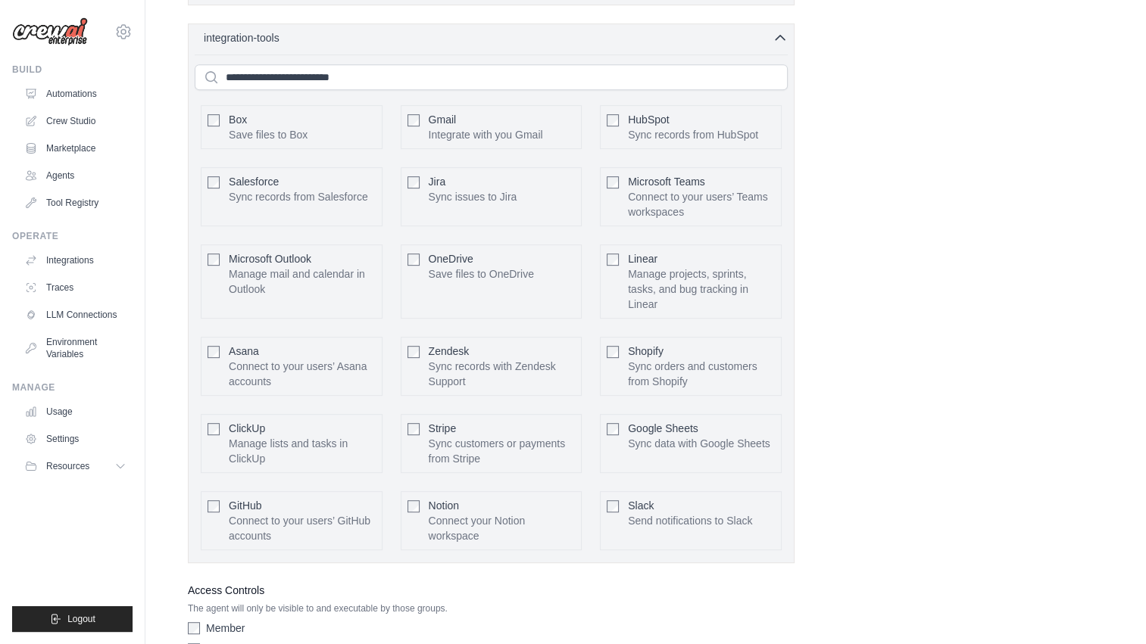
scroll to position [691, 0]
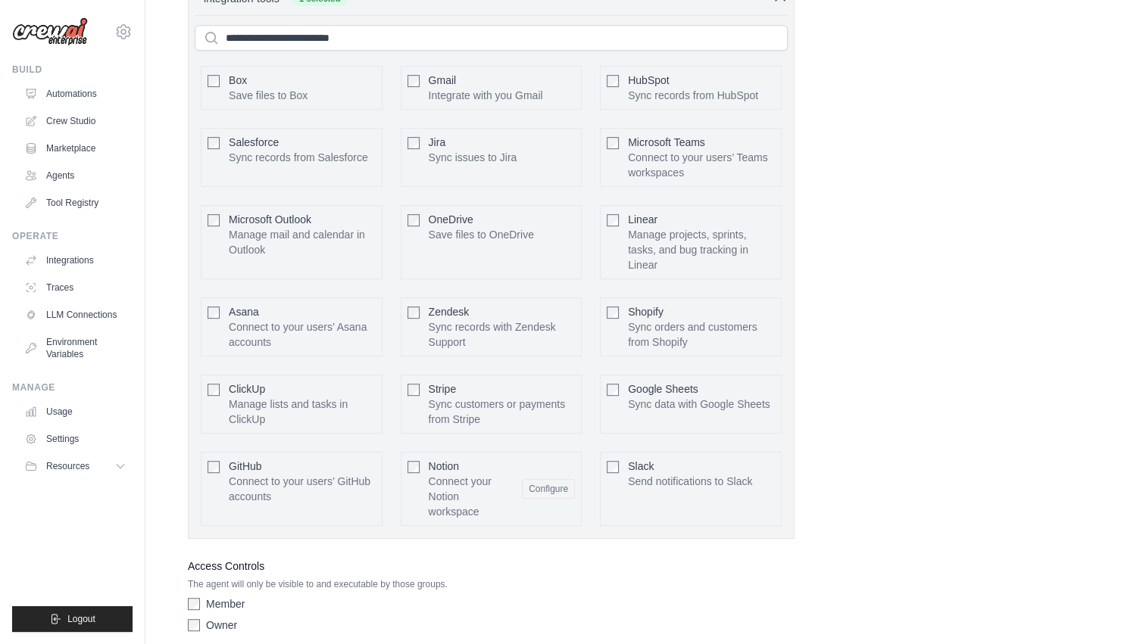
click at [629, 384] on span "Google Sheets" at bounding box center [663, 389] width 70 height 12
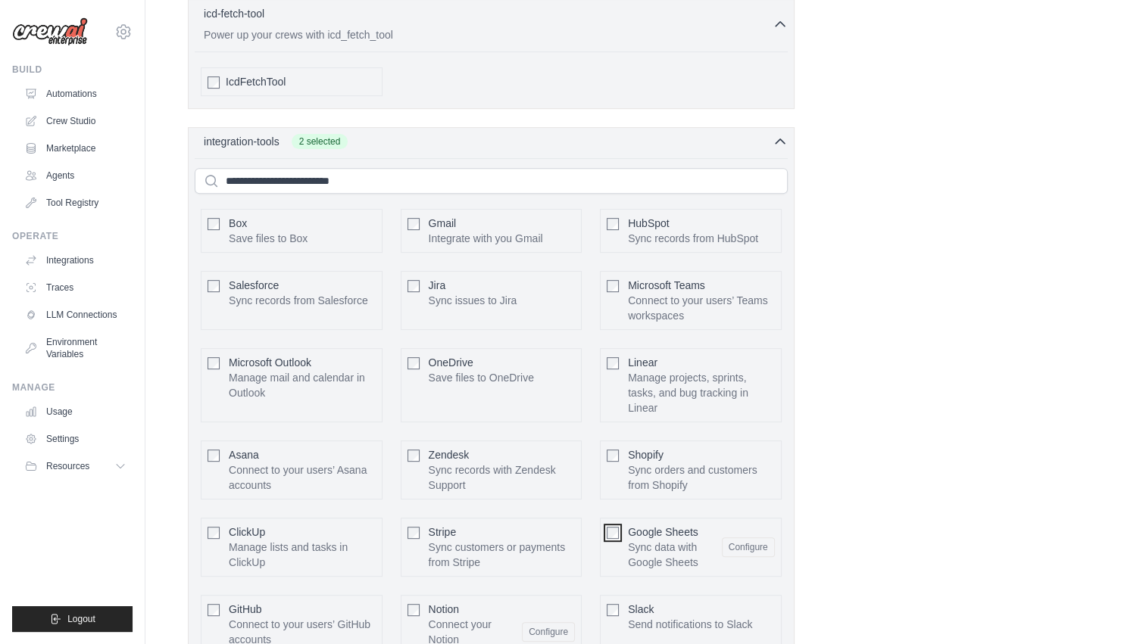
scroll to position [339, 0]
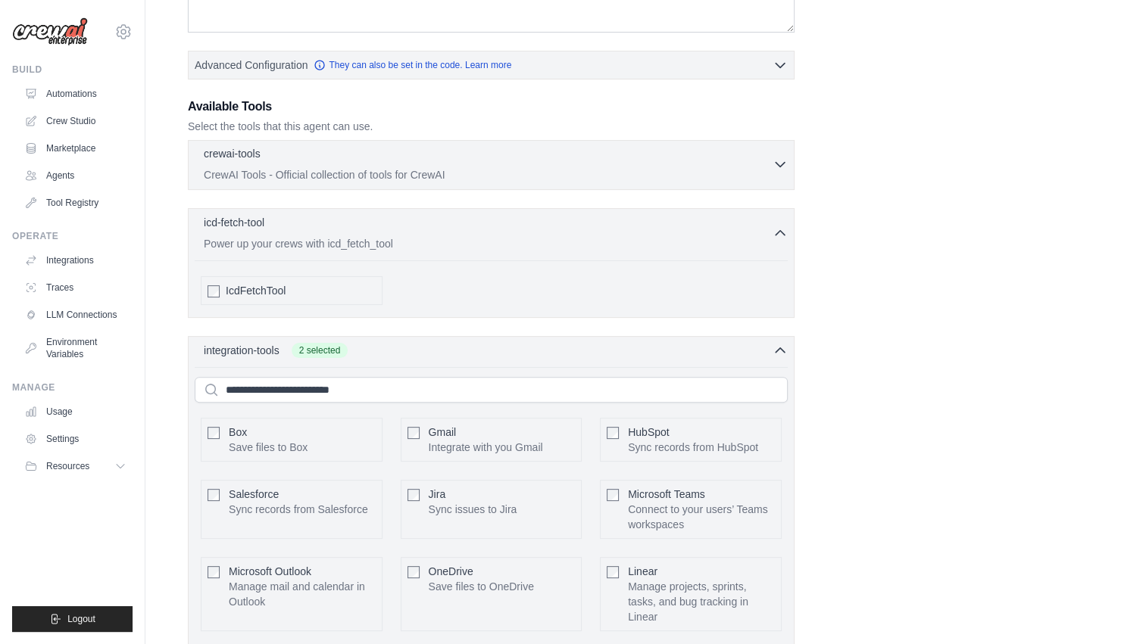
click at [775, 158] on icon "button" at bounding box center [779, 164] width 15 height 15
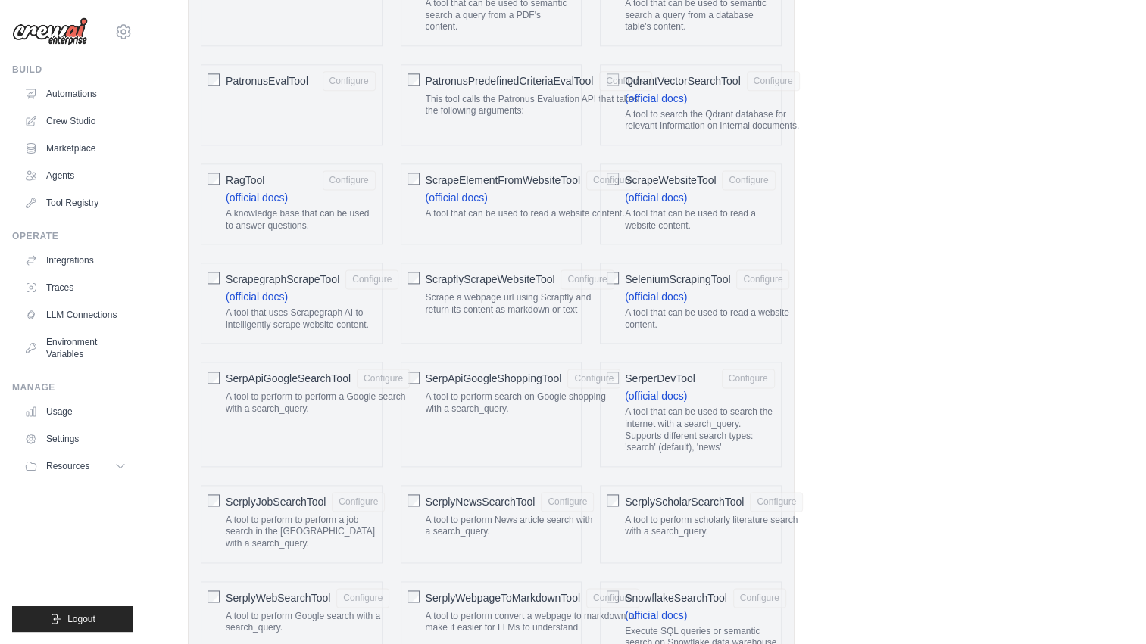
scroll to position [1999, 0]
click at [875, 325] on div "**********" at bounding box center [646, 143] width 916 height 4139
click at [713, 419] on p "A tool that can be used to search the internet with a search_query. Supports di…" at bounding box center [700, 429] width 150 height 47
click at [987, 473] on div "**********" at bounding box center [646, 143] width 916 height 4139
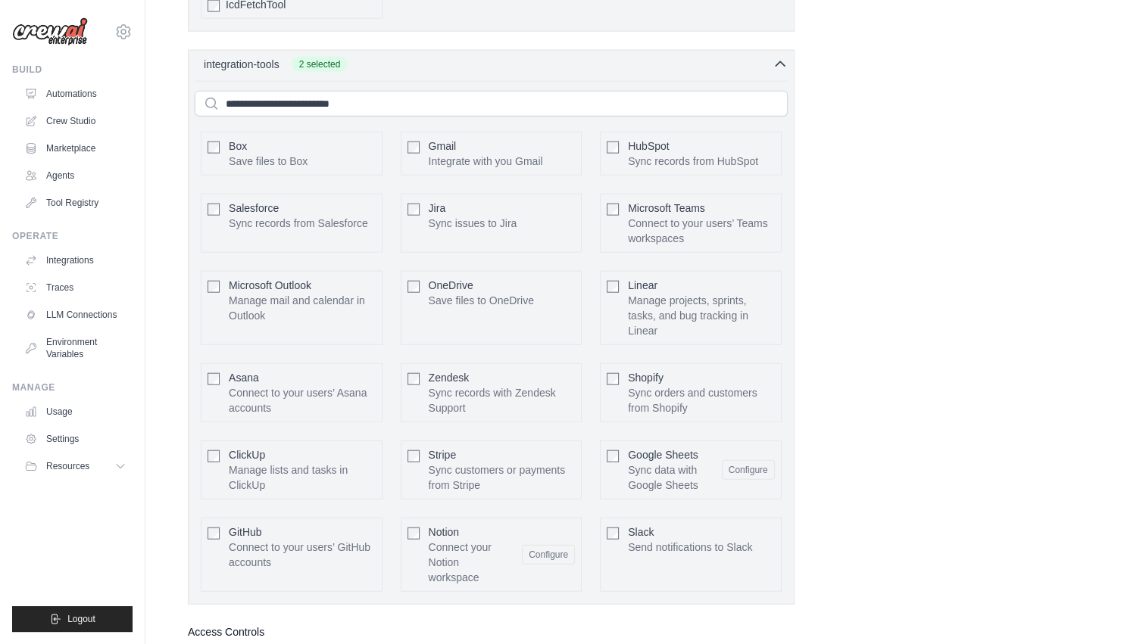
scroll to position [3456, 0]
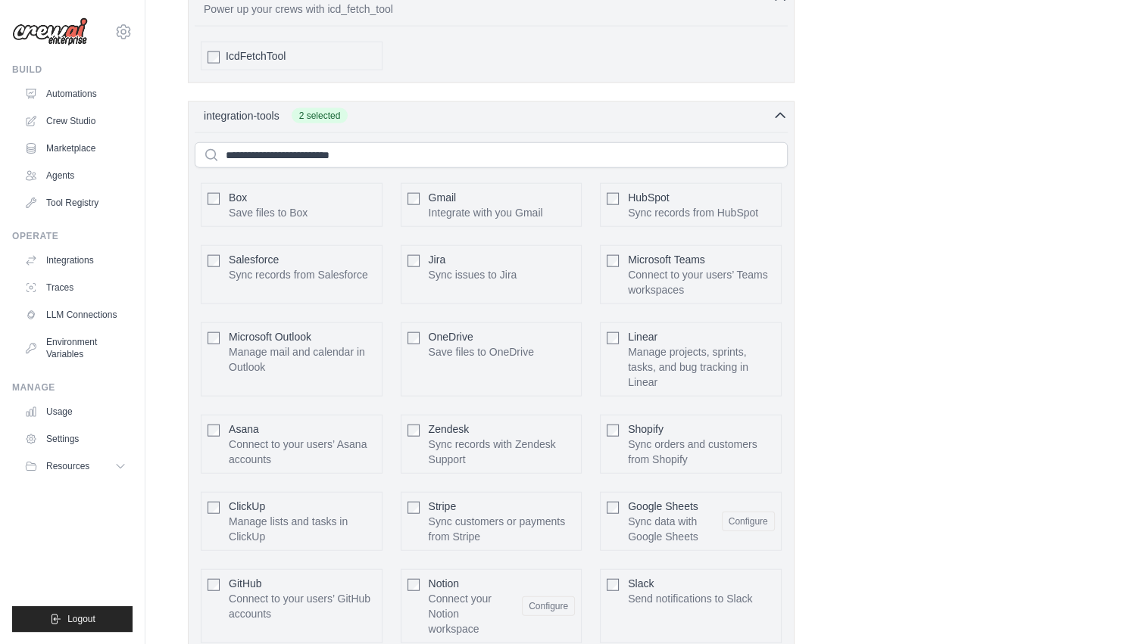
click at [441, 192] on span "Gmail" at bounding box center [443, 198] width 28 height 12
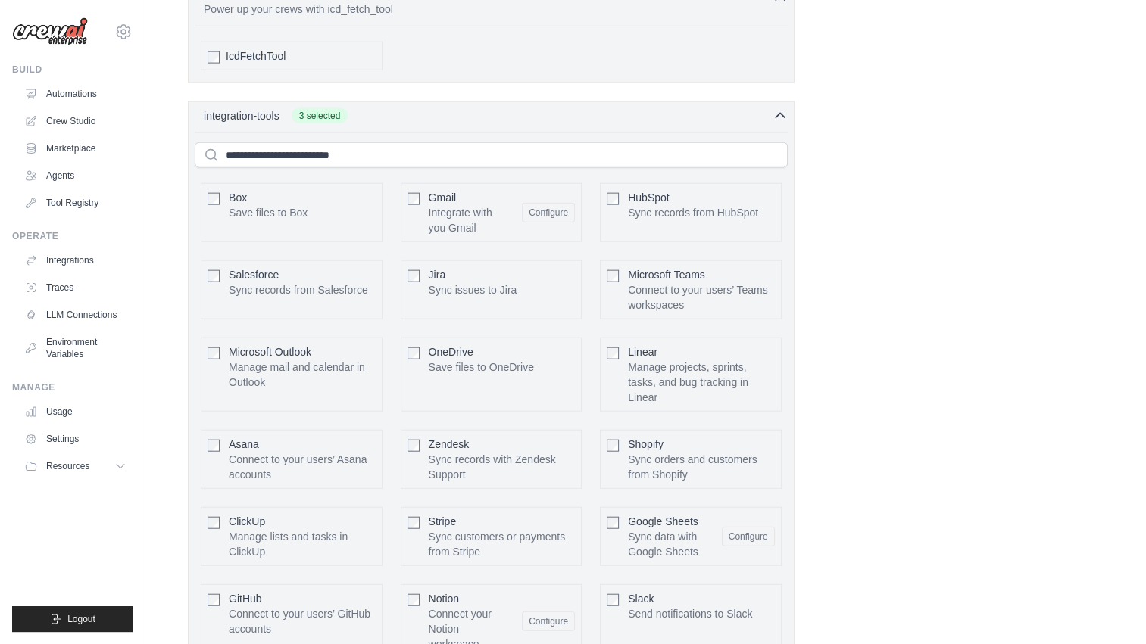
click at [646, 269] on span "Microsoft Teams" at bounding box center [666, 275] width 77 height 12
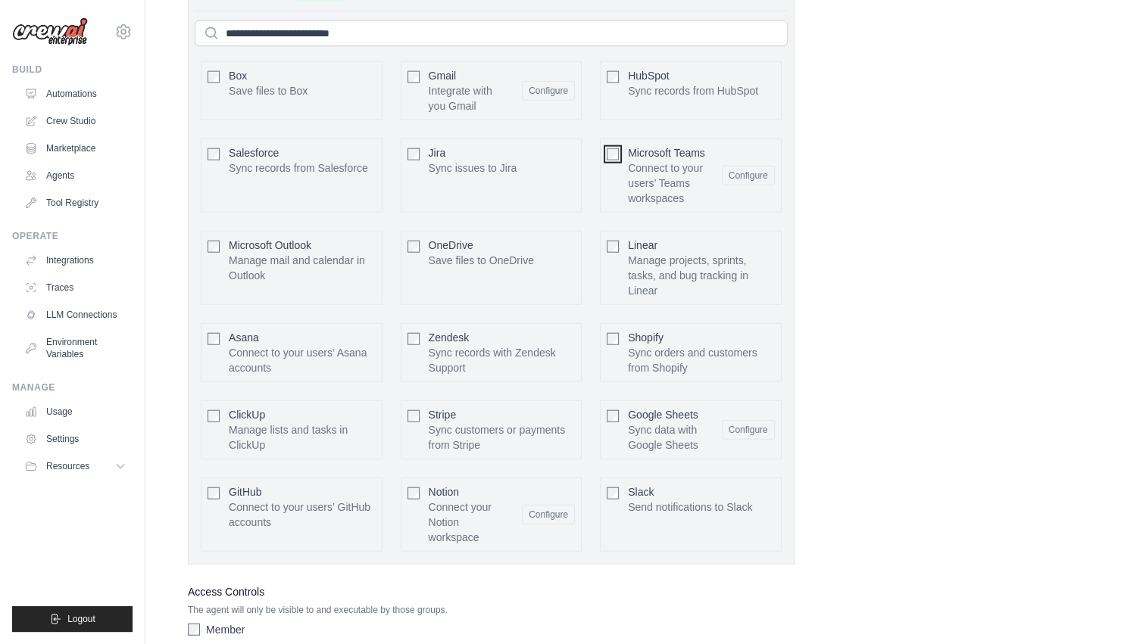
scroll to position [3580, 0]
click at [663, 482] on div "Slack Send notifications to Slack" at bounding box center [690, 497] width 124 height 30
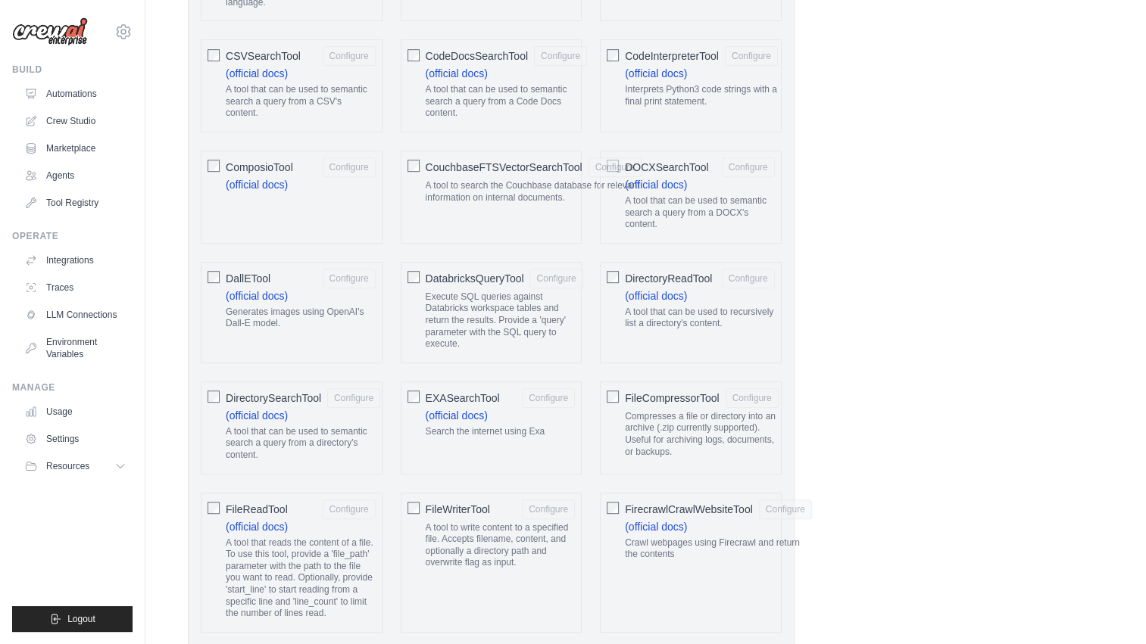
scroll to position [714, 0]
click at [639, 160] on span "DOCXSearchTool" at bounding box center [667, 165] width 84 height 15
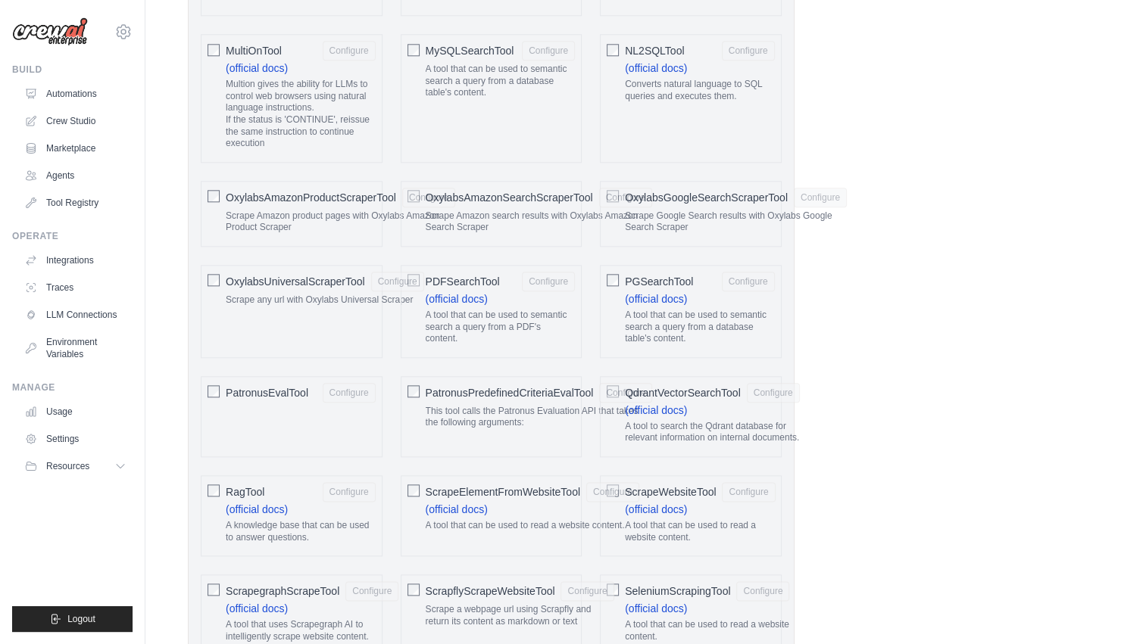
scroll to position [1687, 0]
click at [457, 273] on span "PDFSearchTool" at bounding box center [463, 280] width 74 height 15
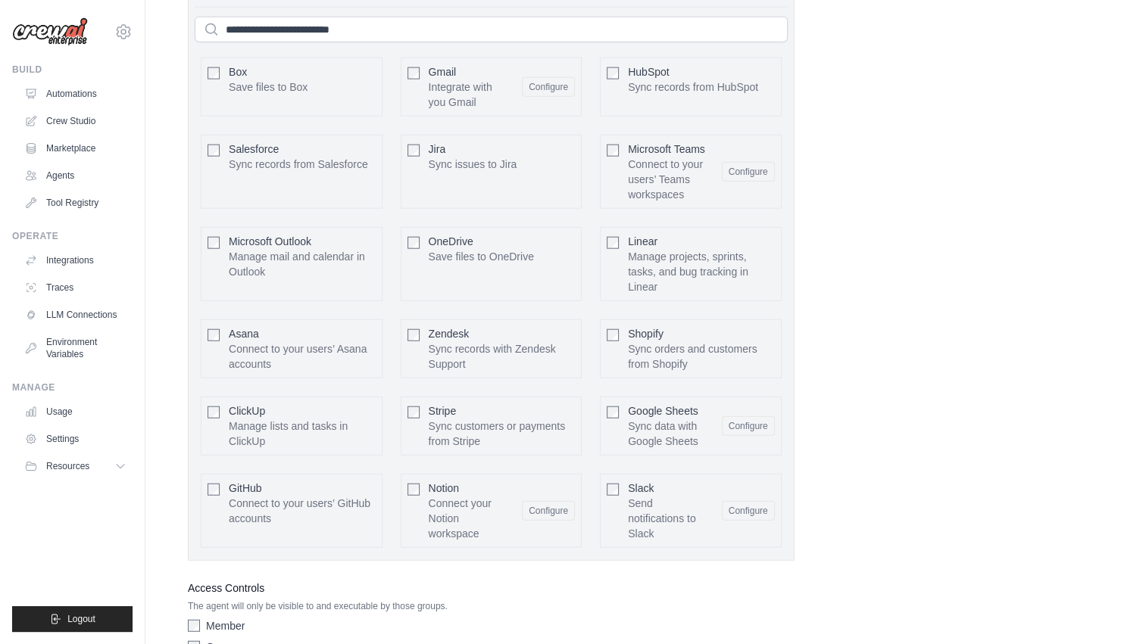
scroll to position [3591, 0]
